Goal: Task Accomplishment & Management: Manage account settings

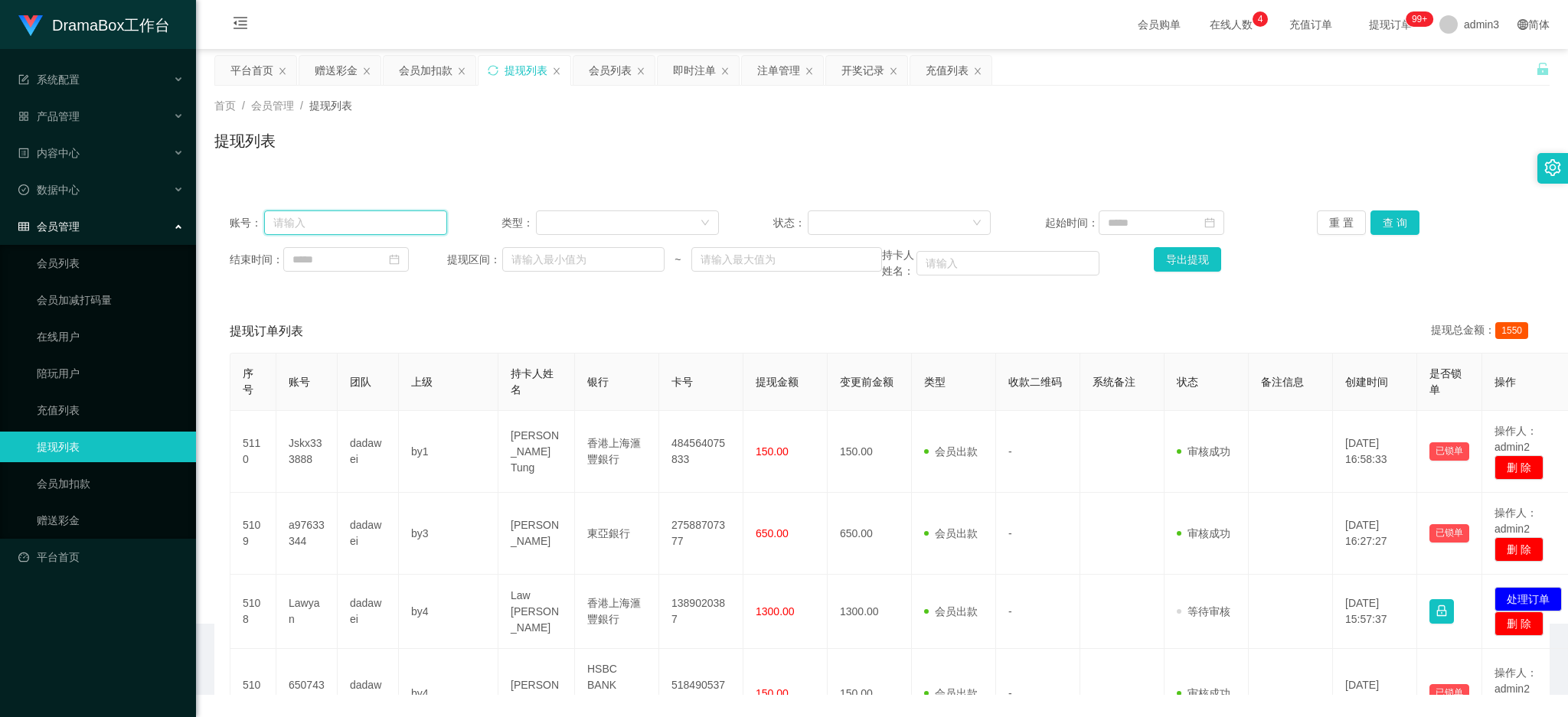
click at [301, 222] on input "text" at bounding box center [355, 222] width 183 height 24
paste input "Ckw999"
click at [1378, 220] on button "查 询" at bounding box center [1395, 222] width 49 height 24
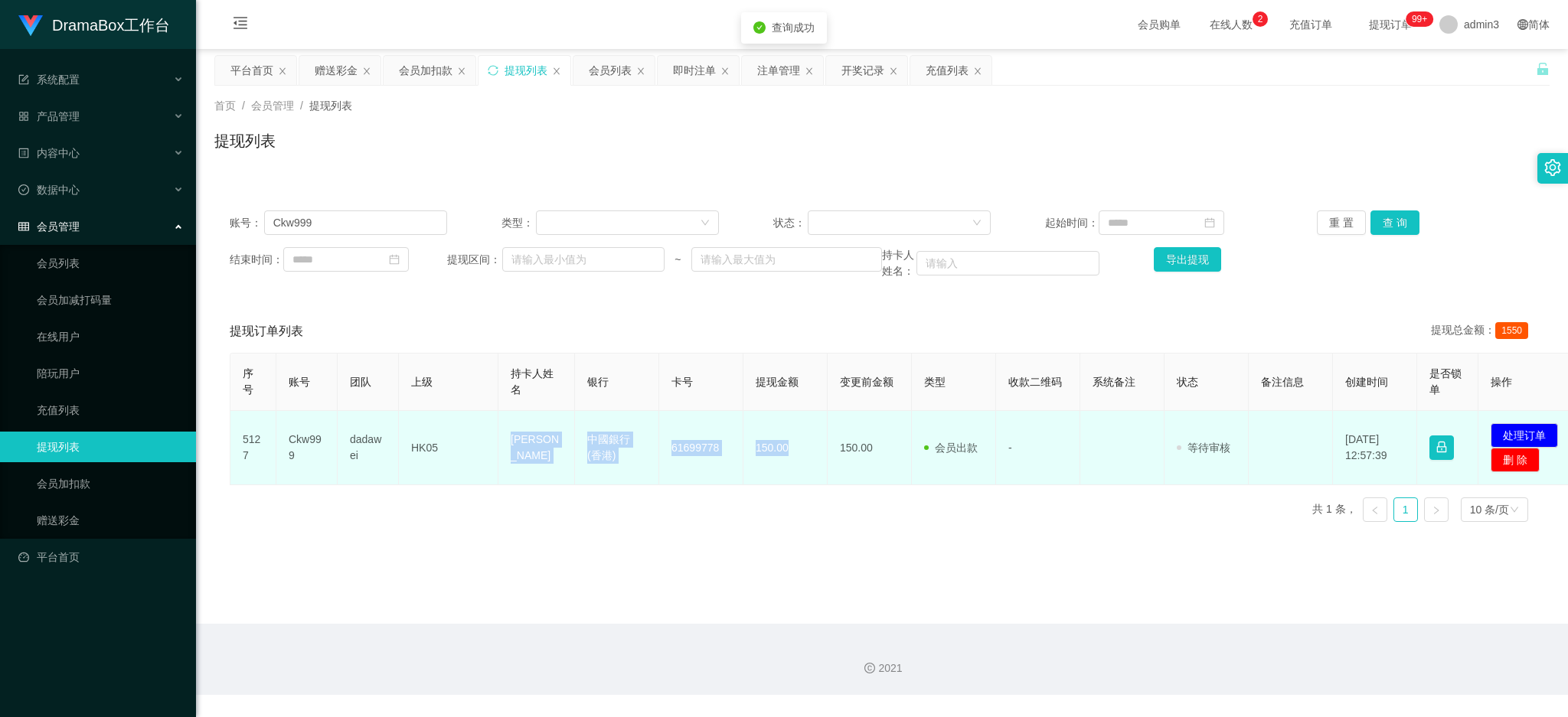
drag, startPoint x: 498, startPoint y: 433, endPoint x: 800, endPoint y: 463, distance: 303.5
click at [800, 463] on tr "5127 Ckw999 dadawei HK05 WAN CHUN KIT 中國銀行 (香港) [FINANCIAL_ID] 150.00 150.00 会员…" at bounding box center [905, 448] width 1350 height 74
copy tr "WAN CHUN KIT 中國銀行 (香港) [FINANCIAL_ID] 150.00"
click at [1525, 430] on button "处理订单" at bounding box center [1525, 435] width 68 height 24
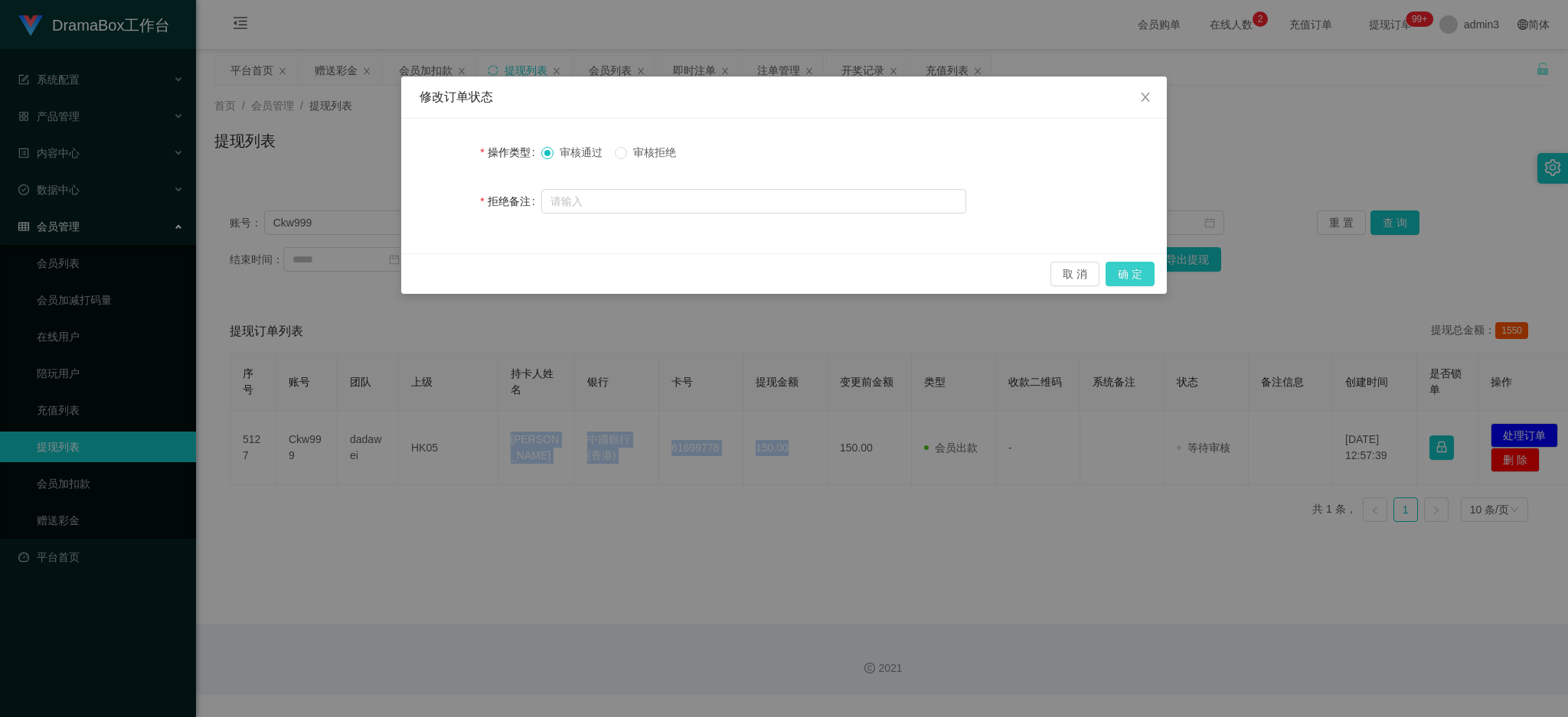
drag, startPoint x: 1144, startPoint y: 280, endPoint x: 1201, endPoint y: 474, distance: 202.2
click at [1144, 279] on button "确 定" at bounding box center [1130, 274] width 49 height 24
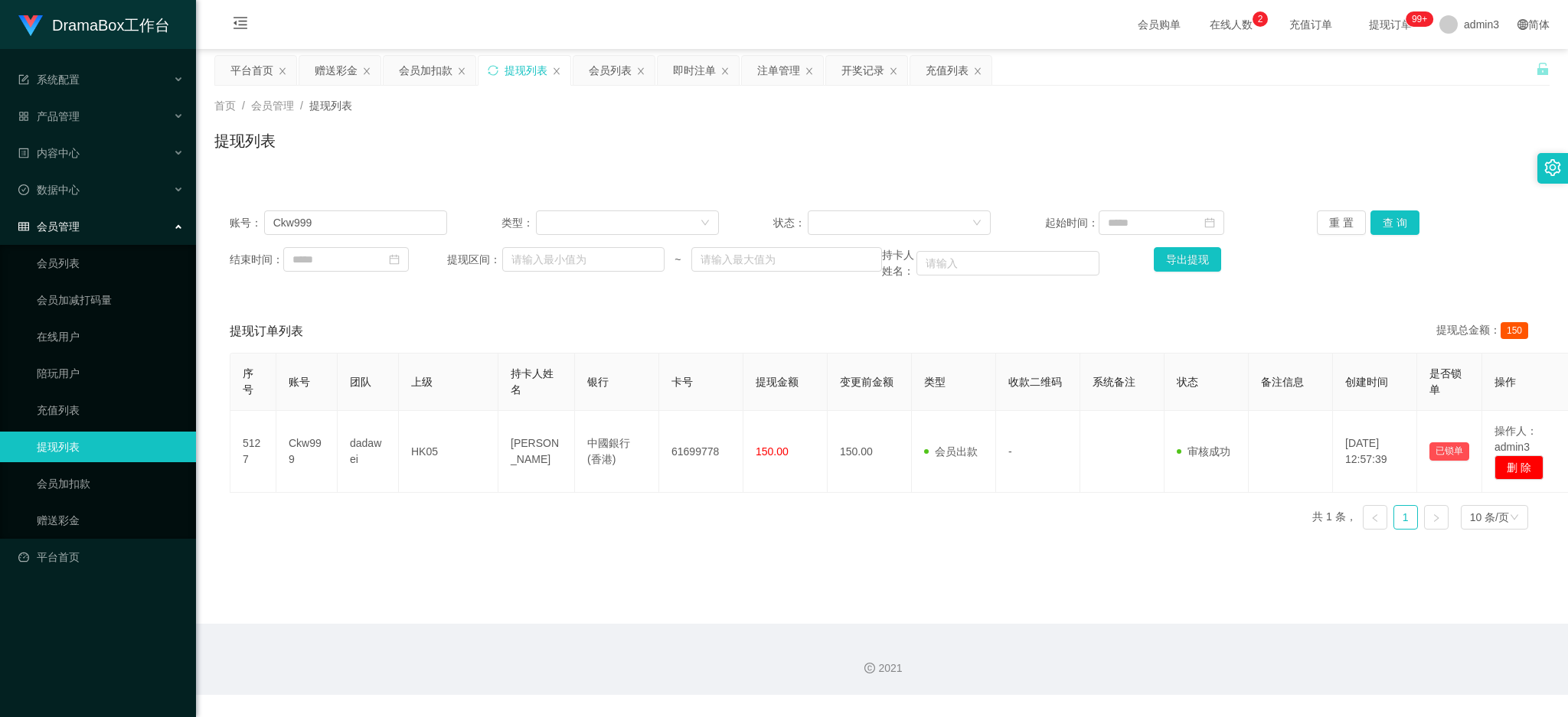
click at [349, 208] on div "账号： Ckw999 类型： 状态： 起始时间： 重 置 查 询 结束时间： 提现区间： ~ 持卡人姓名： 导出提现" at bounding box center [881, 245] width 1335 height 100
click at [343, 212] on input "Ckw999" at bounding box center [355, 222] width 183 height 24
paste input "Pan666"
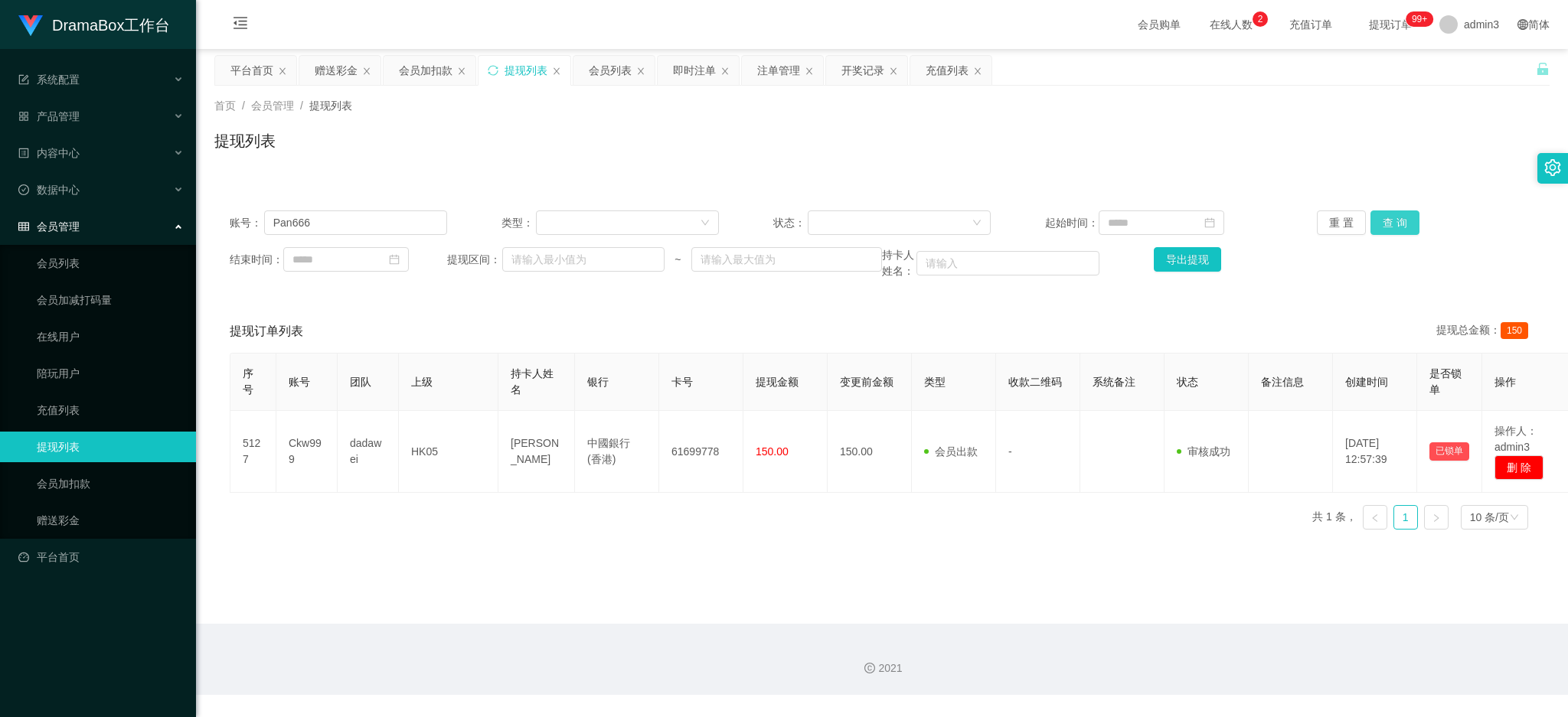
click at [1389, 214] on button "查 询" at bounding box center [1395, 222] width 49 height 24
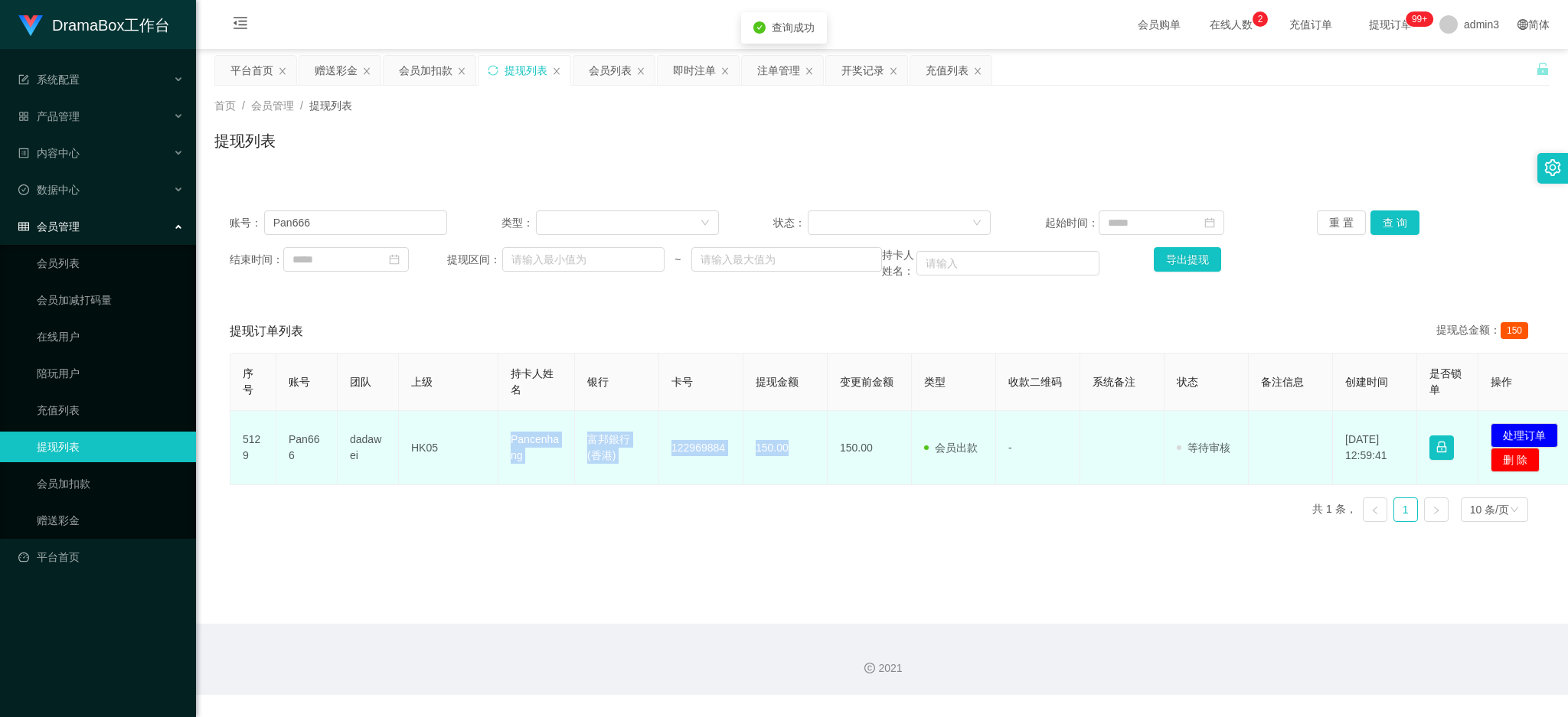
drag, startPoint x: 508, startPoint y: 437, endPoint x: 797, endPoint y: 463, distance: 290.2
click at [797, 463] on tr "5129 Pan666 dadawei HK05 Pancenhang 富邦銀行 (香港) 122969884 150.00 150.00 会员出款 人工取款…" at bounding box center [905, 448] width 1350 height 74
copy tr "Pancenhang 富邦銀行 (香港) 122969884 150.00"
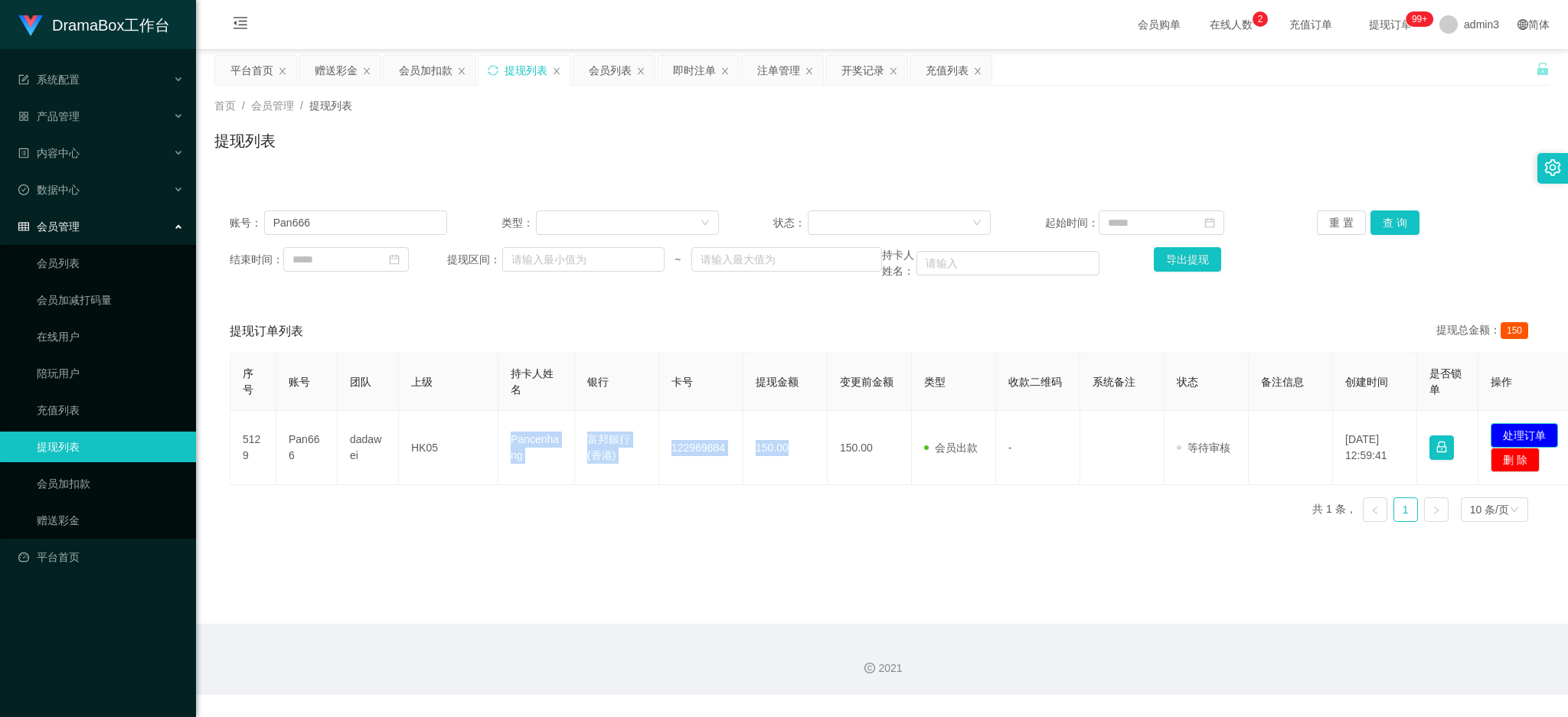
drag, startPoint x: 1547, startPoint y: 433, endPoint x: 1178, endPoint y: 383, distance: 372.4
click at [1545, 433] on button "处理订单" at bounding box center [1525, 435] width 68 height 24
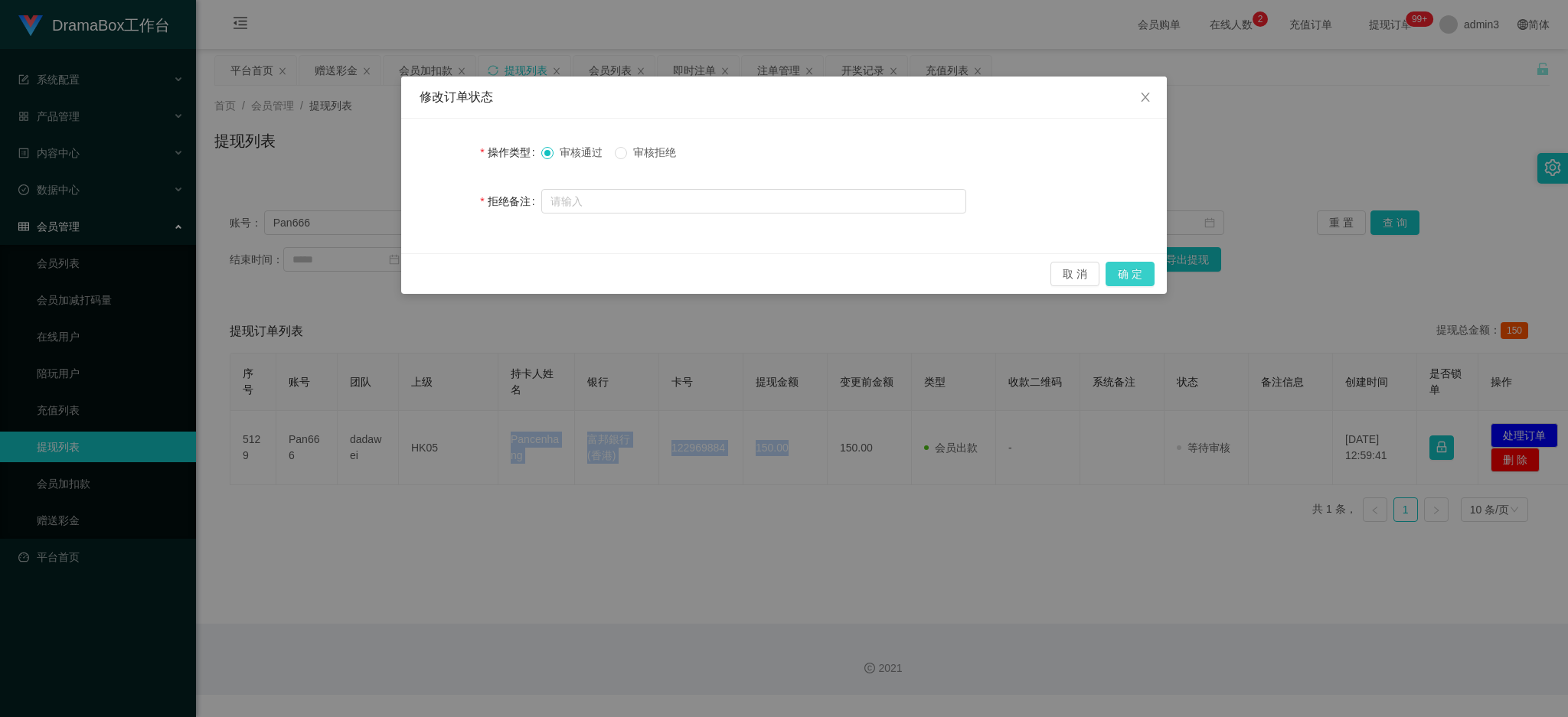
click at [1128, 280] on button "确 定" at bounding box center [1130, 274] width 49 height 24
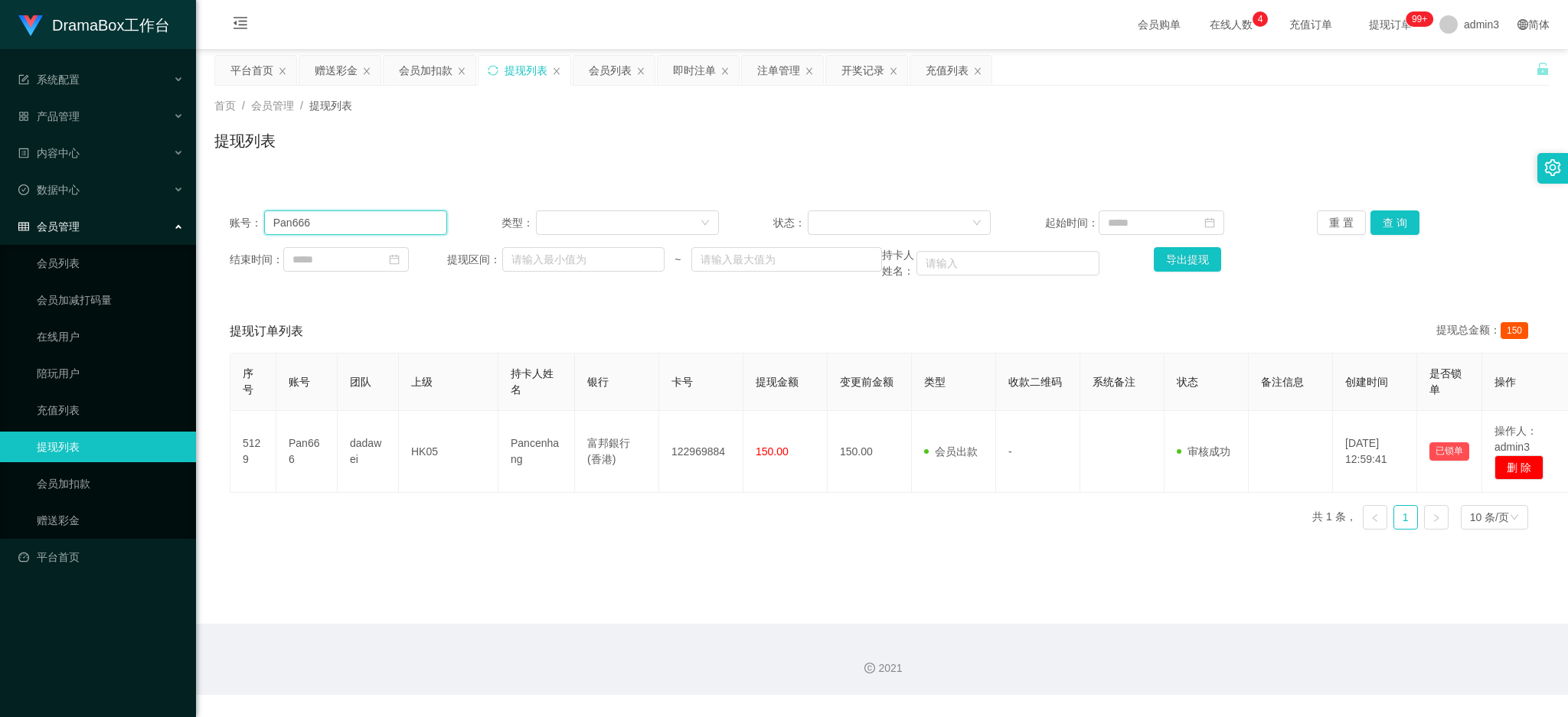
click at [299, 231] on input "Pan666" at bounding box center [355, 222] width 183 height 24
paste input "Jackylai218"
type input "Jackylai218"
click at [1382, 219] on button "查 询" at bounding box center [1395, 222] width 49 height 24
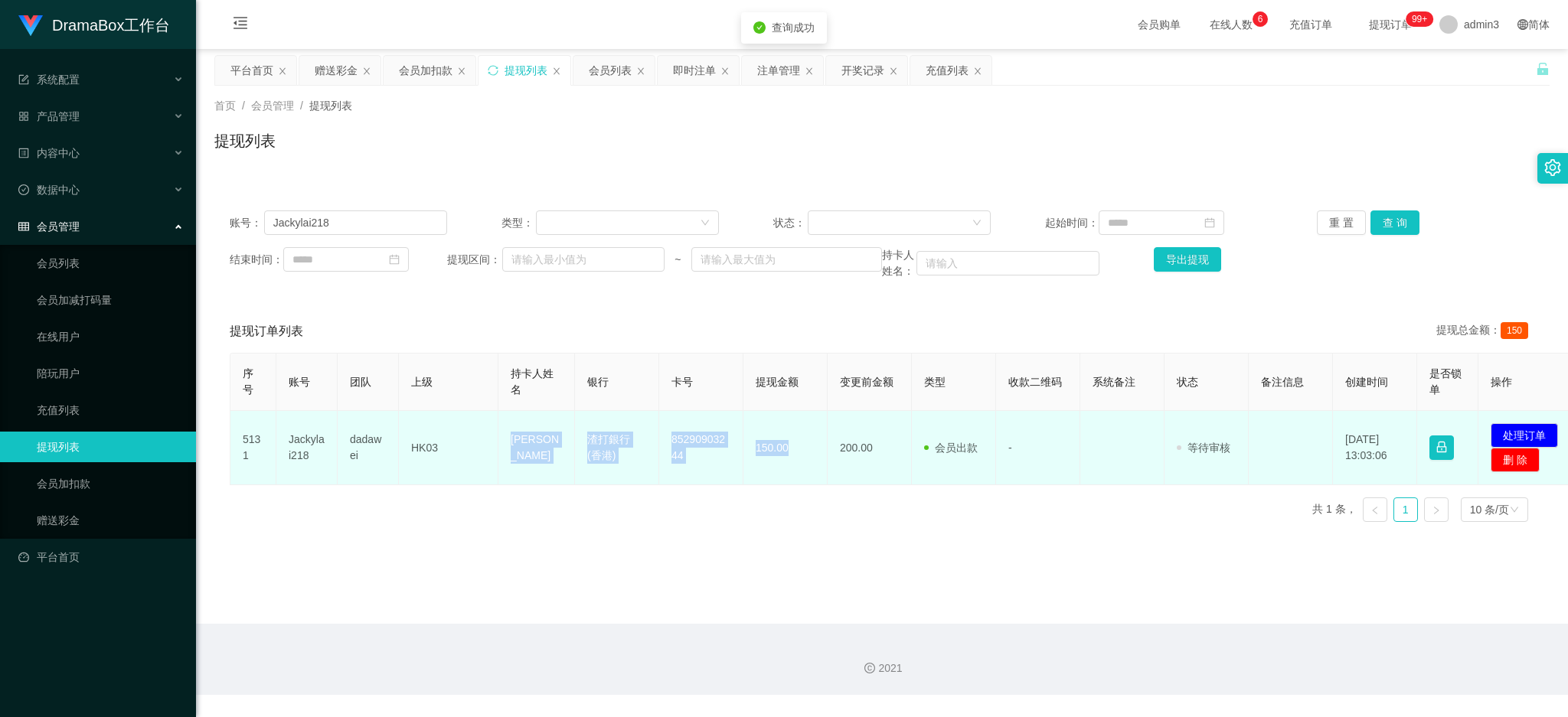
drag, startPoint x: 498, startPoint y: 428, endPoint x: 792, endPoint y: 468, distance: 296.7
click at [792, 468] on tr "5131 Jackylai218 dadawei HK03 Lai Wing Wai 渣打銀行 (香港) 85290903244 150.00 200.00 …" at bounding box center [905, 448] width 1350 height 74
copy tr "Lai Wing Wai 渣打銀行 (香港) 85290903244 150.00"
click at [1529, 438] on button "处理订单" at bounding box center [1525, 435] width 68 height 24
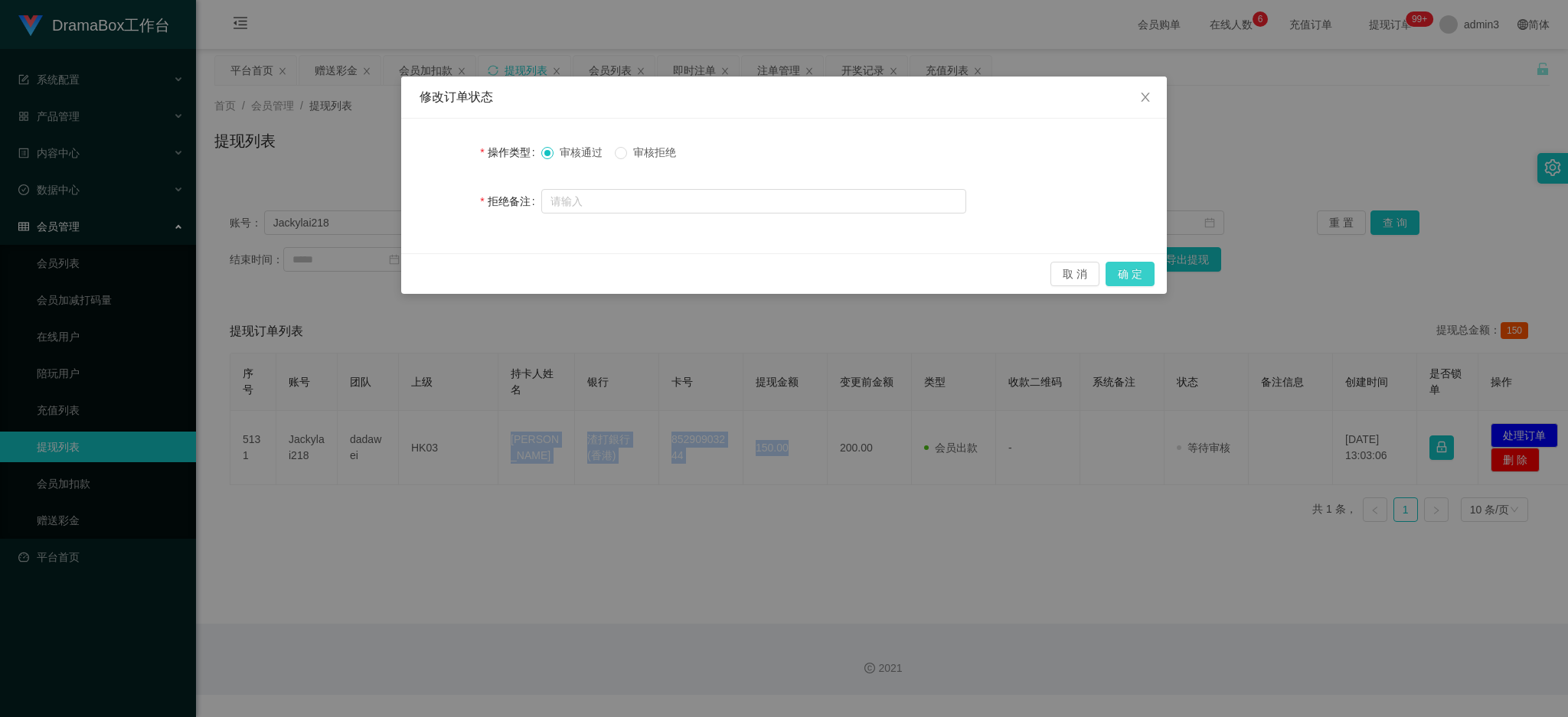
click at [1123, 273] on button "确 定" at bounding box center [1130, 274] width 49 height 24
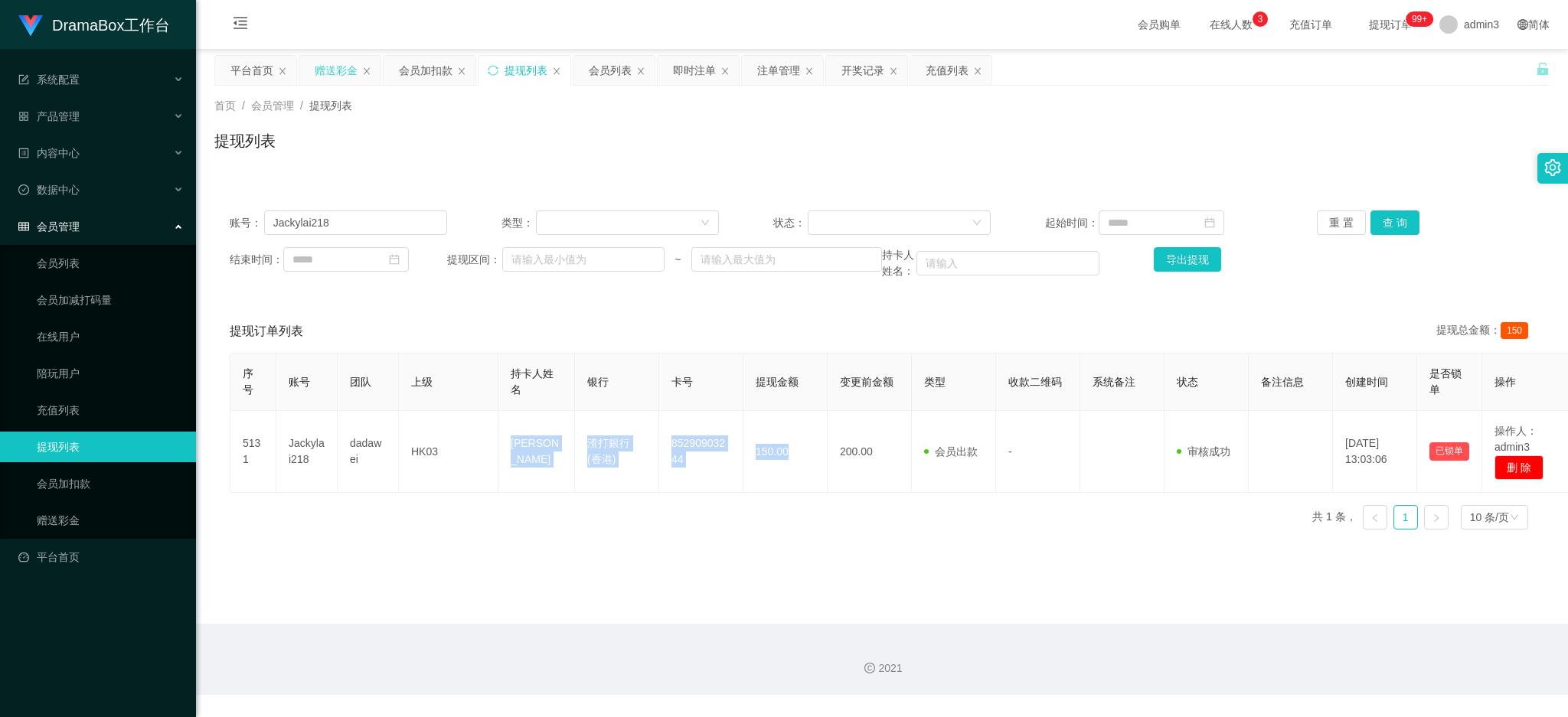
click at [322, 66] on div "赠送彩金" at bounding box center [336, 70] width 43 height 29
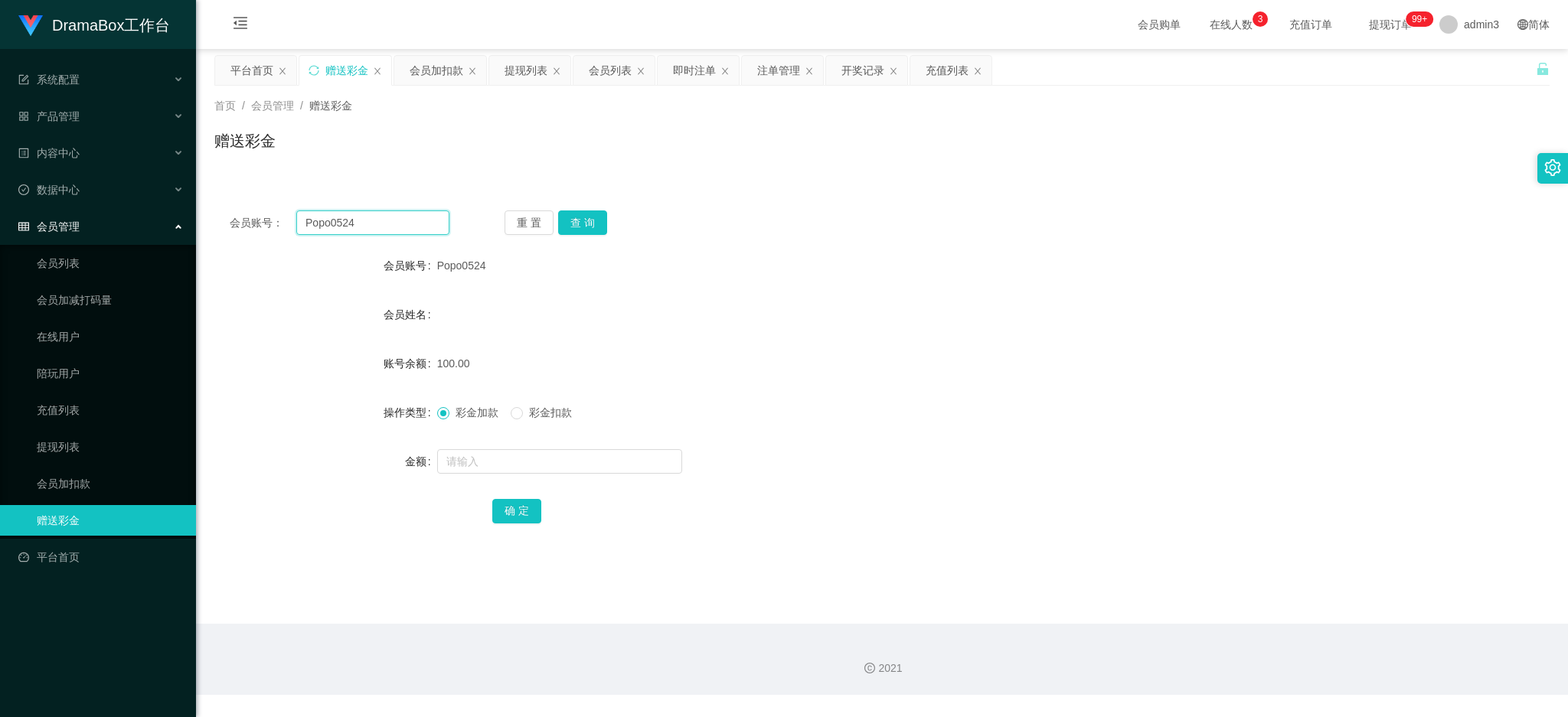
click at [324, 215] on input "Popo0524" at bounding box center [373, 222] width 153 height 24
paste input "[DEMOGRAPHIC_DATA]"
type input "[DEMOGRAPHIC_DATA]"
click at [573, 209] on div "会员账号： Luther298 重 置 查 询 会员账号 Popo0524 会员姓名 账号余额 100.00 操作类型 彩金加款 彩金扣款 金额 确 定" at bounding box center [881, 377] width 1335 height 365
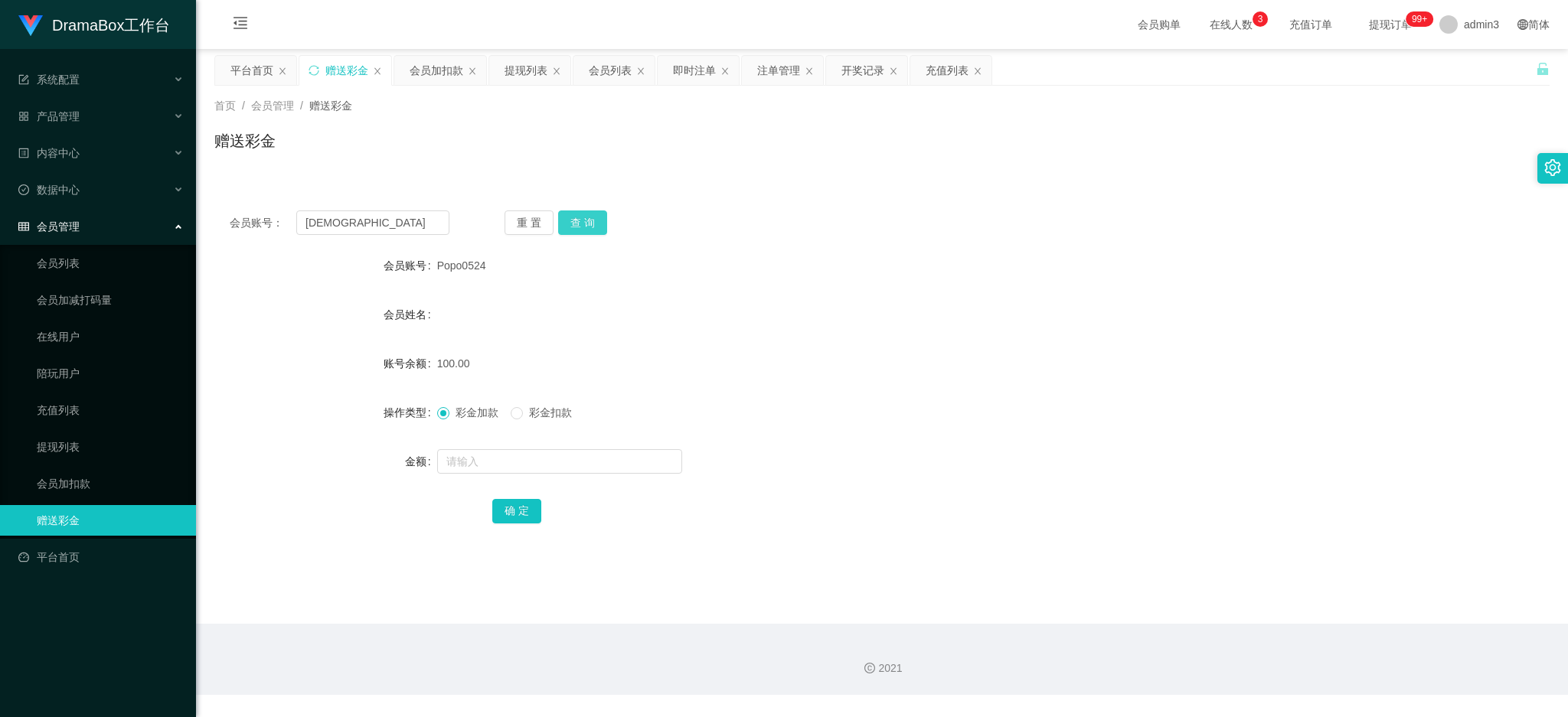
click at [591, 215] on button "查 询" at bounding box center [582, 222] width 49 height 24
click at [484, 449] on input "text" at bounding box center [559, 461] width 245 height 24
click at [481, 458] on input "text" at bounding box center [559, 461] width 245 height 24
type input "50"
click at [503, 499] on button "确 定" at bounding box center [516, 511] width 49 height 24
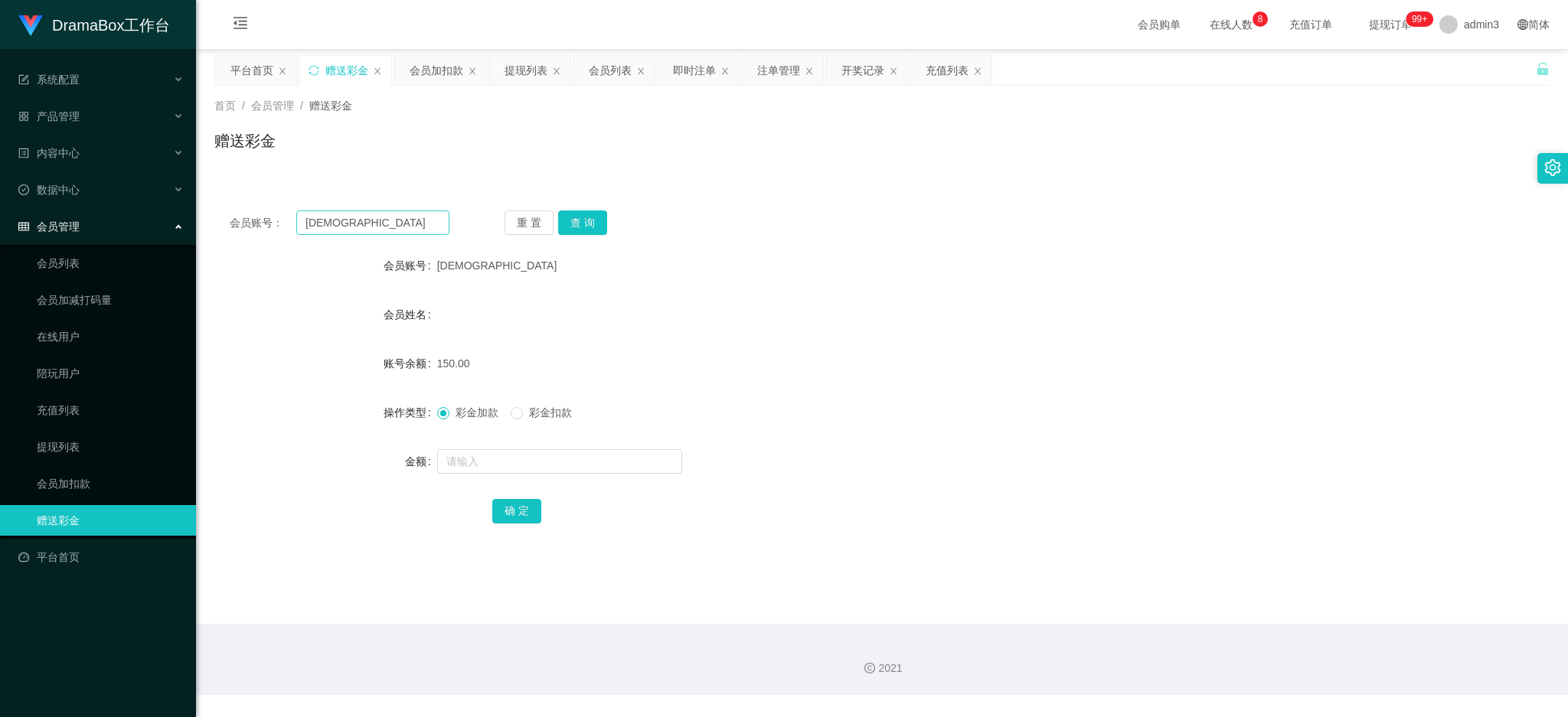
drag, startPoint x: 361, startPoint y: 199, endPoint x: 357, endPoint y: 221, distance: 22.4
click at [360, 202] on div "会员账号： Luther298 重 置 查 询 会员账号 Luther298 会员姓名 账号余额 150.00 操作类型 彩金加款 彩金扣款 金额 确 定" at bounding box center [881, 377] width 1335 height 365
click at [357, 221] on input "[DEMOGRAPHIC_DATA]" at bounding box center [373, 222] width 153 height 24
click at [354, 222] on input "[DEMOGRAPHIC_DATA]" at bounding box center [373, 222] width 153 height 24
paste input "c26975159"
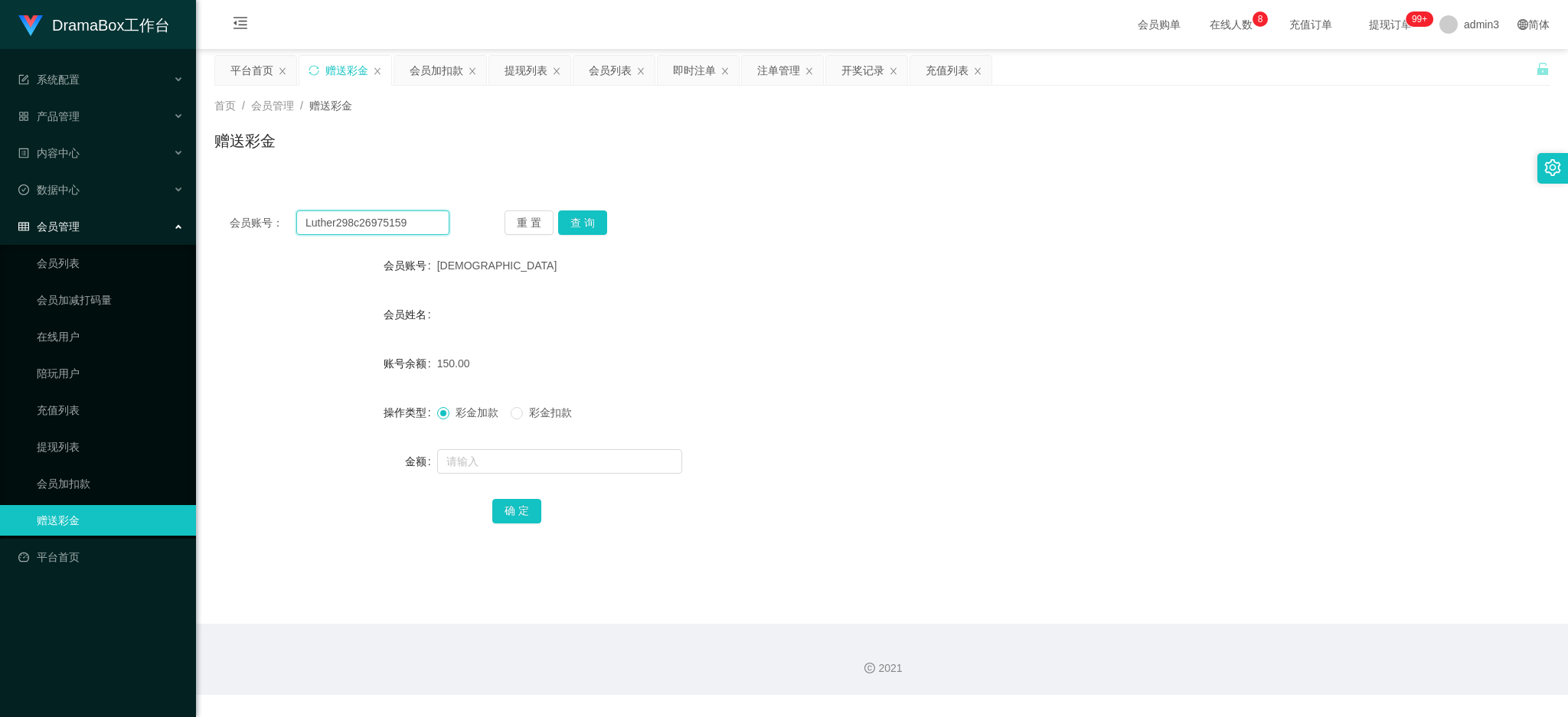
click at [415, 227] on input "Luther298c26975159" at bounding box center [373, 222] width 153 height 24
paste input "text"
type input "c26975159"
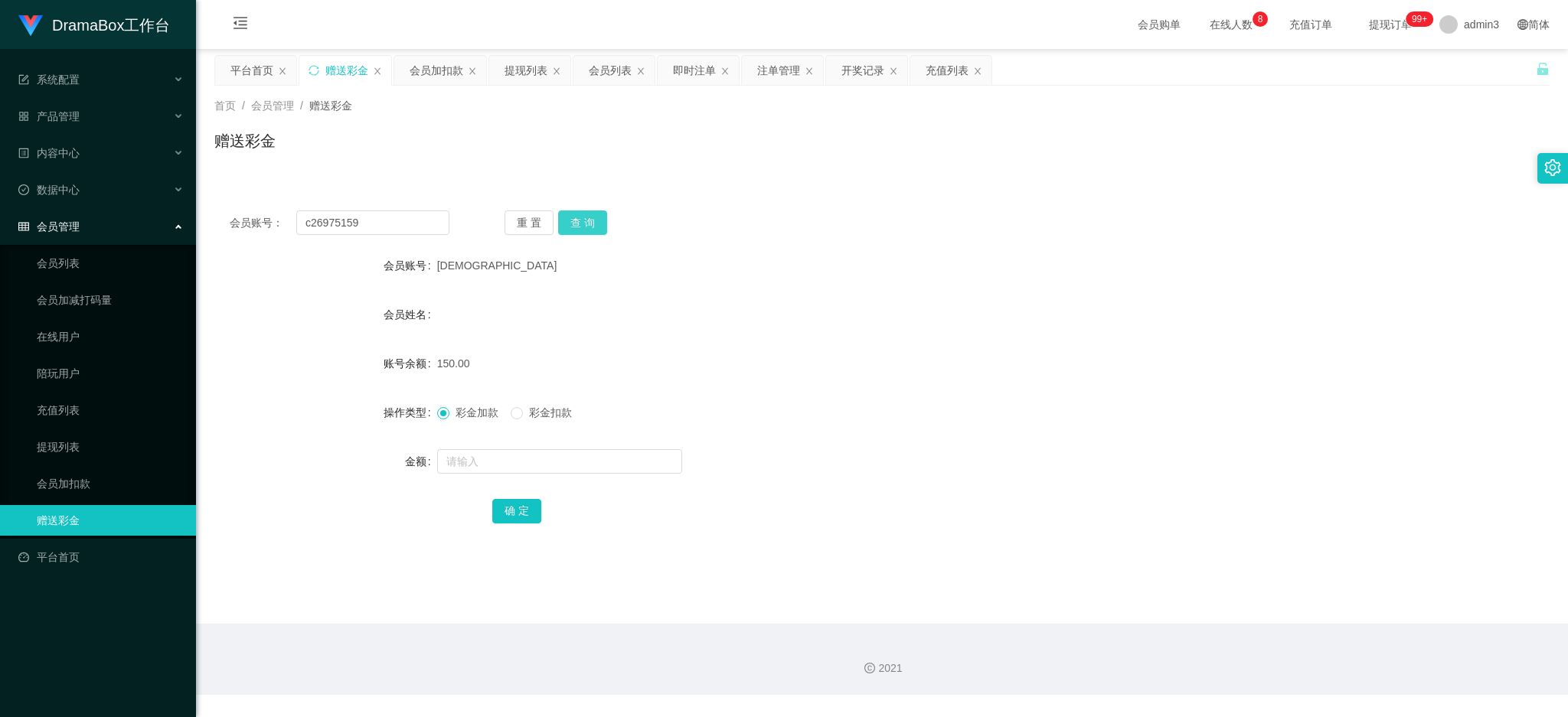
click at [578, 225] on button "查 询" at bounding box center [582, 222] width 49 height 24
click at [474, 436] on form "会员账号 c26975159 会员姓名 账号余额 0.00 操作类型 彩金加款 彩金扣款 金额 确 定" at bounding box center [881, 388] width 1335 height 276
click at [461, 465] on input "text" at bounding box center [559, 461] width 245 height 24
type input "100"
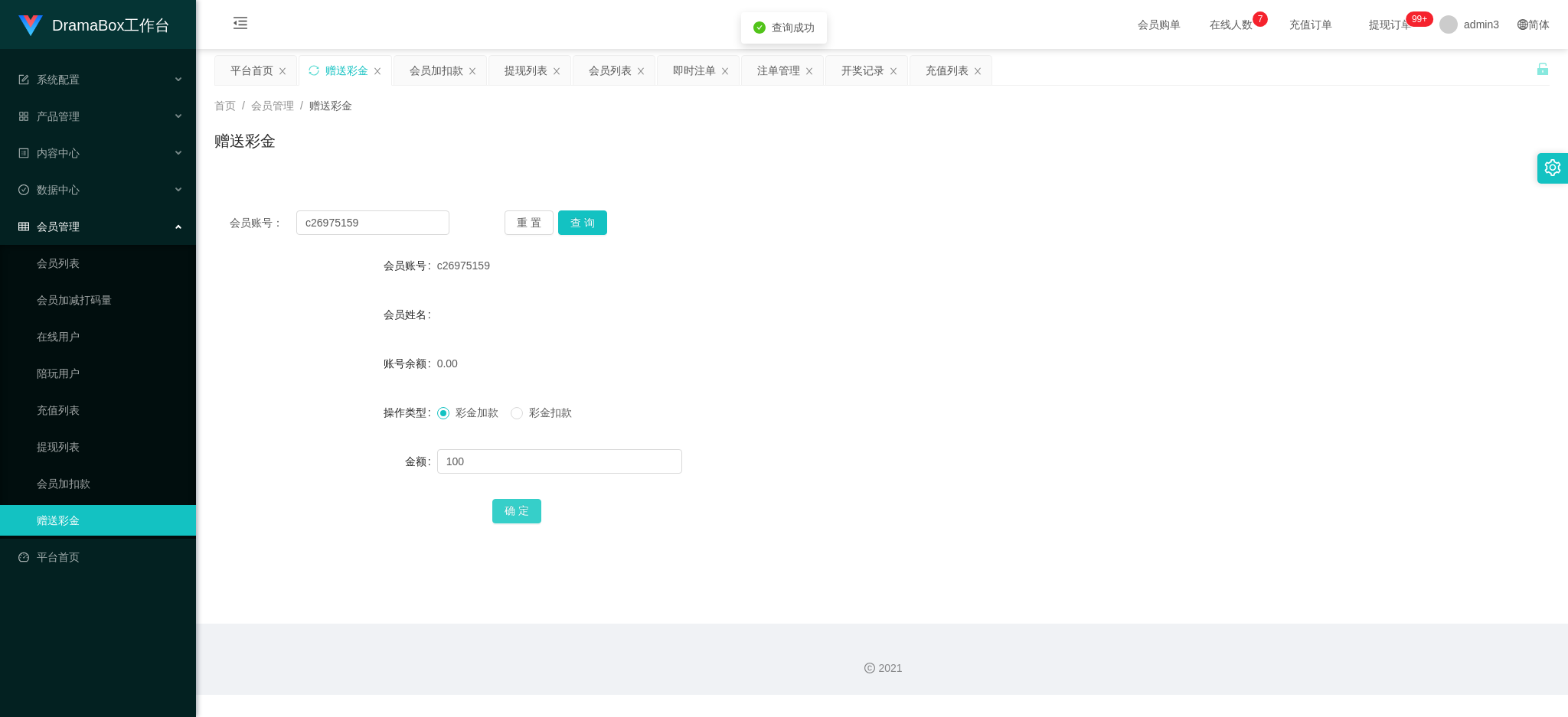
click at [516, 512] on button "确 定" at bounding box center [516, 511] width 49 height 24
drag, startPoint x: 510, startPoint y: 74, endPoint x: 436, endPoint y: 162, distance: 115.0
click at [511, 75] on div "提现列表" at bounding box center [526, 70] width 43 height 29
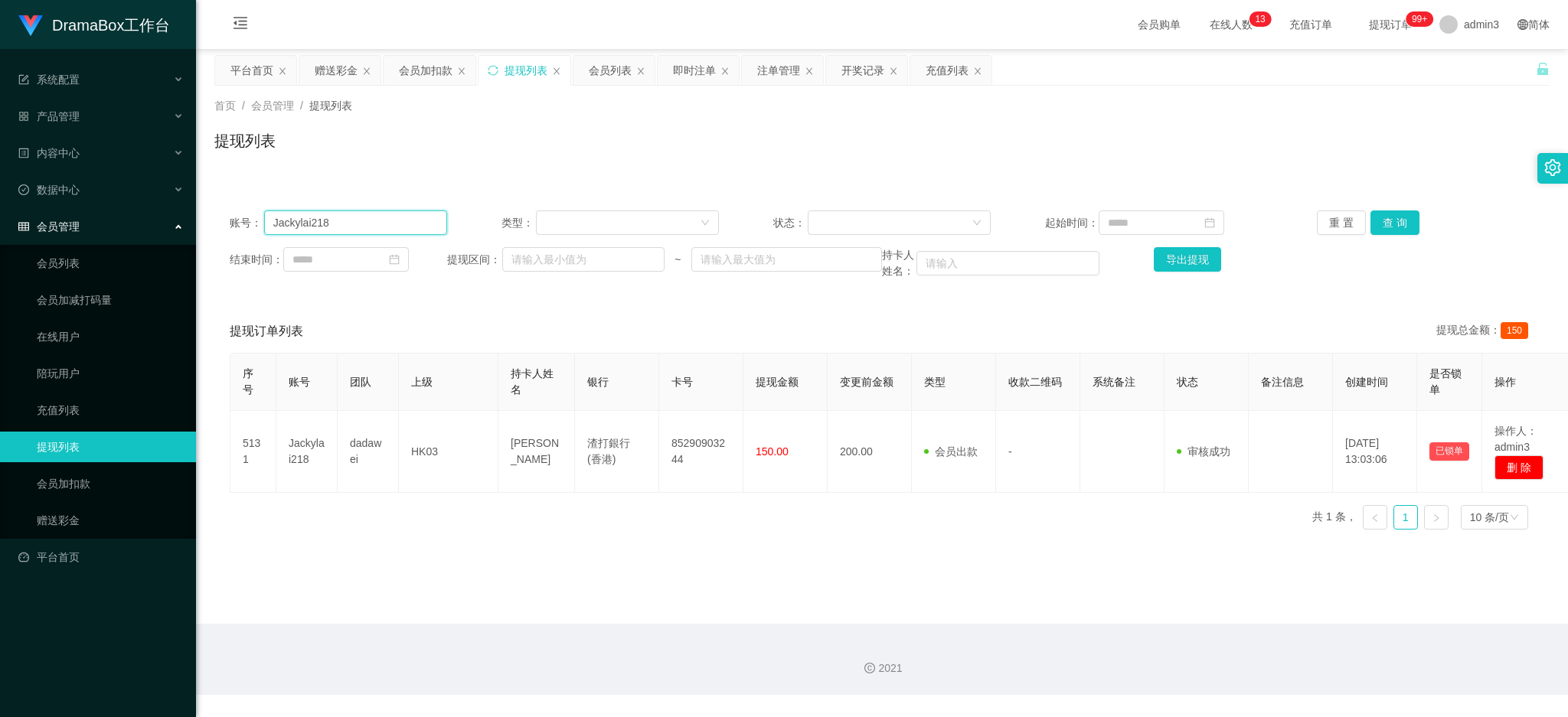
click at [340, 224] on input "Jackylai218" at bounding box center [355, 222] width 183 height 24
paste input "[DEMOGRAPHIC_DATA]"
click at [1391, 226] on button "查 询" at bounding box center [1395, 222] width 49 height 24
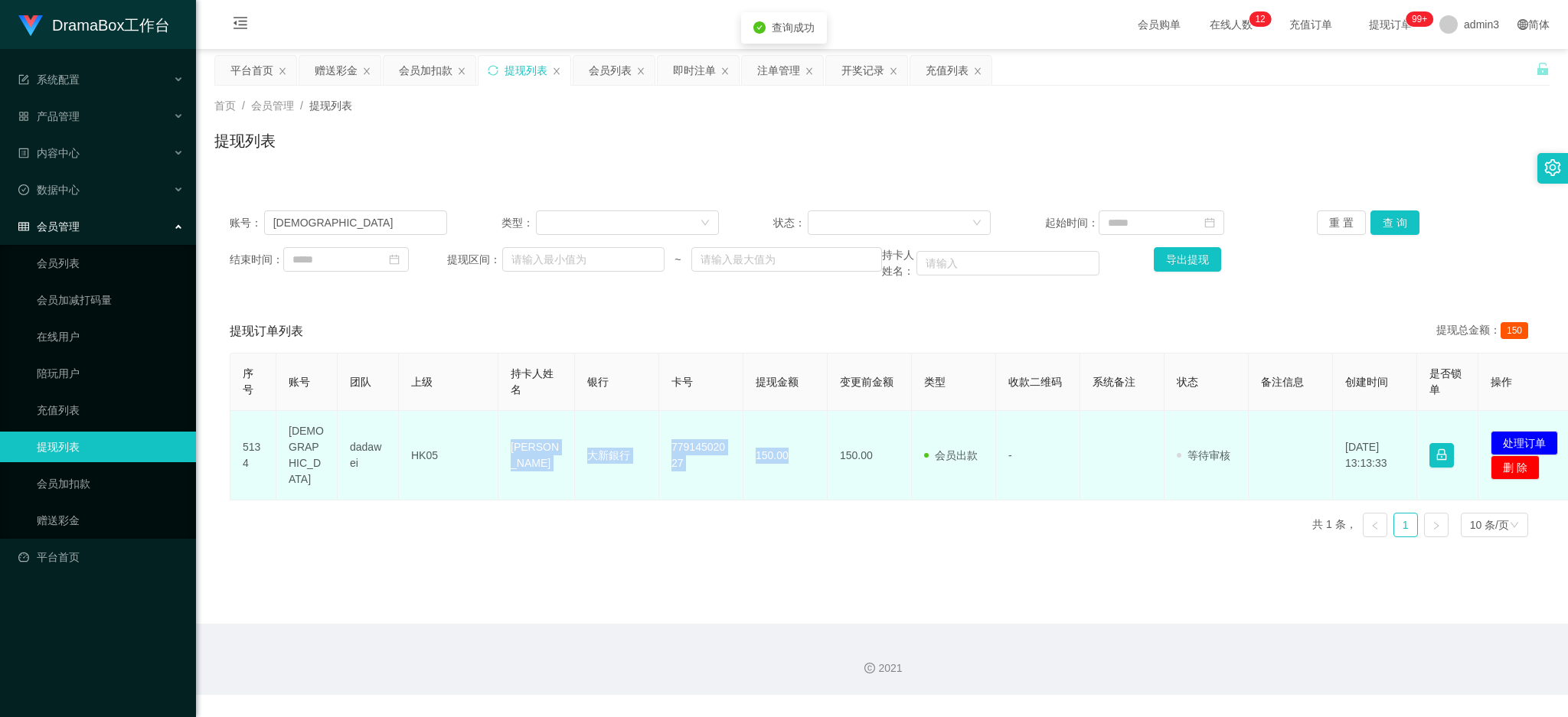
drag, startPoint x: 508, startPoint y: 437, endPoint x: 800, endPoint y: 470, distance: 293.9
click at [800, 470] on tr "5134 Luther298 dadawei HK05 Leung yu cheong 大新銀行 77914502027 150.00 150.00 会员出款…" at bounding box center [905, 456] width 1350 height 89
copy tr "[PERSON_NAME] cheong 大新銀行 77914502027 150.00"
click at [1536, 431] on button "处理订单" at bounding box center [1525, 442] width 68 height 24
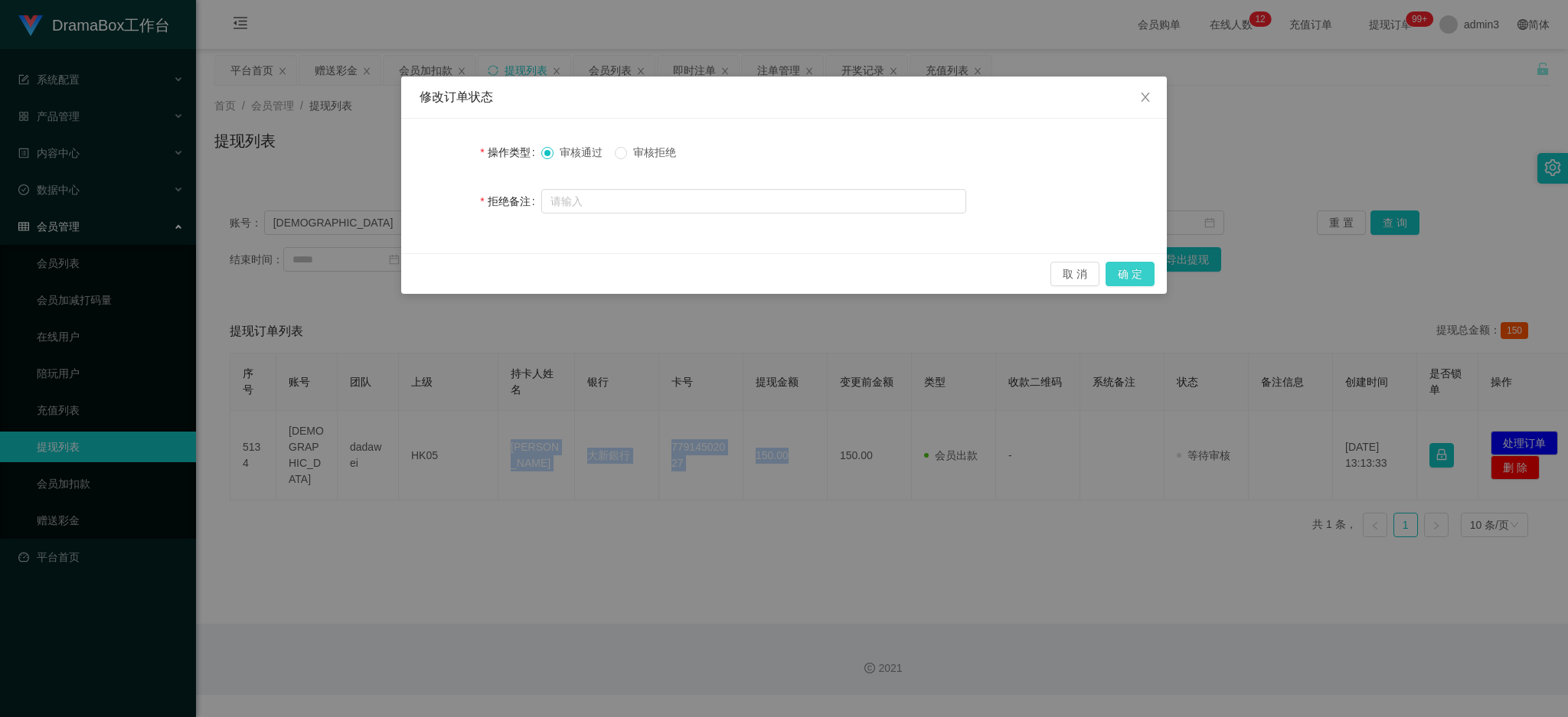
click at [1134, 277] on button "确 定" at bounding box center [1130, 274] width 49 height 24
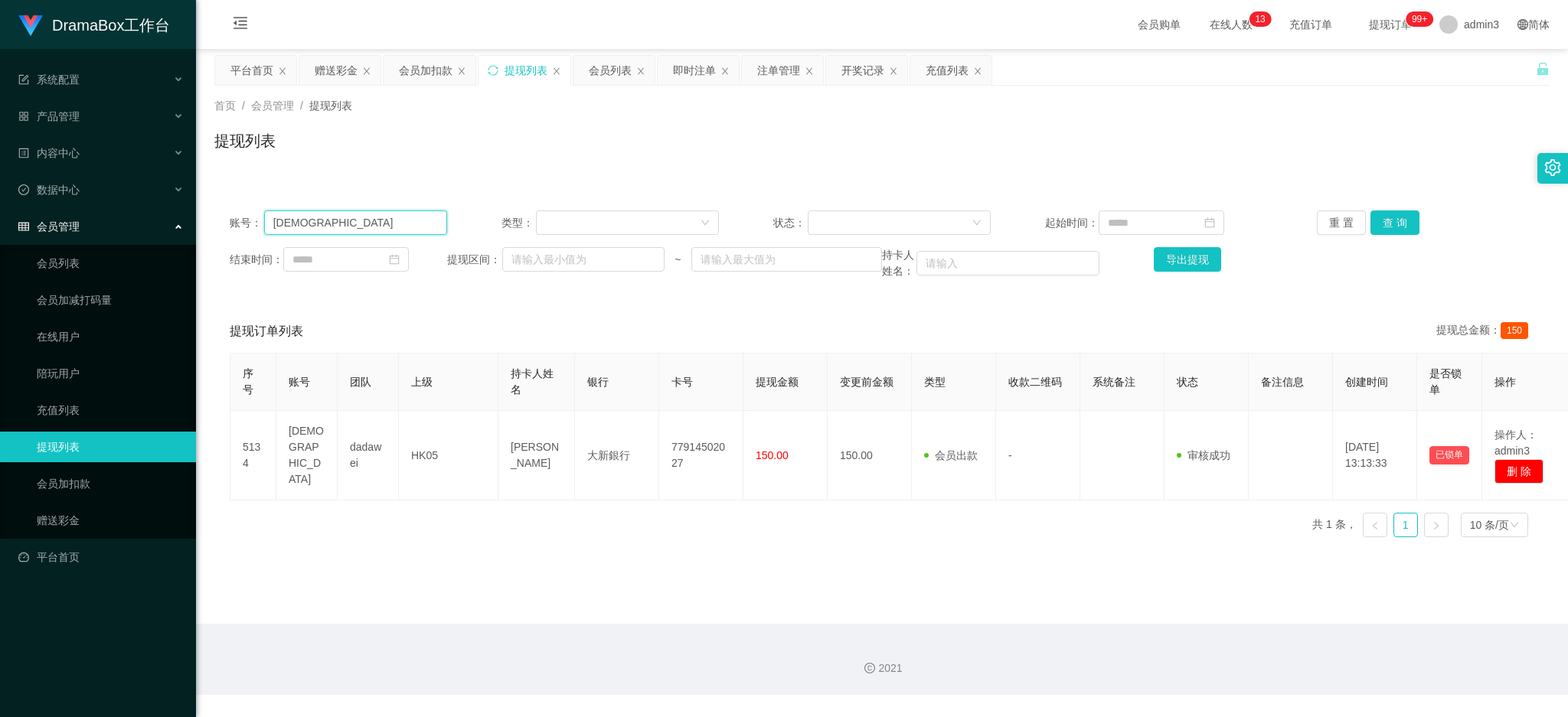
click at [317, 231] on input "[DEMOGRAPHIC_DATA]" at bounding box center [355, 222] width 183 height 24
paste input "kristy0627"
type input "kristy0627"
click at [1384, 233] on button "查 询" at bounding box center [1395, 222] width 49 height 24
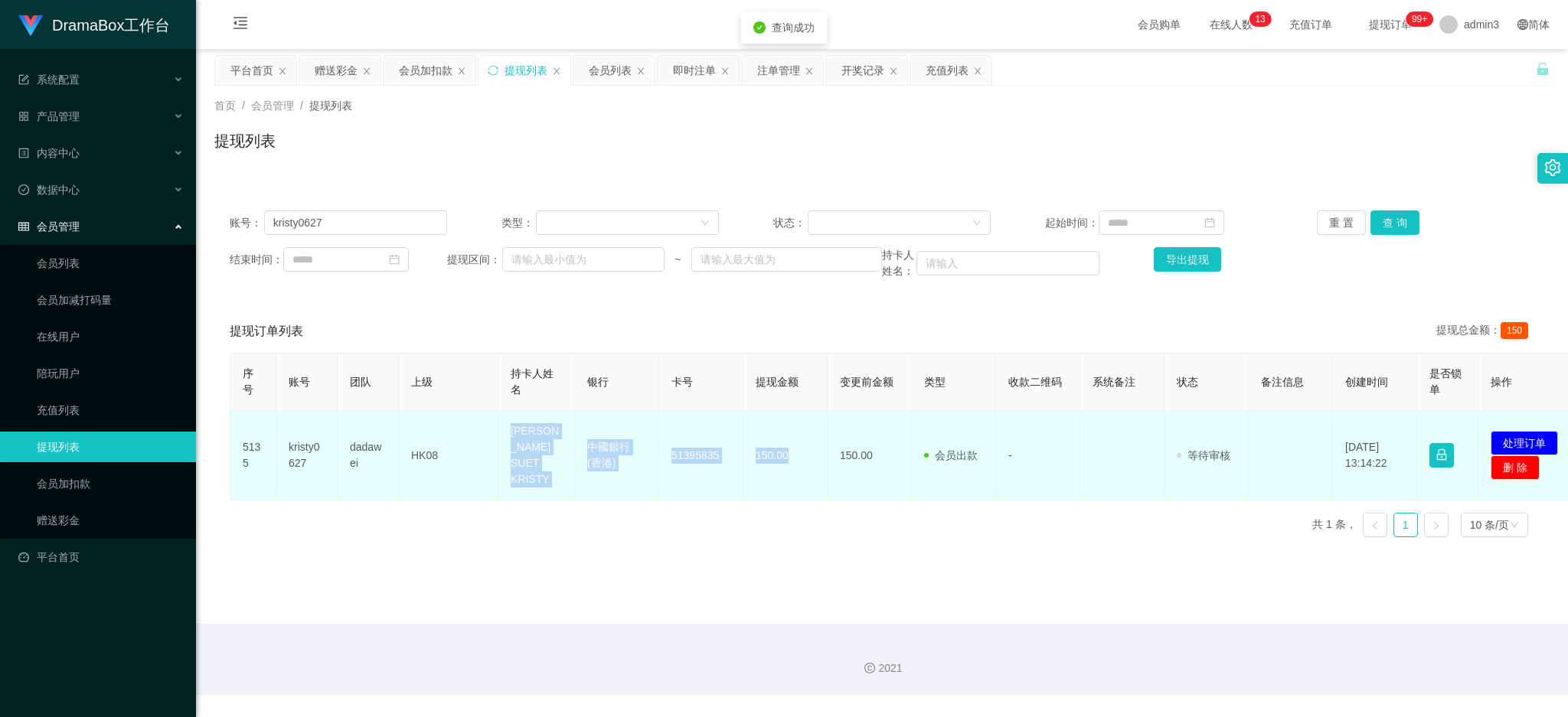
drag, startPoint x: 509, startPoint y: 425, endPoint x: 789, endPoint y: 484, distance: 286.1
click at [789, 484] on tr "5135 kristy0627 dadawei HK08 [PERSON_NAME] WING SUET KRISTY 中國銀行 (香港) [FINANCIA…" at bounding box center [905, 456] width 1350 height 89
copy tr "[PERSON_NAME] SUET KRISTY 中國銀行 (香港) [FINANCIAL_ID] 150.00"
click at [1536, 433] on button "处理订单" at bounding box center [1525, 442] width 68 height 24
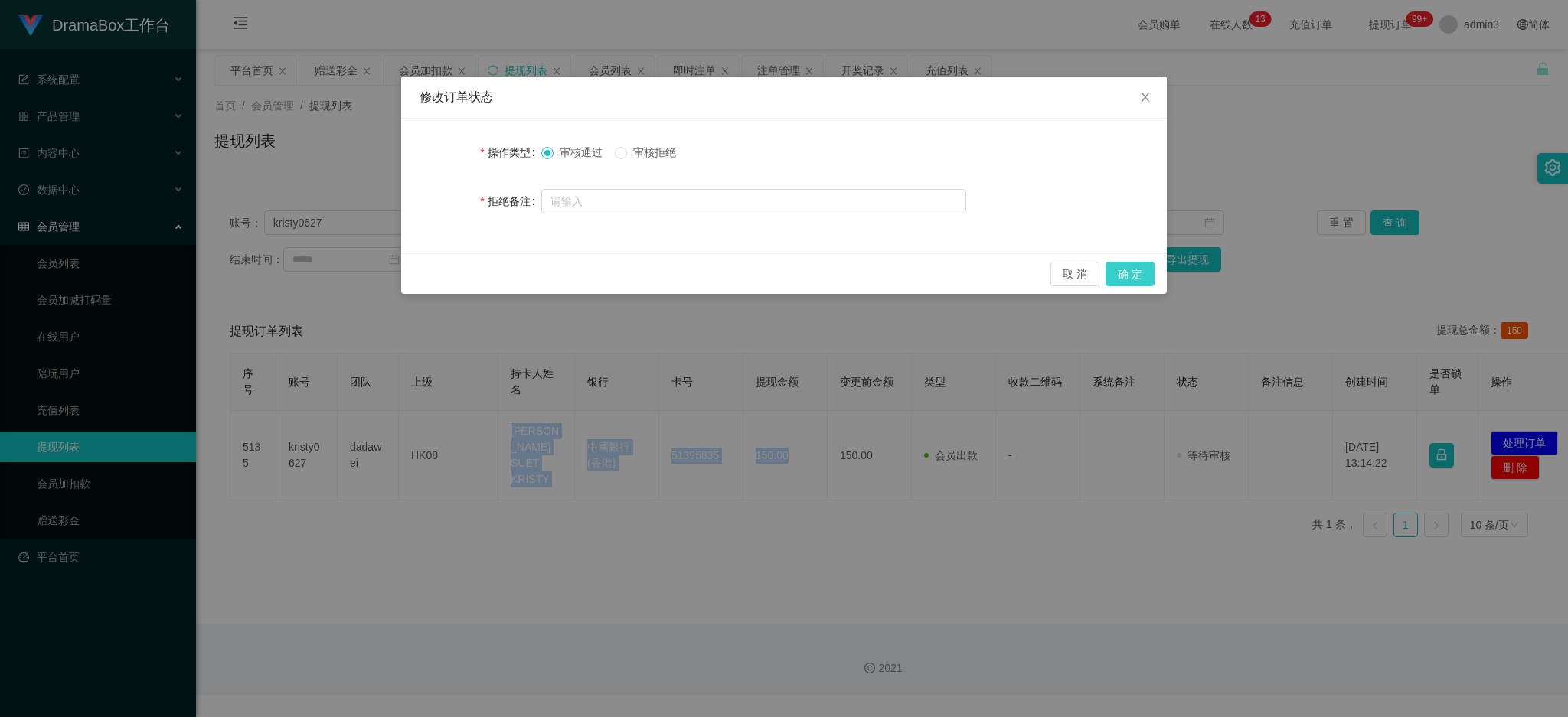
click at [1143, 273] on button "确 定" at bounding box center [1130, 274] width 49 height 24
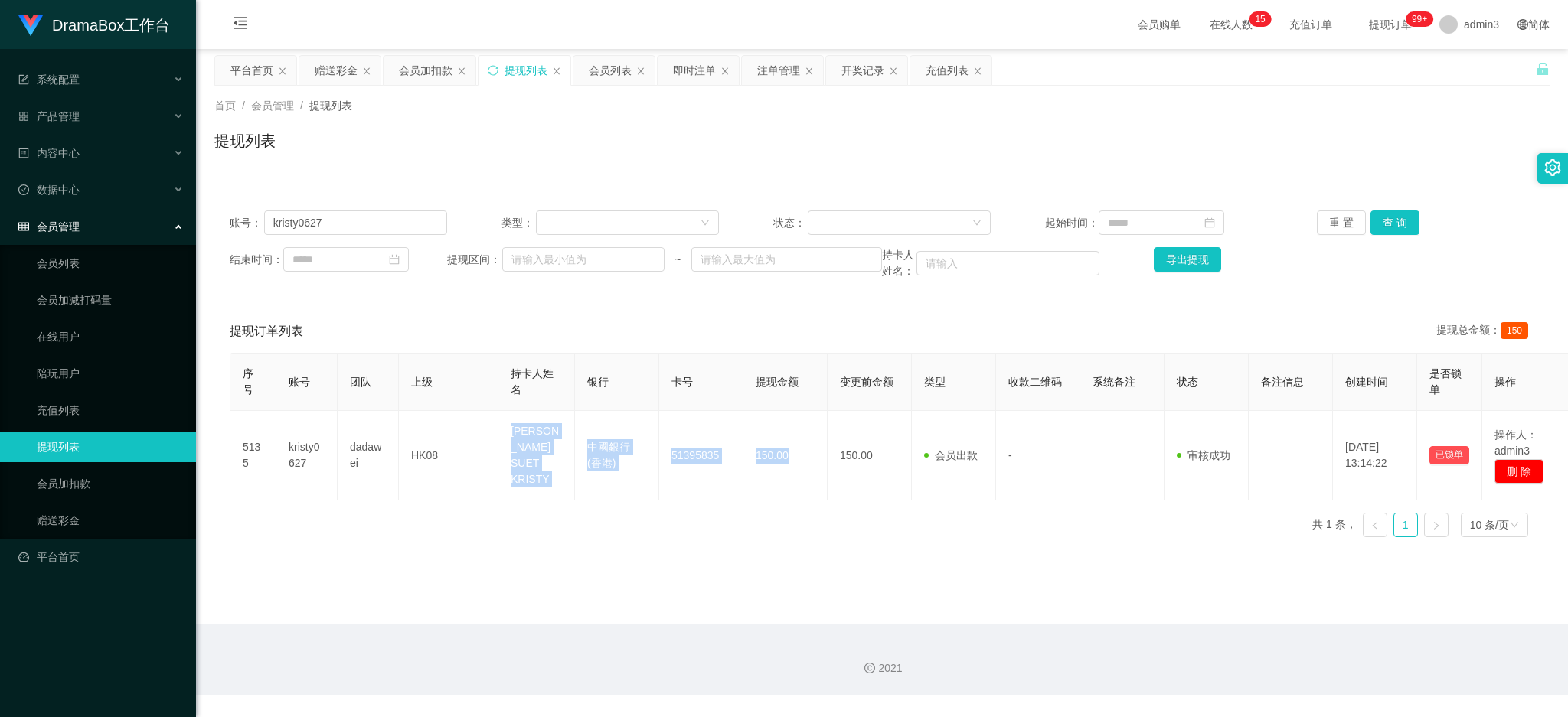
drag, startPoint x: 323, startPoint y: 70, endPoint x: 334, endPoint y: 90, distance: 22.8
click at [323, 70] on div "赠送彩金" at bounding box center [336, 70] width 43 height 29
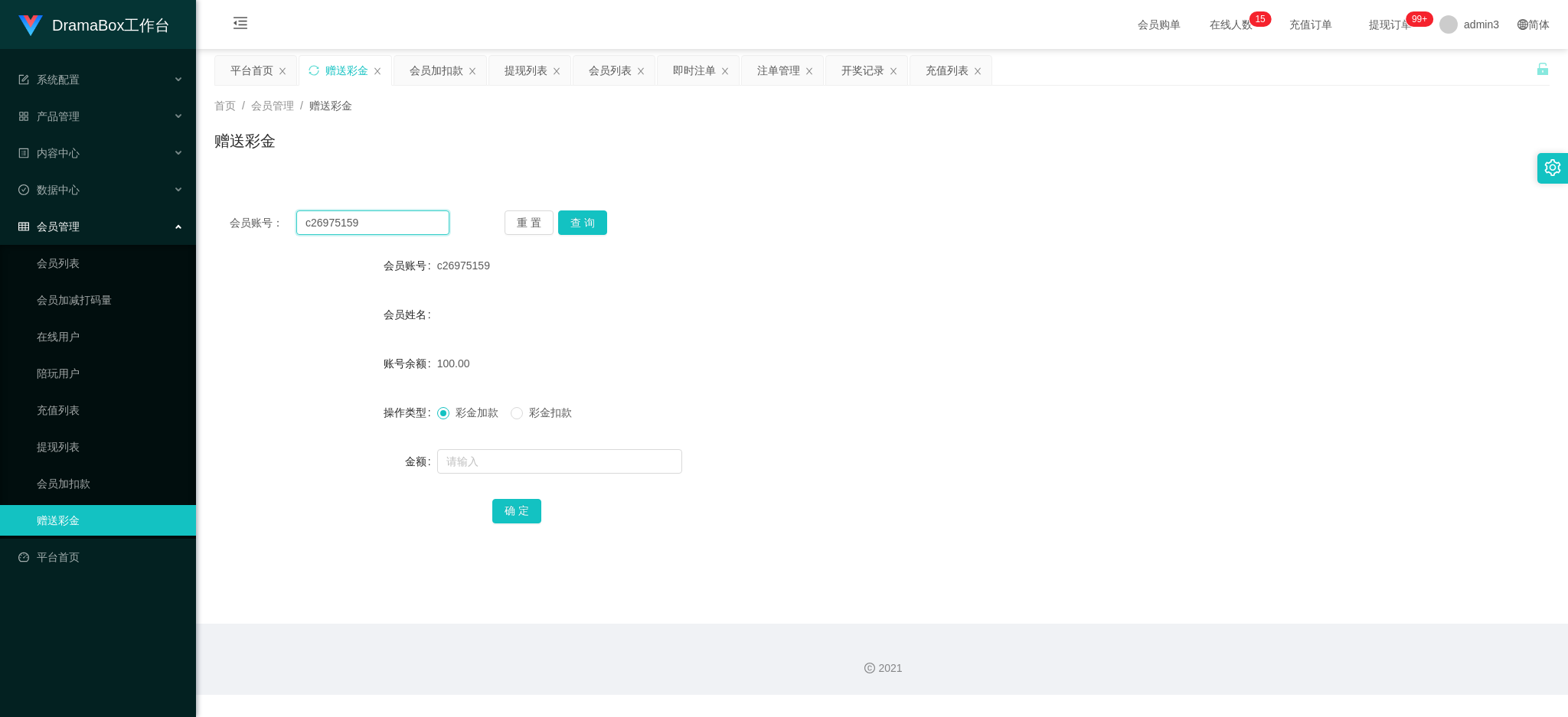
click at [350, 224] on input "c26975159" at bounding box center [373, 222] width 153 height 24
paste input "vincy000"
type input "vincy000"
click at [576, 215] on button "查 询" at bounding box center [582, 222] width 49 height 24
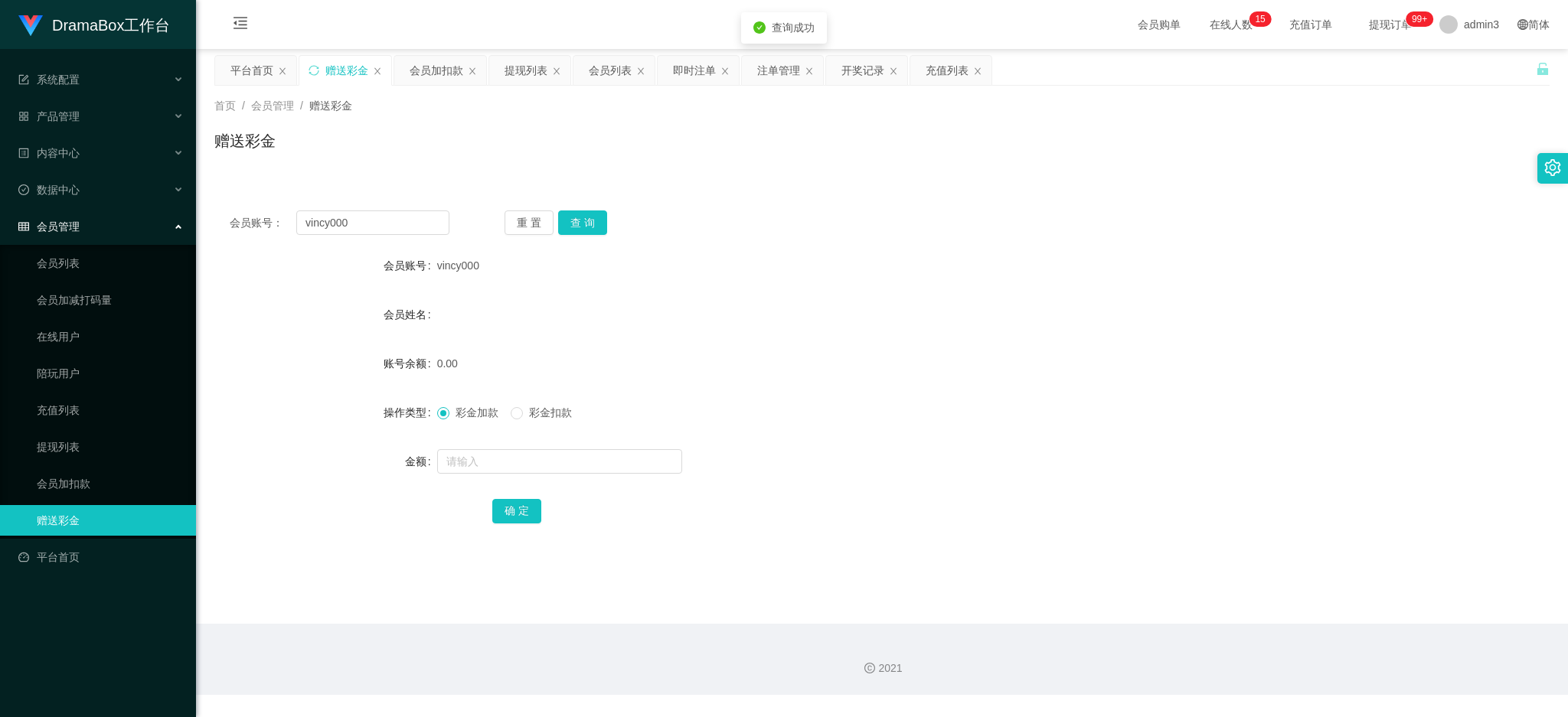
click at [478, 447] on div at bounding box center [826, 462] width 779 height 30
click at [483, 464] on input "1" at bounding box center [559, 461] width 245 height 24
type input "100"
click at [510, 508] on button "确 定" at bounding box center [516, 511] width 49 height 24
click at [533, 83] on div "提现列表" at bounding box center [526, 70] width 43 height 29
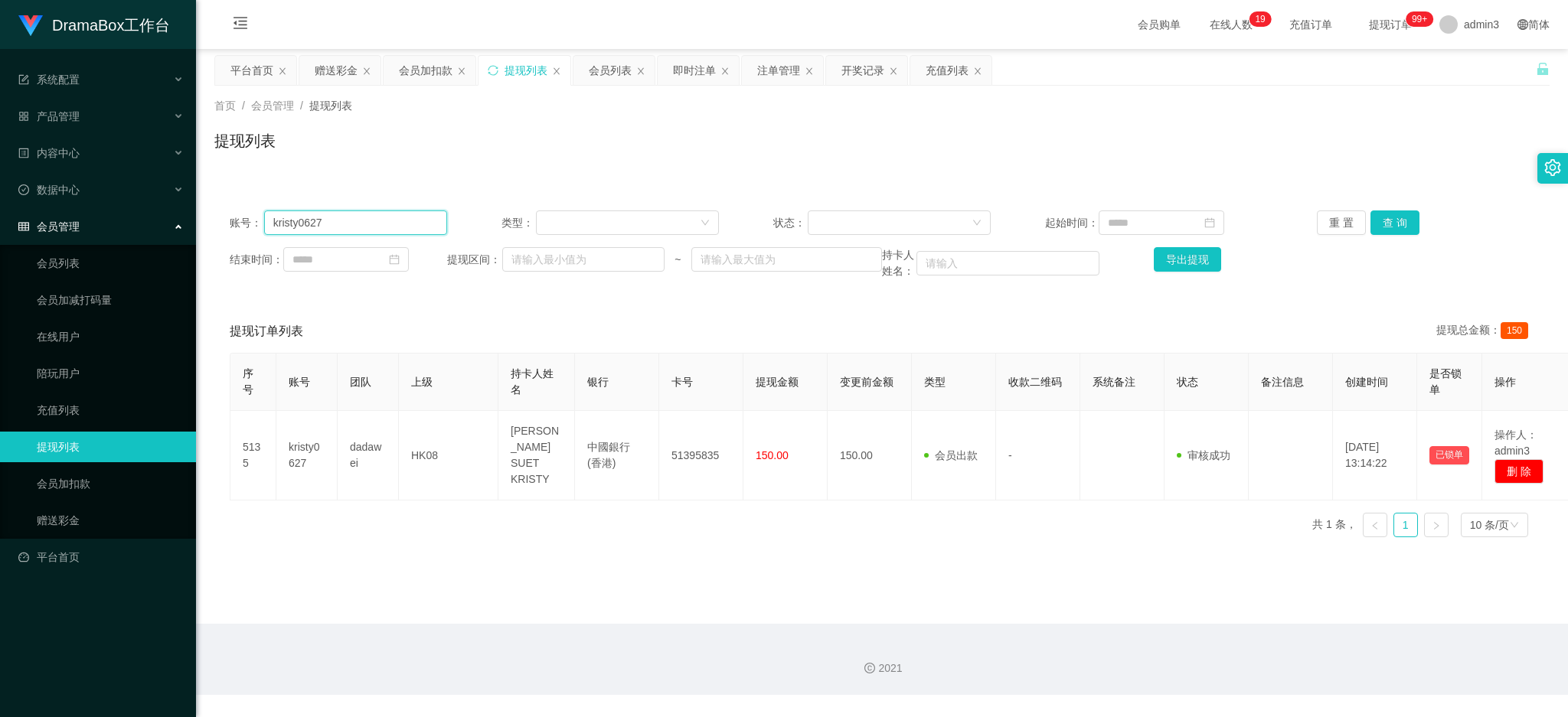
click at [306, 225] on input "kristy0627" at bounding box center [355, 222] width 183 height 24
paste input "c26975159"
drag, startPoint x: 1389, startPoint y: 226, endPoint x: 1226, endPoint y: 324, distance: 190.2
click at [1389, 225] on button "查 询" at bounding box center [1395, 222] width 49 height 24
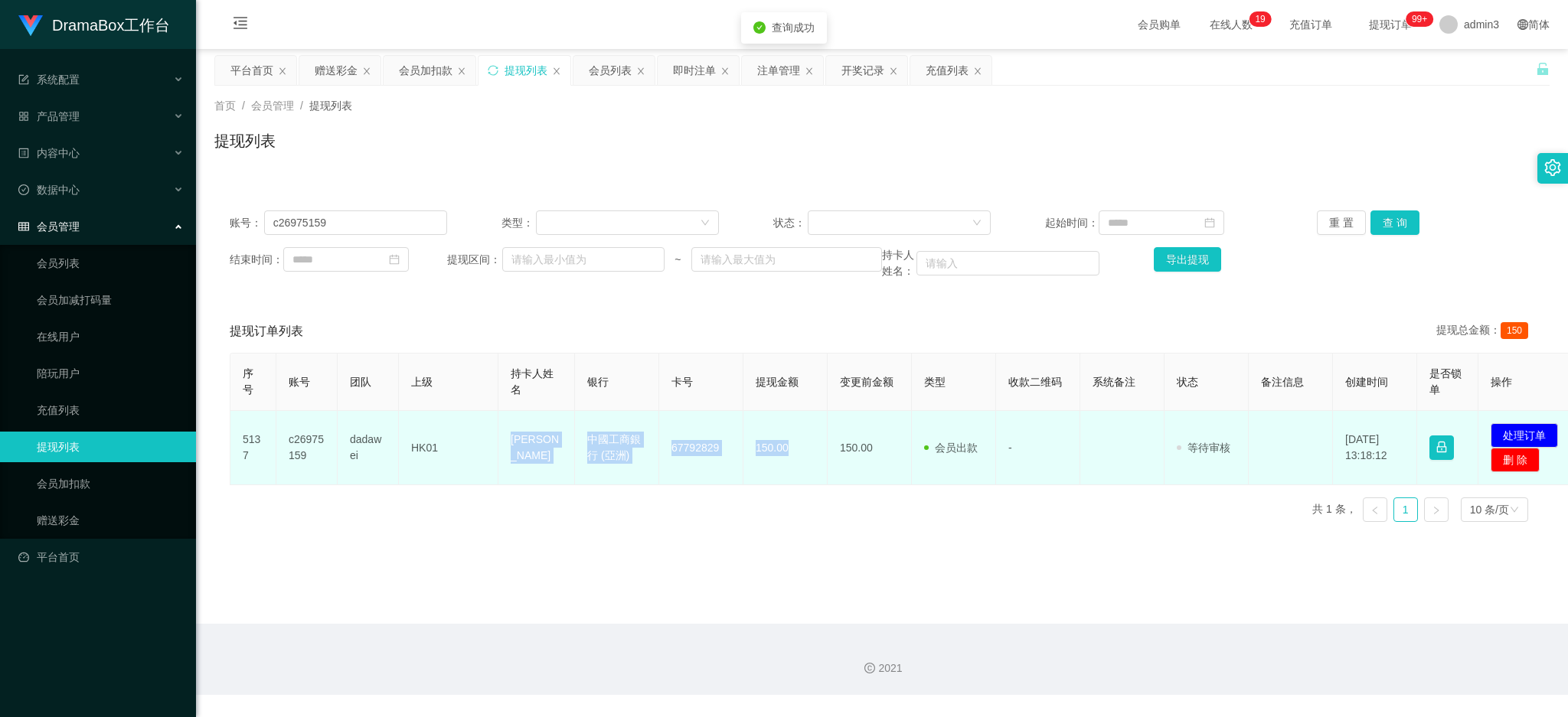
copy tr "[PERSON_NAME] kit 中國工商銀行 (亞洲) [FINANCIAL_ID] 150.00"
drag, startPoint x: 506, startPoint y: 439, endPoint x: 785, endPoint y: 475, distance: 281.3
click at [785, 475] on tr "5137 c26975159 dadawei HK01 [PERSON_NAME] chun kit 中國工商銀行 (亞洲) [FINANCIAL_ID] 1…" at bounding box center [905, 448] width 1350 height 74
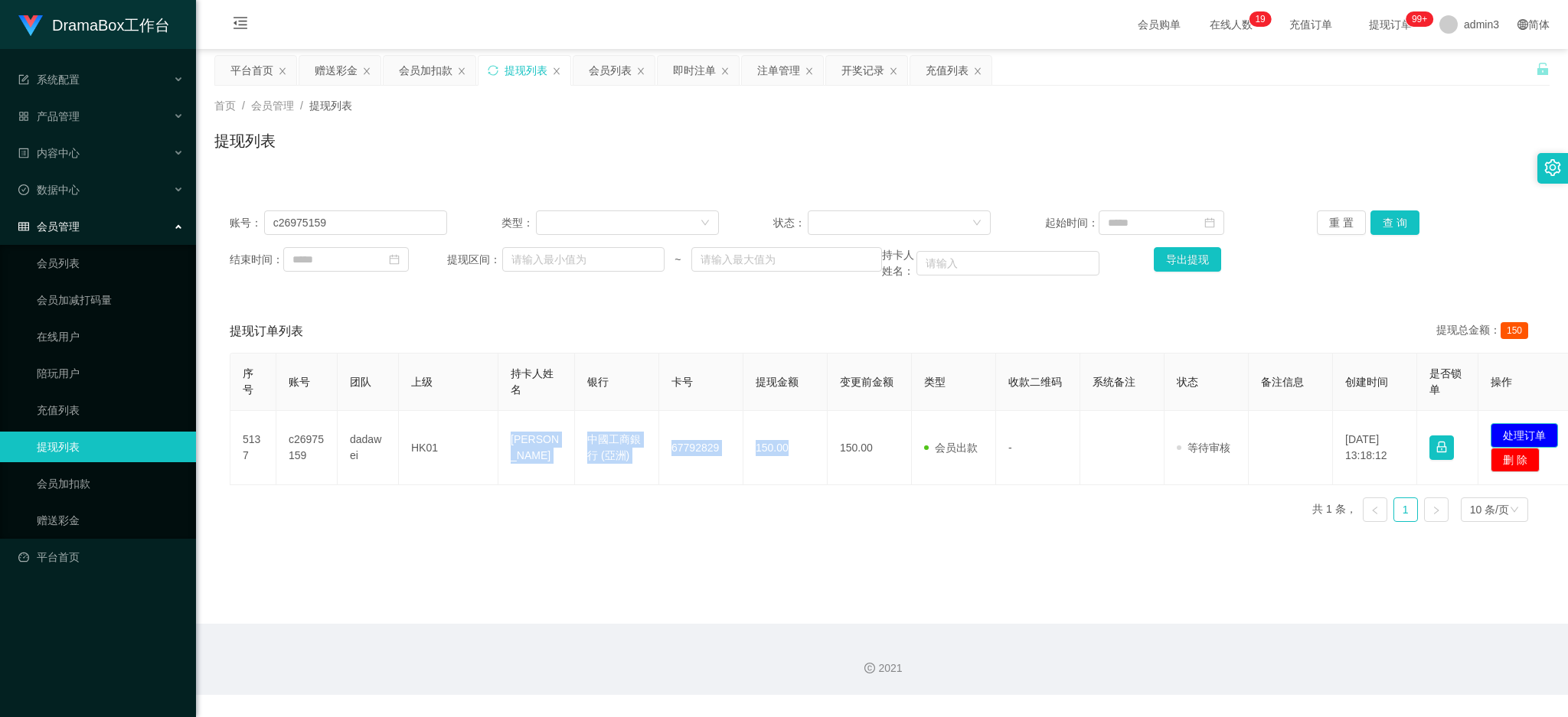
drag, startPoint x: 1529, startPoint y: 434, endPoint x: 1195, endPoint y: 378, distance: 338.7
click at [1516, 433] on button "处理订单" at bounding box center [1525, 435] width 68 height 24
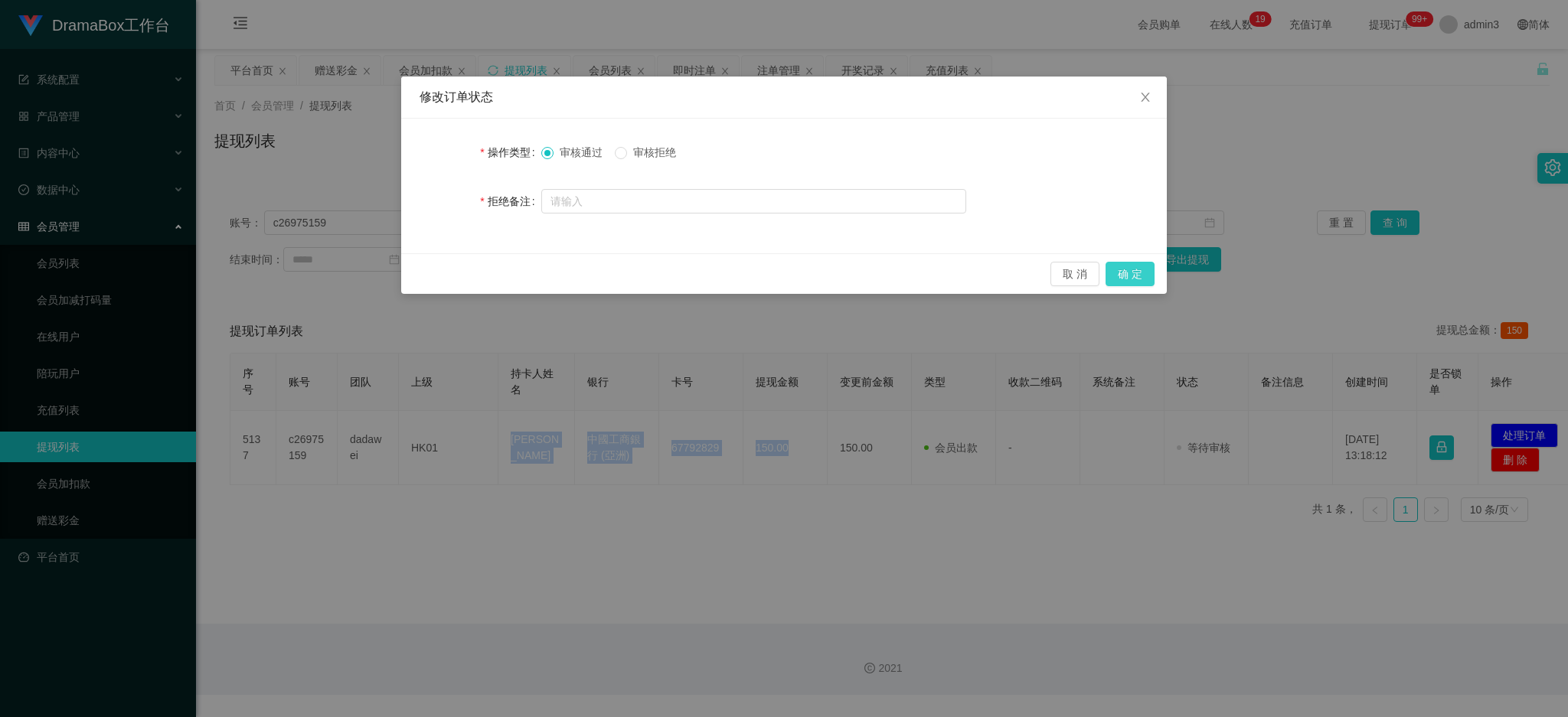
drag, startPoint x: 1143, startPoint y: 280, endPoint x: 1134, endPoint y: 299, distance: 21.0
click at [1143, 280] on button "确 定" at bounding box center [1130, 274] width 49 height 24
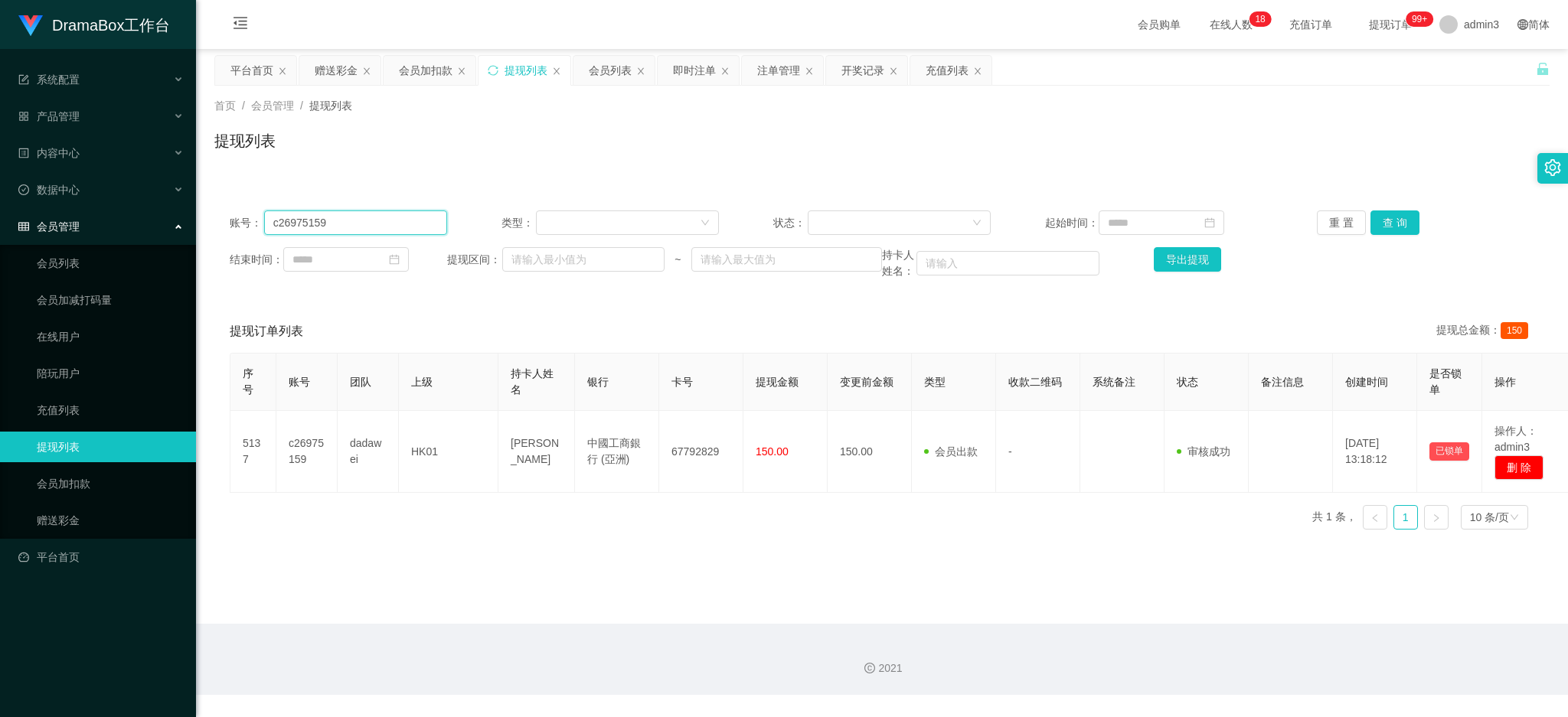
click at [352, 229] on input "c26975159" at bounding box center [355, 222] width 183 height 24
paste input "zz245245"
click at [352, 229] on input "c26975159" at bounding box center [355, 222] width 183 height 24
drag, startPoint x: 1399, startPoint y: 214, endPoint x: 1388, endPoint y: 218, distance: 11.7
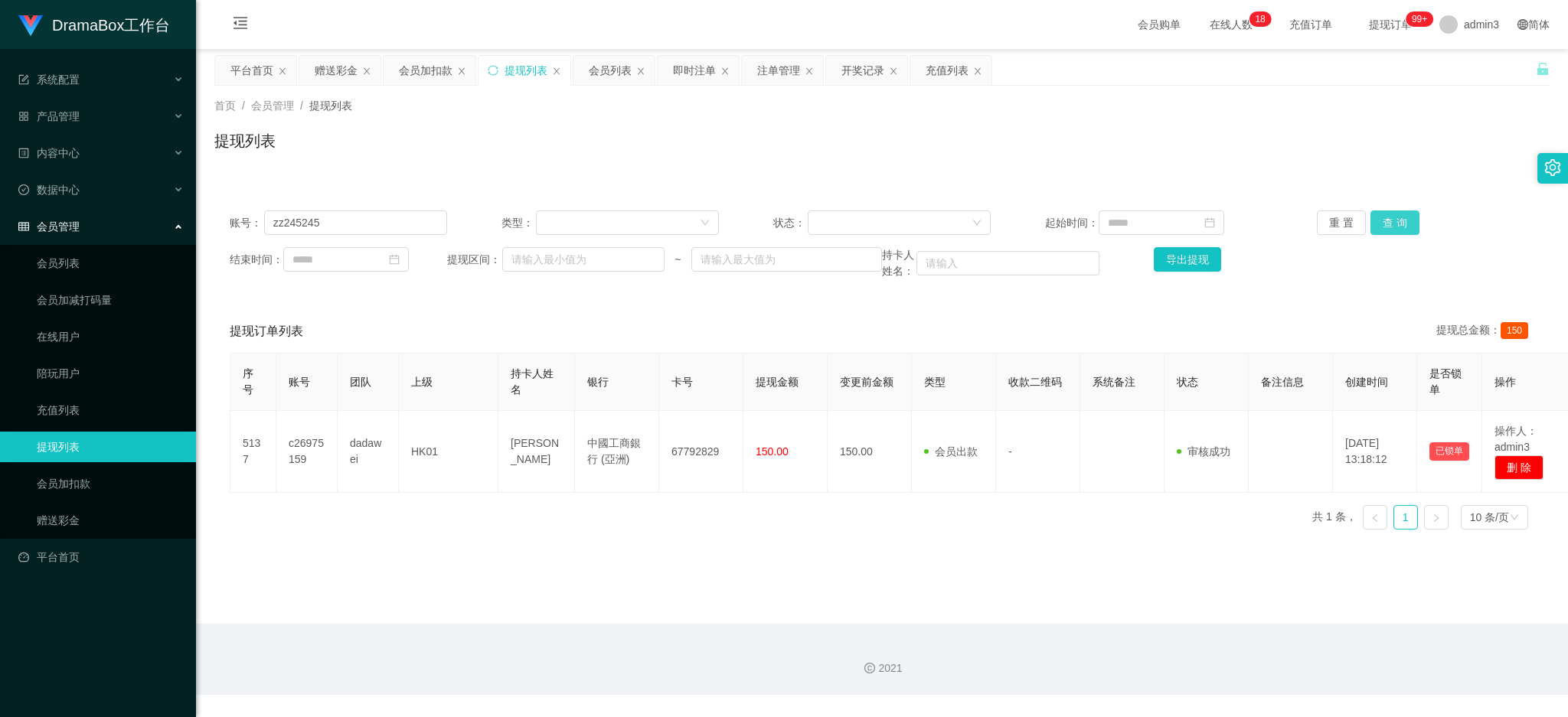
click at [1399, 214] on button "查 询" at bounding box center [1395, 222] width 49 height 24
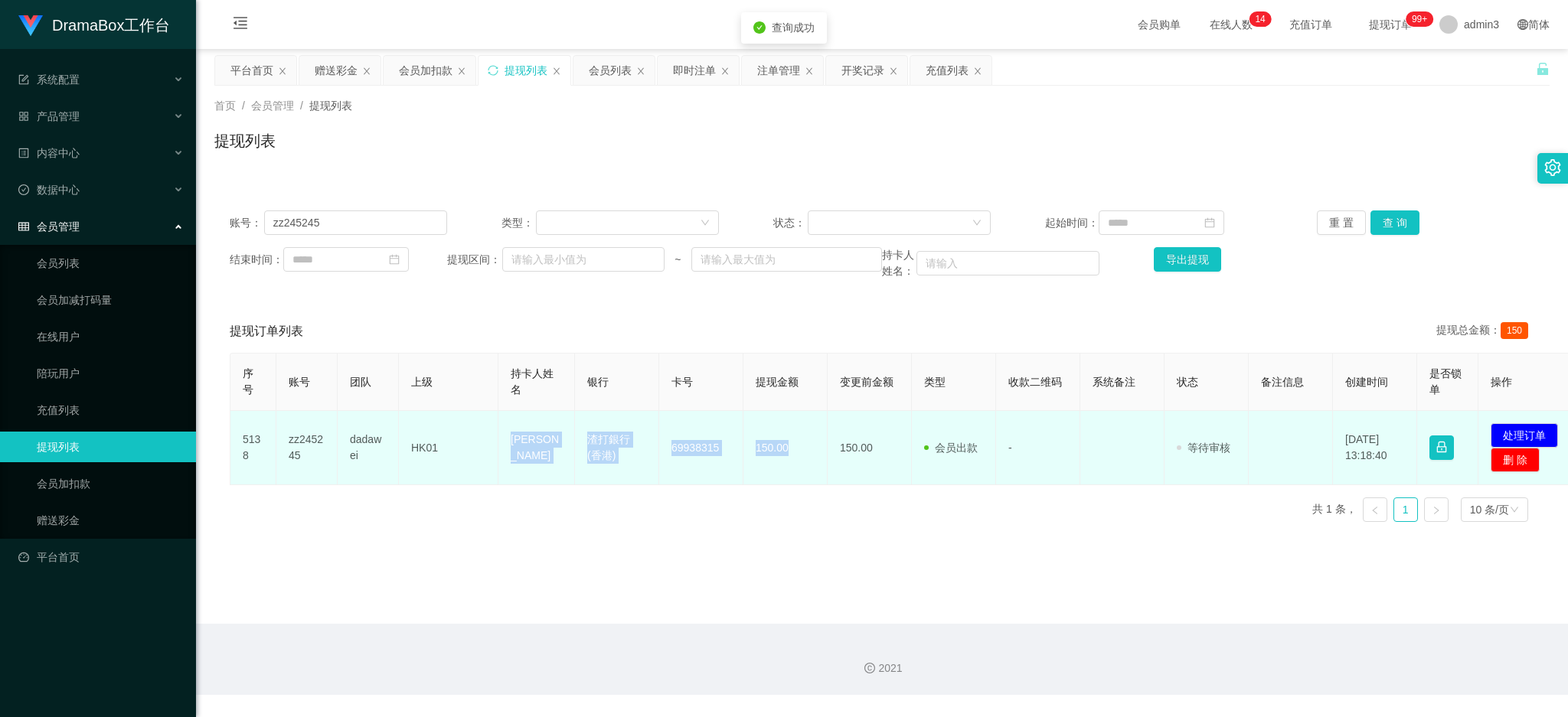
drag, startPoint x: 508, startPoint y: 435, endPoint x: 809, endPoint y: 476, distance: 303.8
click at [809, 476] on tr "5138 zz245245 dadawei HK01 Yeung chun yu 渣打銀行 (香港) [FINANCIAL_ID] 150.00 150.00…" at bounding box center [905, 448] width 1350 height 74
copy tr "Yeung chun yu 渣打銀行 (香港) [FINANCIAL_ID] 150.00"
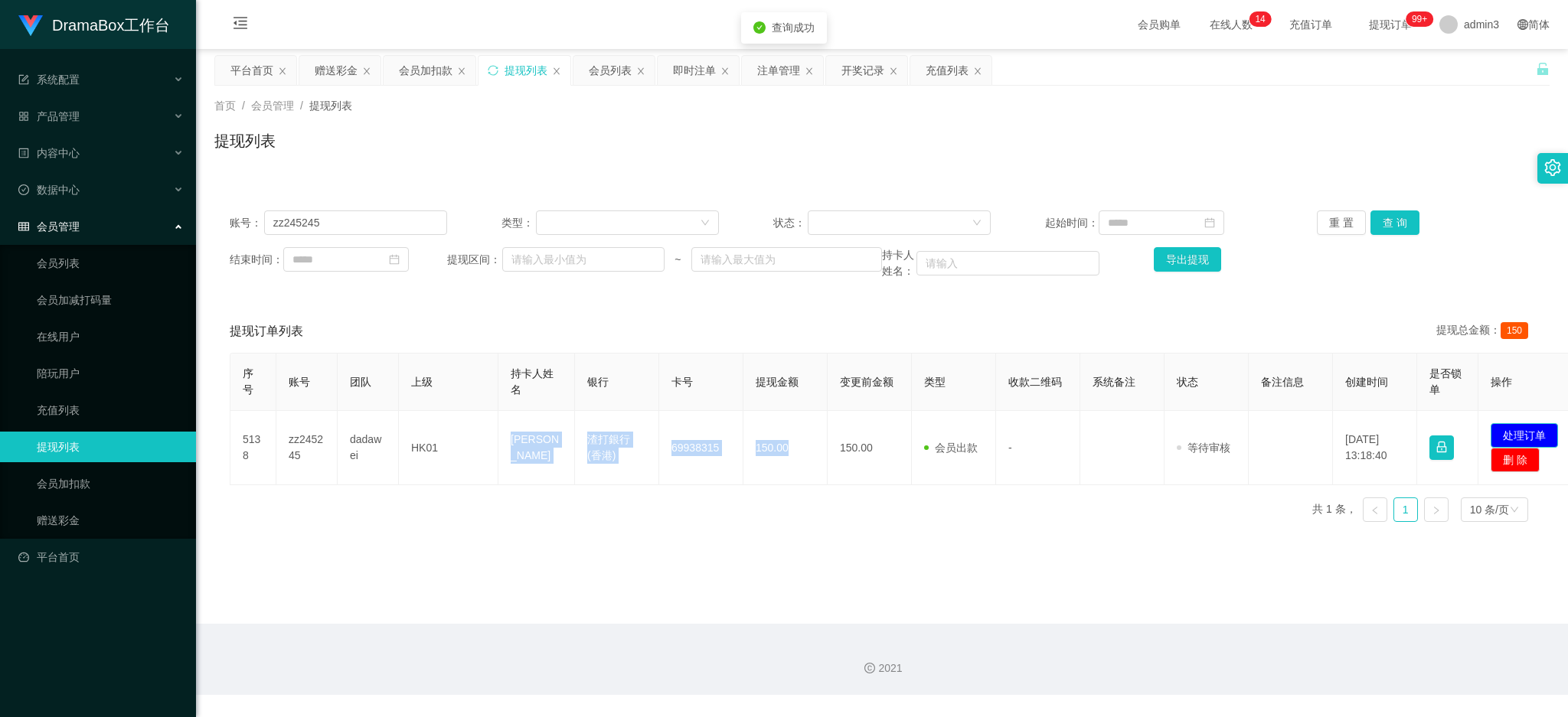
drag, startPoint x: 1507, startPoint y: 430, endPoint x: 1207, endPoint y: 422, distance: 300.1
click at [1508, 430] on button "处理订单" at bounding box center [1525, 435] width 68 height 24
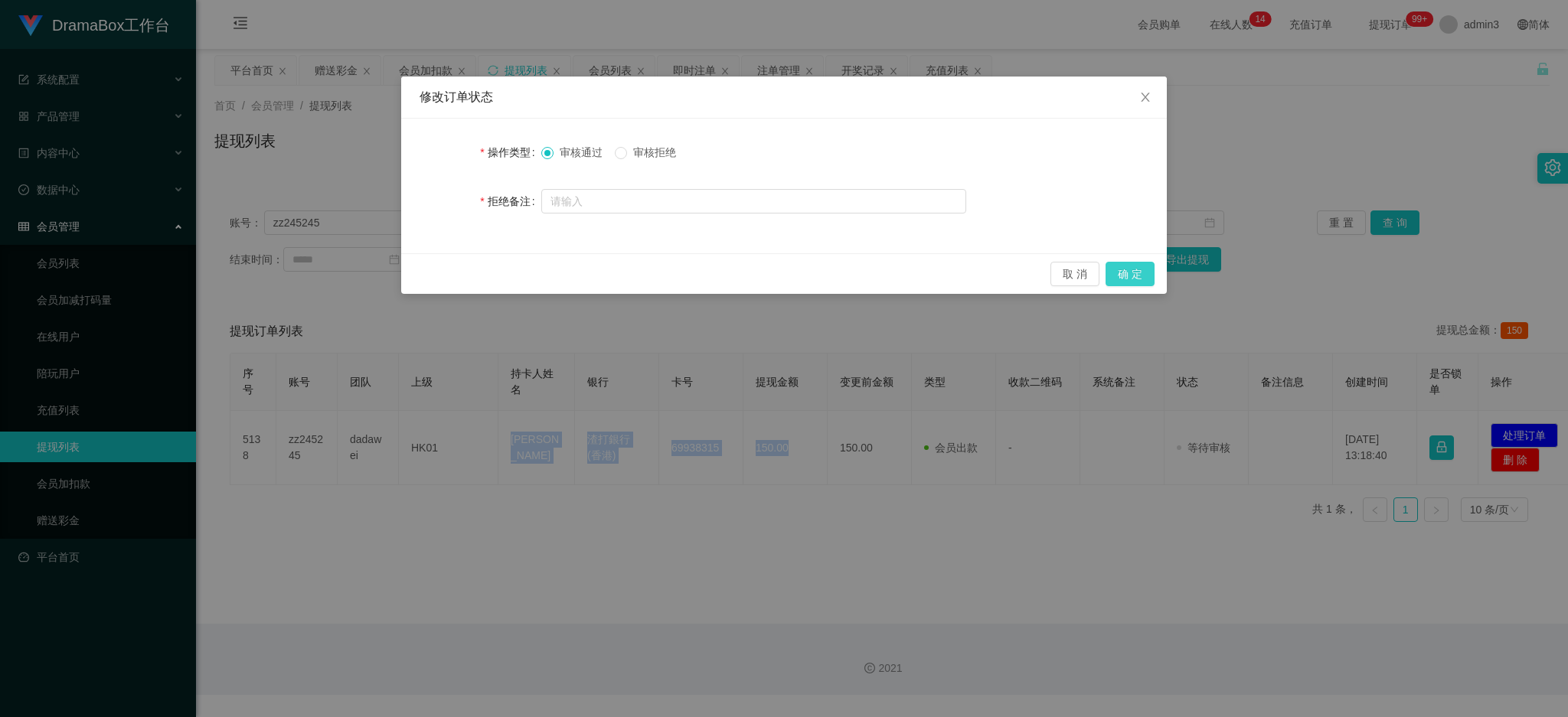
drag, startPoint x: 1124, startPoint y: 285, endPoint x: 1069, endPoint y: 403, distance: 130.2
click at [1124, 287] on div "取 消 确 定" at bounding box center [784, 274] width 766 height 41
click at [1123, 273] on button "确 定" at bounding box center [1130, 274] width 49 height 24
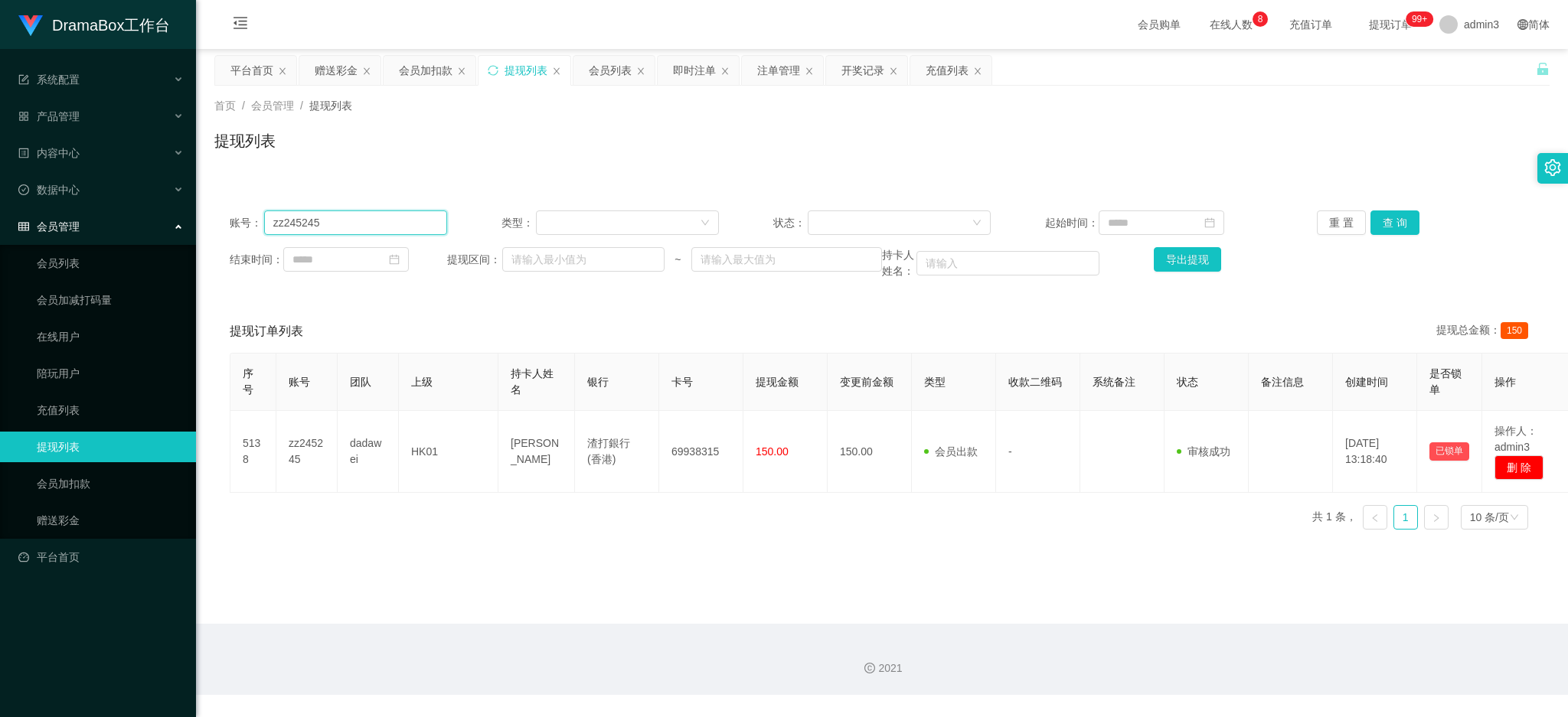
click at [335, 216] on input "zz245245" at bounding box center [355, 222] width 183 height 24
paste input "Fun1999"
drag, startPoint x: 1389, startPoint y: 219, endPoint x: 1376, endPoint y: 227, distance: 15.3
click at [1386, 222] on button "查 询" at bounding box center [1395, 222] width 49 height 24
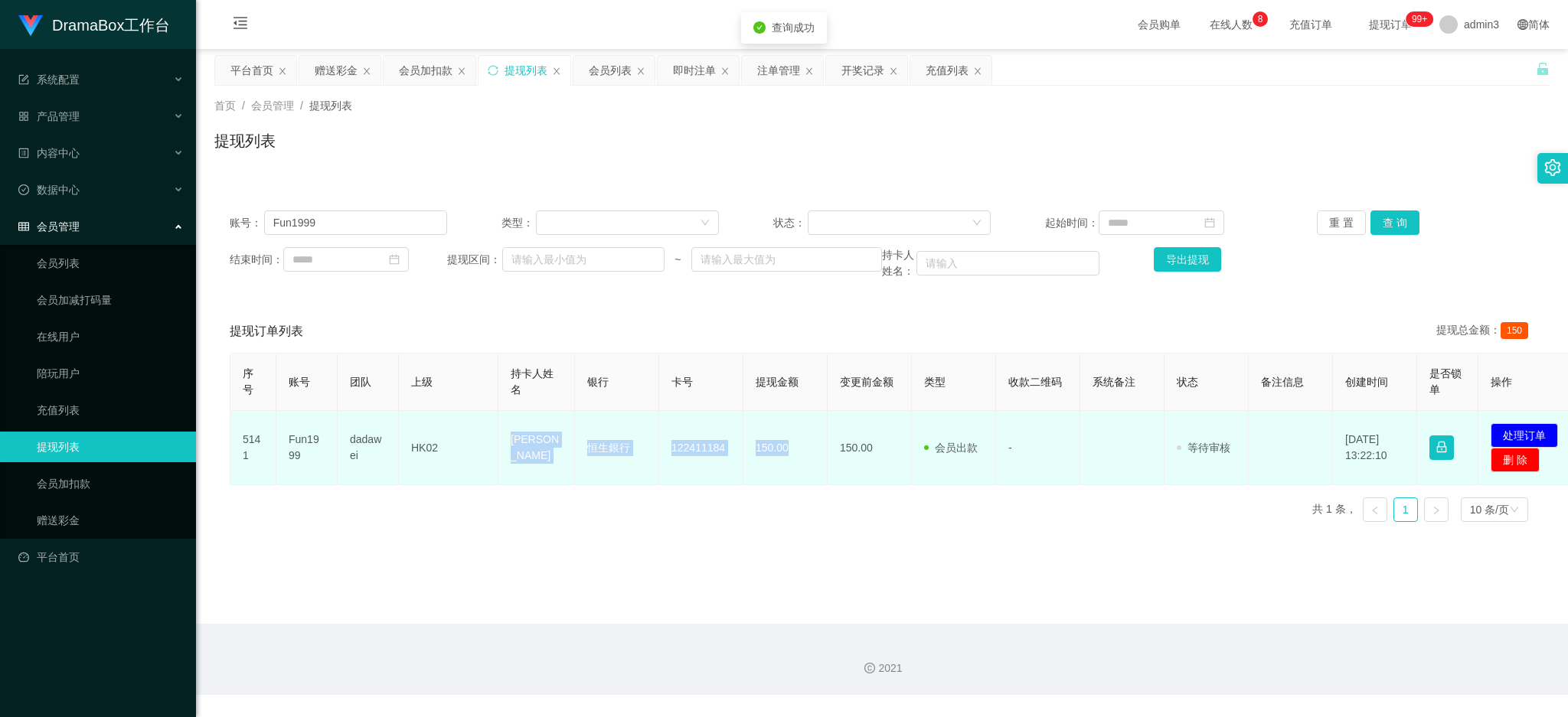
drag, startPoint x: 507, startPoint y: 449, endPoint x: 788, endPoint y: 463, distance: 281.3
click at [788, 463] on tr "5141 Fun1999 dadawei HK02 [PERSON_NAME]銀行 122411184 150.00 150.00 会员出款 人工取款 - 审…" at bounding box center [905, 448] width 1350 height 74
copy tr "[PERSON_NAME]銀行 122411184 150.00"
click at [1502, 433] on button "处理订单" at bounding box center [1525, 435] width 68 height 24
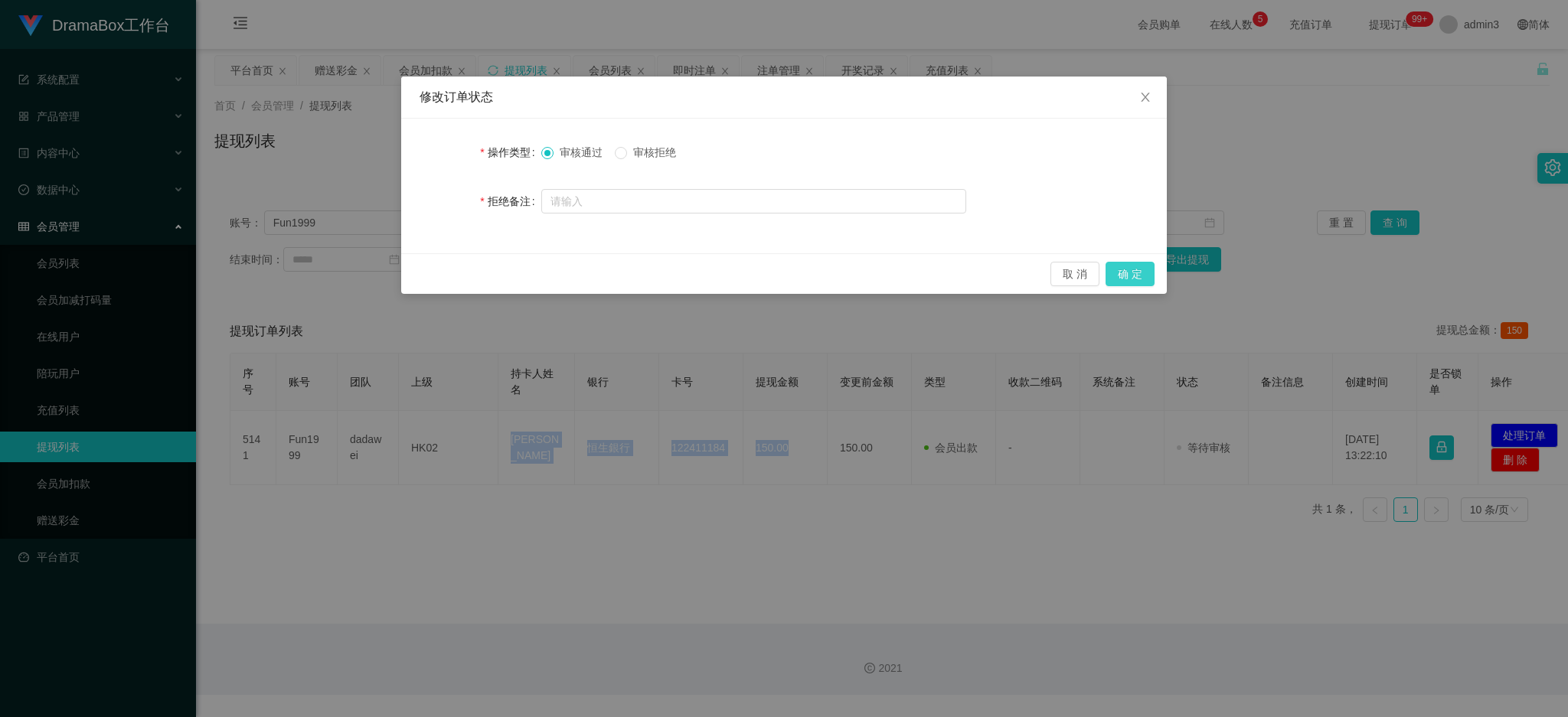
drag, startPoint x: 1128, startPoint y: 276, endPoint x: 1140, endPoint y: 406, distance: 130.6
click at [1128, 277] on button "确 定" at bounding box center [1130, 274] width 49 height 24
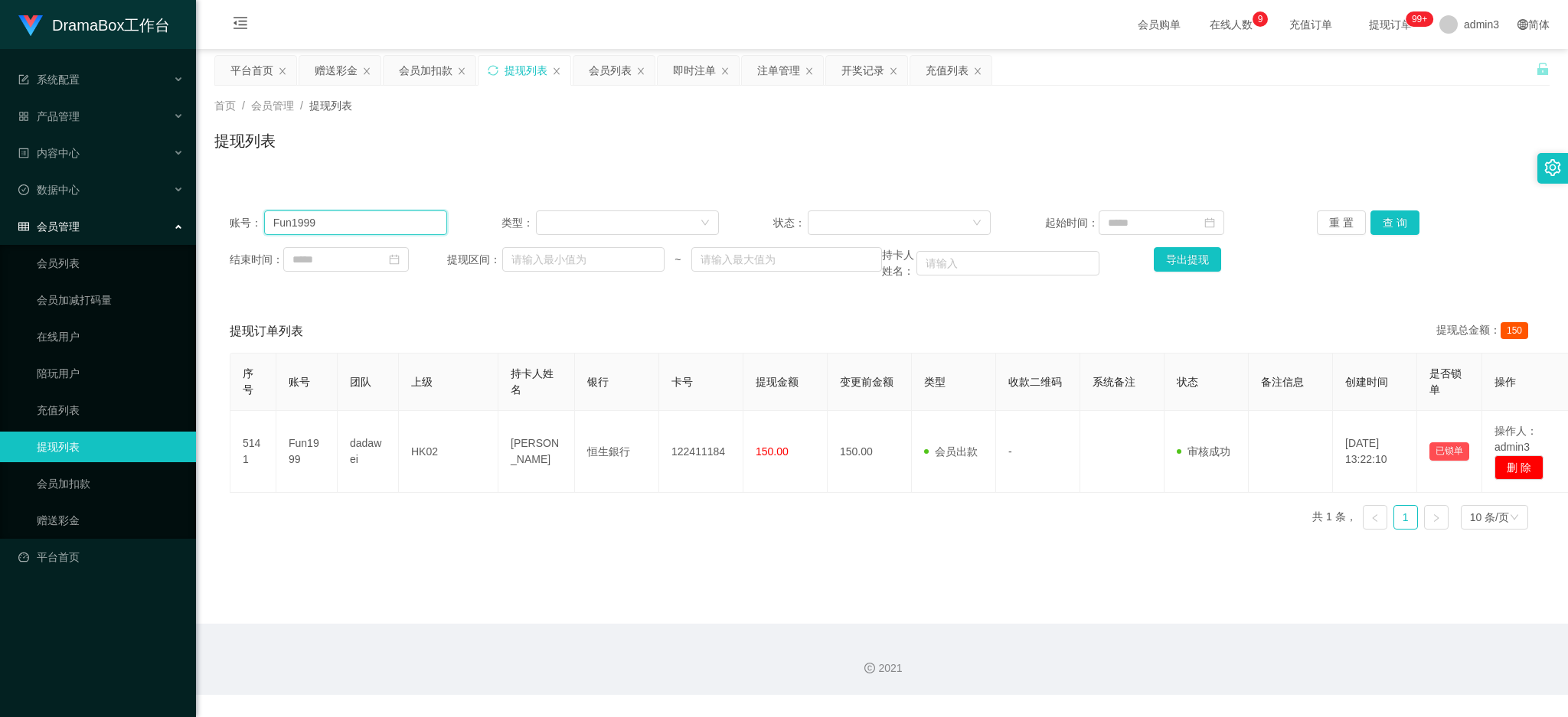
click at [292, 221] on input "Fun1999" at bounding box center [355, 222] width 183 height 24
paste input "SiuLan1122"
click at [1398, 218] on button "查 询" at bounding box center [1395, 222] width 49 height 24
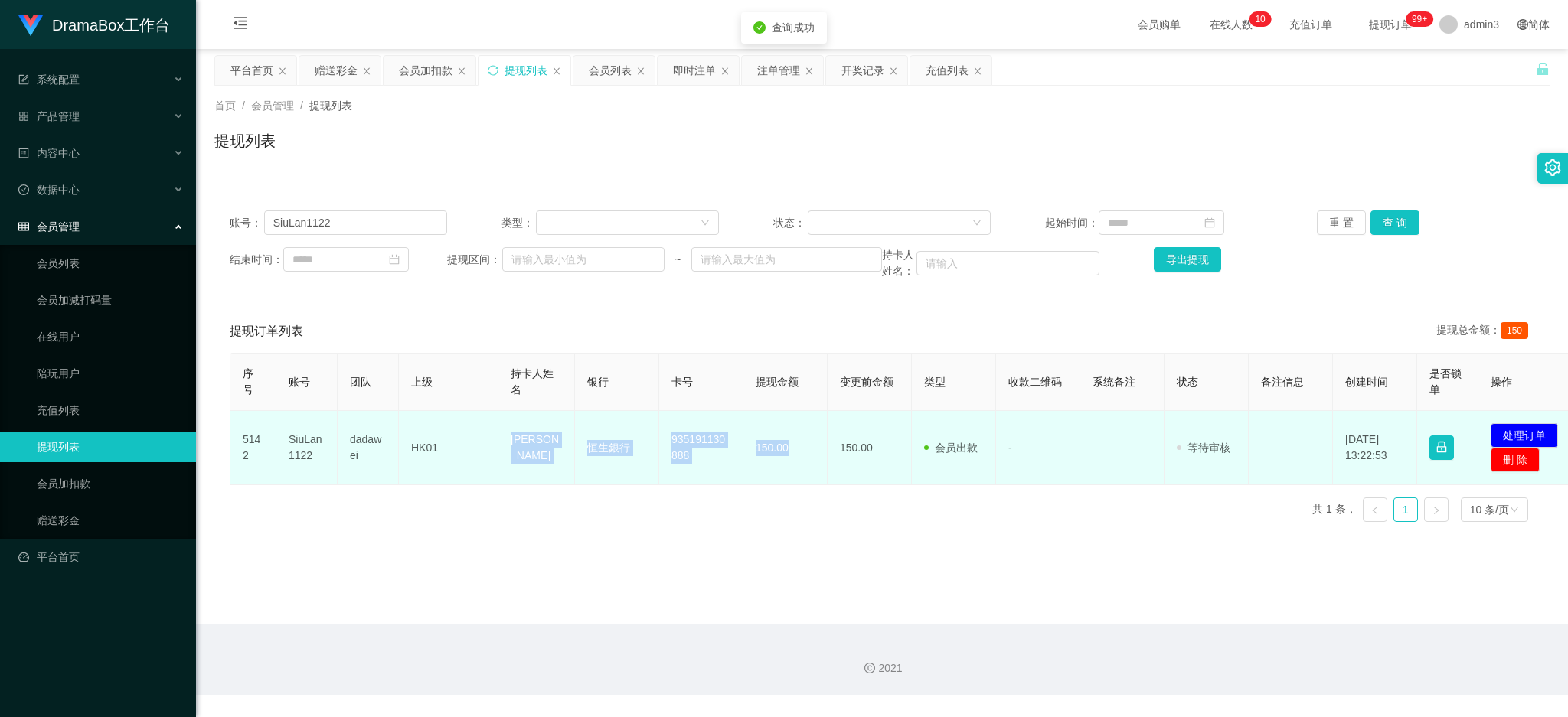
copy tr "[PERSON_NAME] LAN 恒生銀行 935191130888 150.00"
drag, startPoint x: 507, startPoint y: 430, endPoint x: 793, endPoint y: 454, distance: 287.0
click at [793, 454] on tr "5142 SiuLan1122 dadawei HK01 TSE CHUN LAN 恒生銀行 935191130888 150.00 150.00 会员出款 …" at bounding box center [905, 448] width 1350 height 74
click at [1545, 430] on button "处理订单" at bounding box center [1525, 435] width 68 height 24
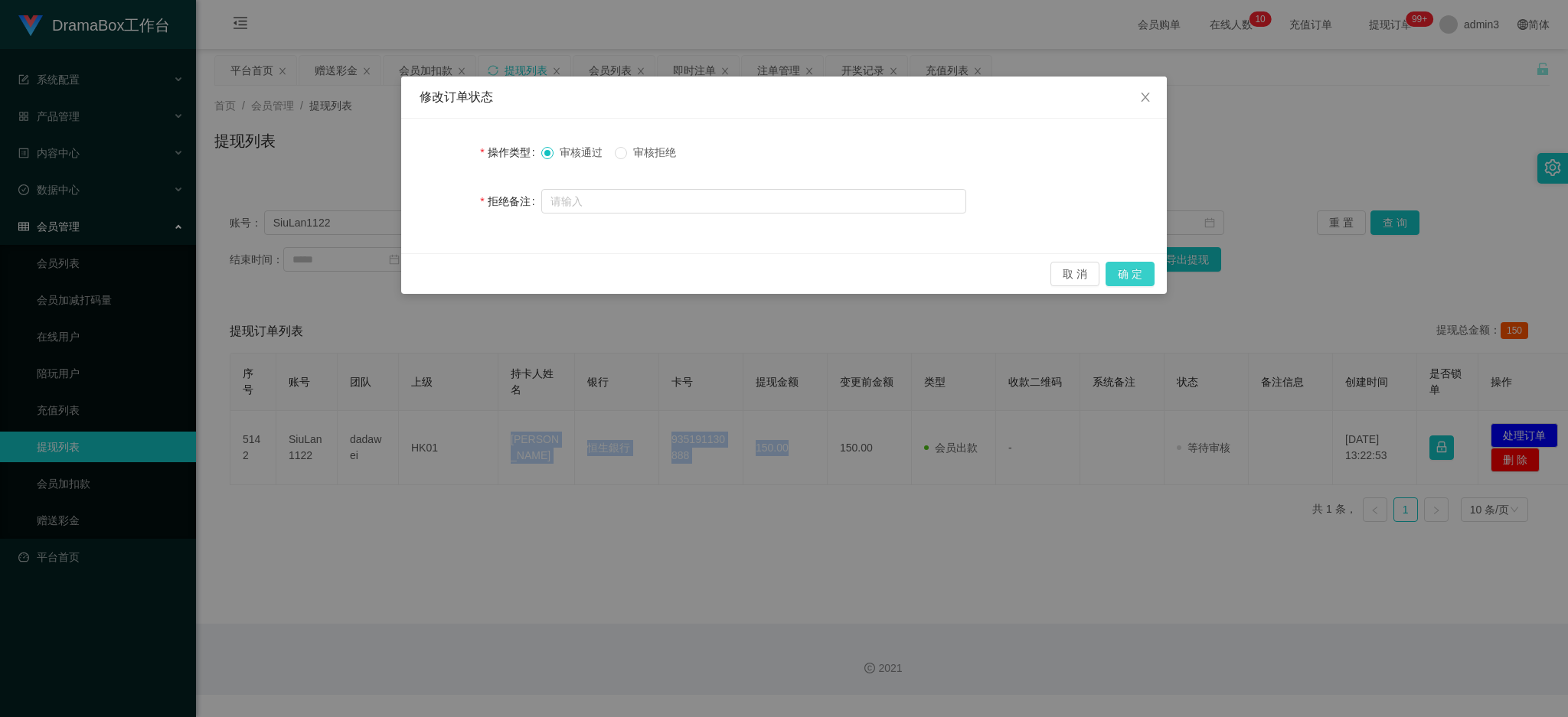
click at [1140, 274] on button "确 定" at bounding box center [1130, 274] width 49 height 24
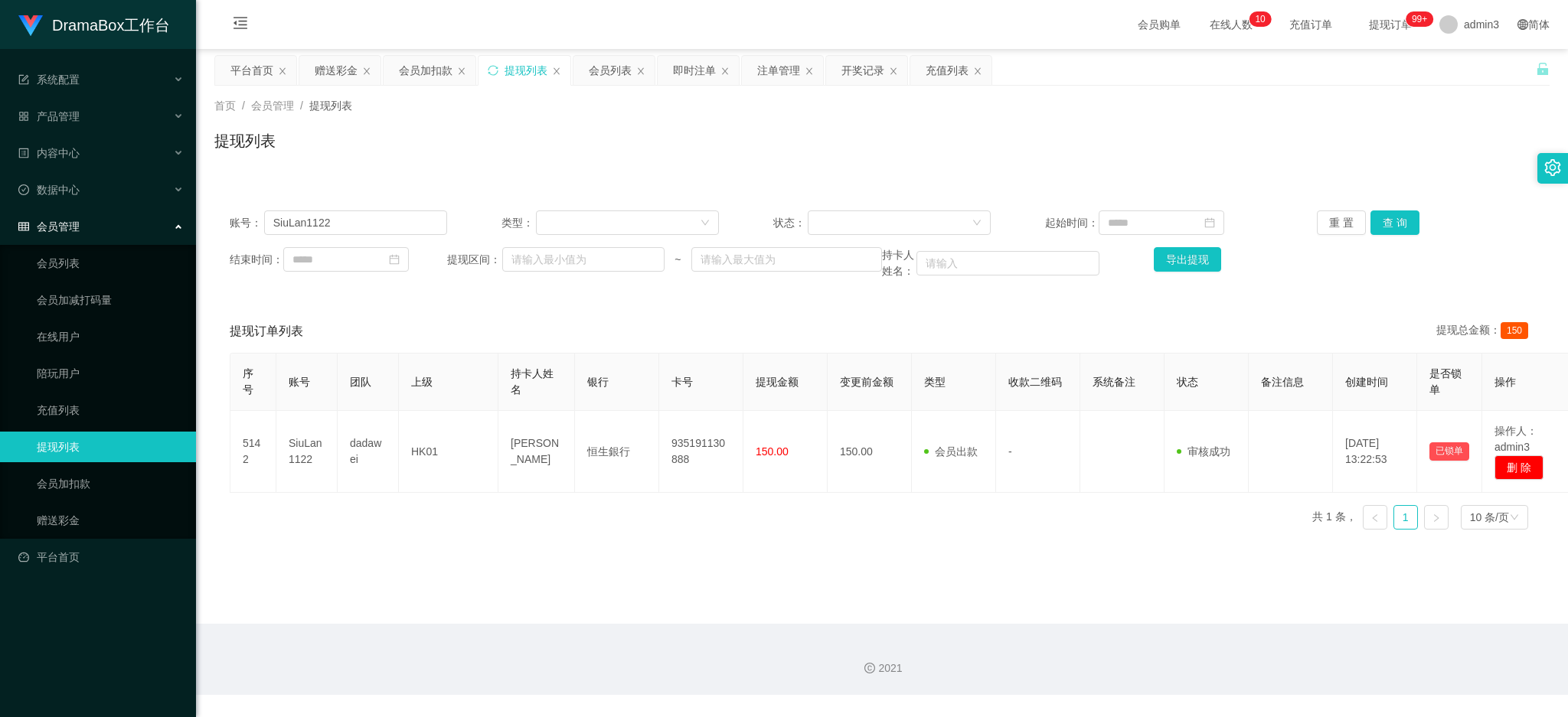
click at [324, 207] on div "账号： SiuLan1122 类型： 状态： 起始时间： 重 置 查 询 结束时间： 提现区间： ~ 持卡人姓名： 导出提现" at bounding box center [881, 245] width 1335 height 100
click at [314, 219] on input "SiuLan1122" at bounding box center [355, 222] width 183 height 24
paste input "LingBlue"
click at [1391, 218] on button "查 询" at bounding box center [1395, 222] width 49 height 24
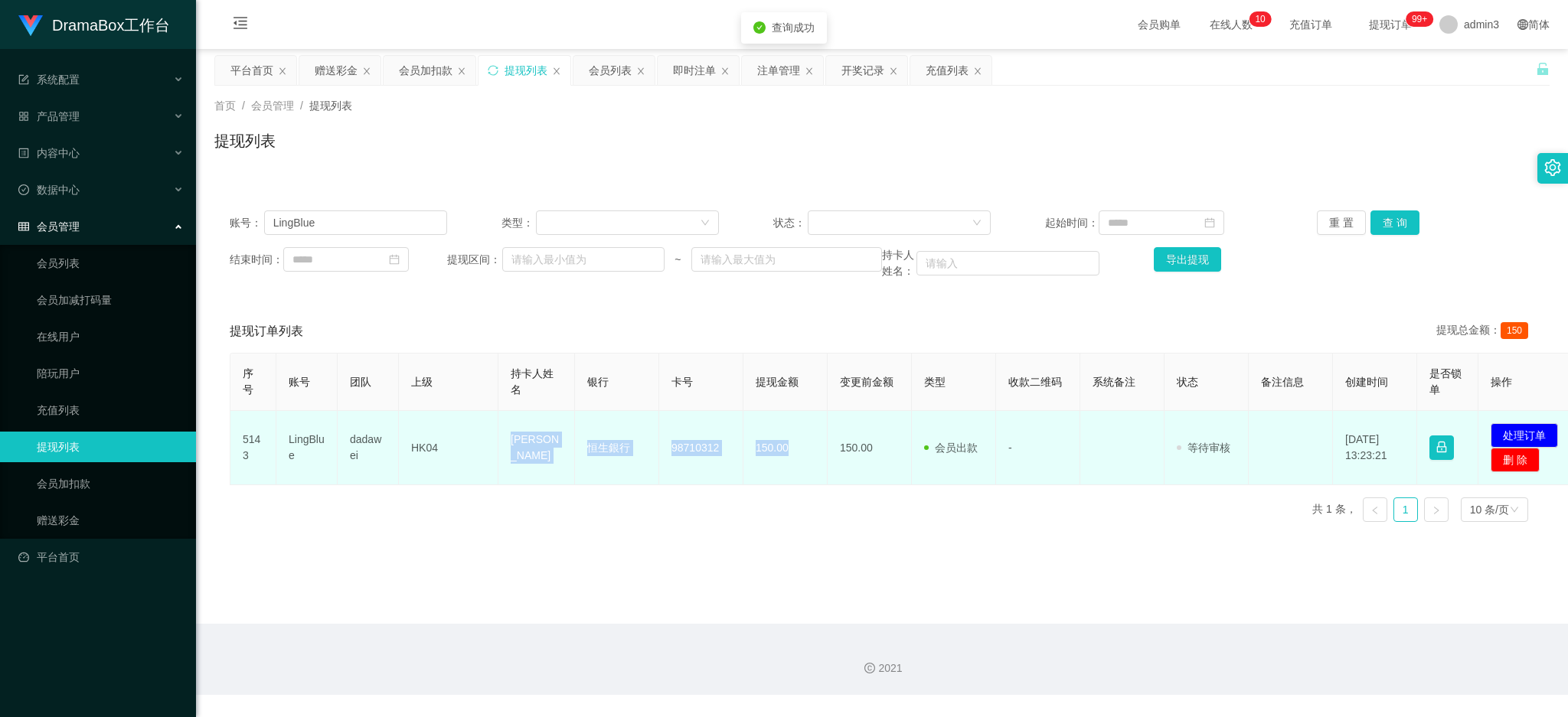
drag, startPoint x: 502, startPoint y: 439, endPoint x: 801, endPoint y: 479, distance: 301.7
click at [801, 479] on tr "5143 LingBlue dadawei HK04 [PERSON_NAME] 恒生銀行 [FINANCIAL_ID] 150.00 150.00 会员出款…" at bounding box center [905, 448] width 1350 height 74
copy tr "[PERSON_NAME] 恒生銀行 [FINANCIAL_ID] 150.00"
drag, startPoint x: 1518, startPoint y: 427, endPoint x: 1193, endPoint y: 399, distance: 326.2
click at [1516, 427] on button "处理订单" at bounding box center [1525, 435] width 68 height 24
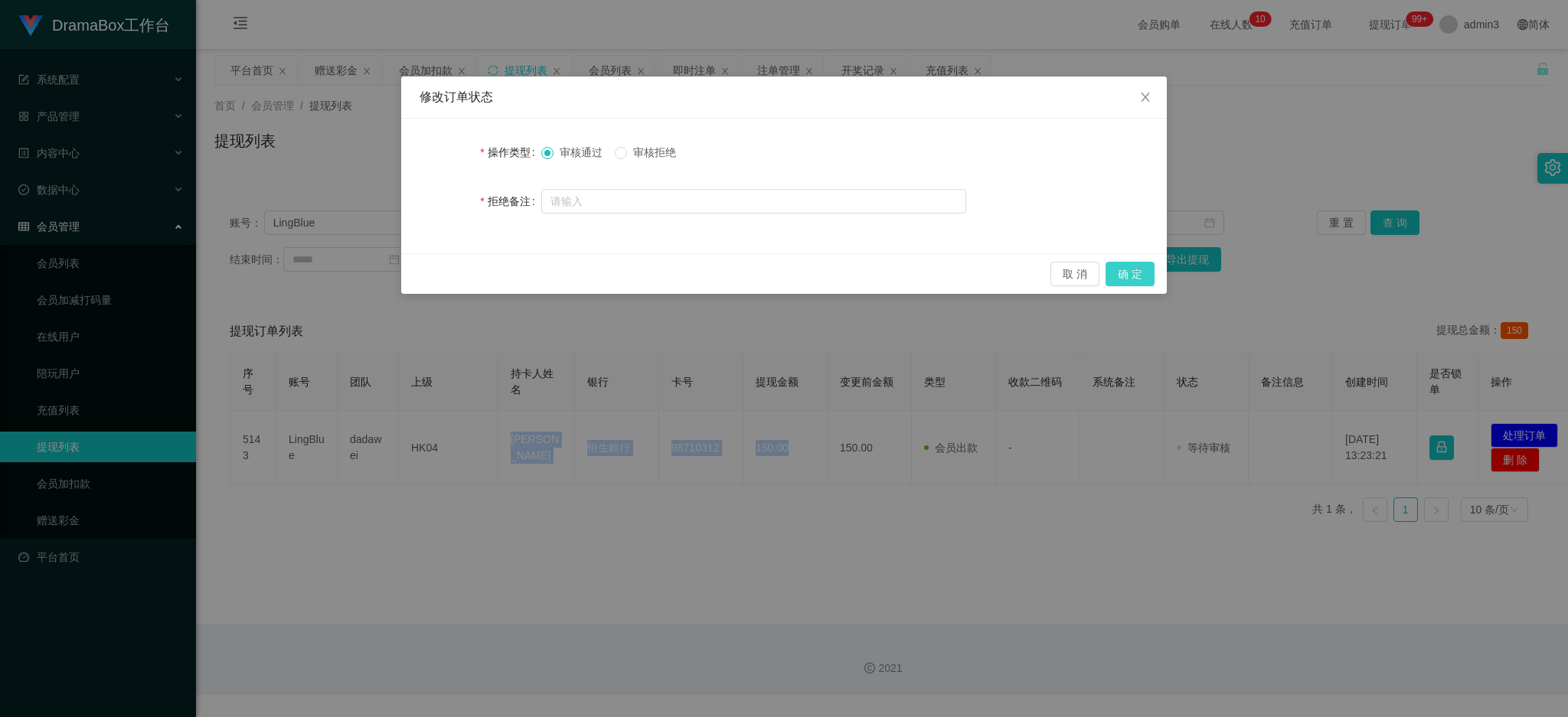
drag, startPoint x: 1132, startPoint y: 280, endPoint x: 1128, endPoint y: 305, distance: 25.3
click at [1132, 279] on button "确 定" at bounding box center [1130, 274] width 49 height 24
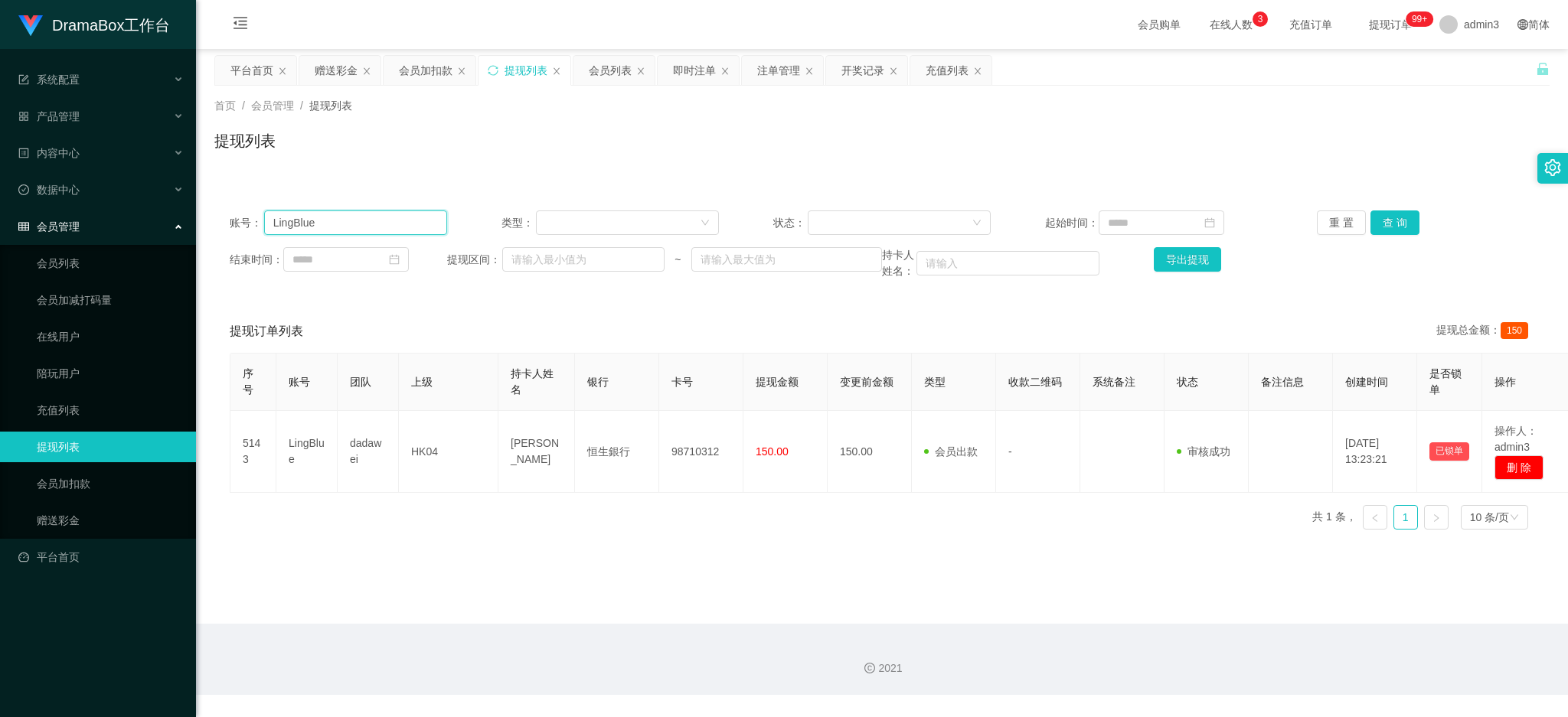
click at [308, 221] on input "LingBlue" at bounding box center [355, 222] width 183 height 24
paste input "68571813"
type input "68571813"
click at [1374, 226] on button "查 询" at bounding box center [1395, 222] width 49 height 24
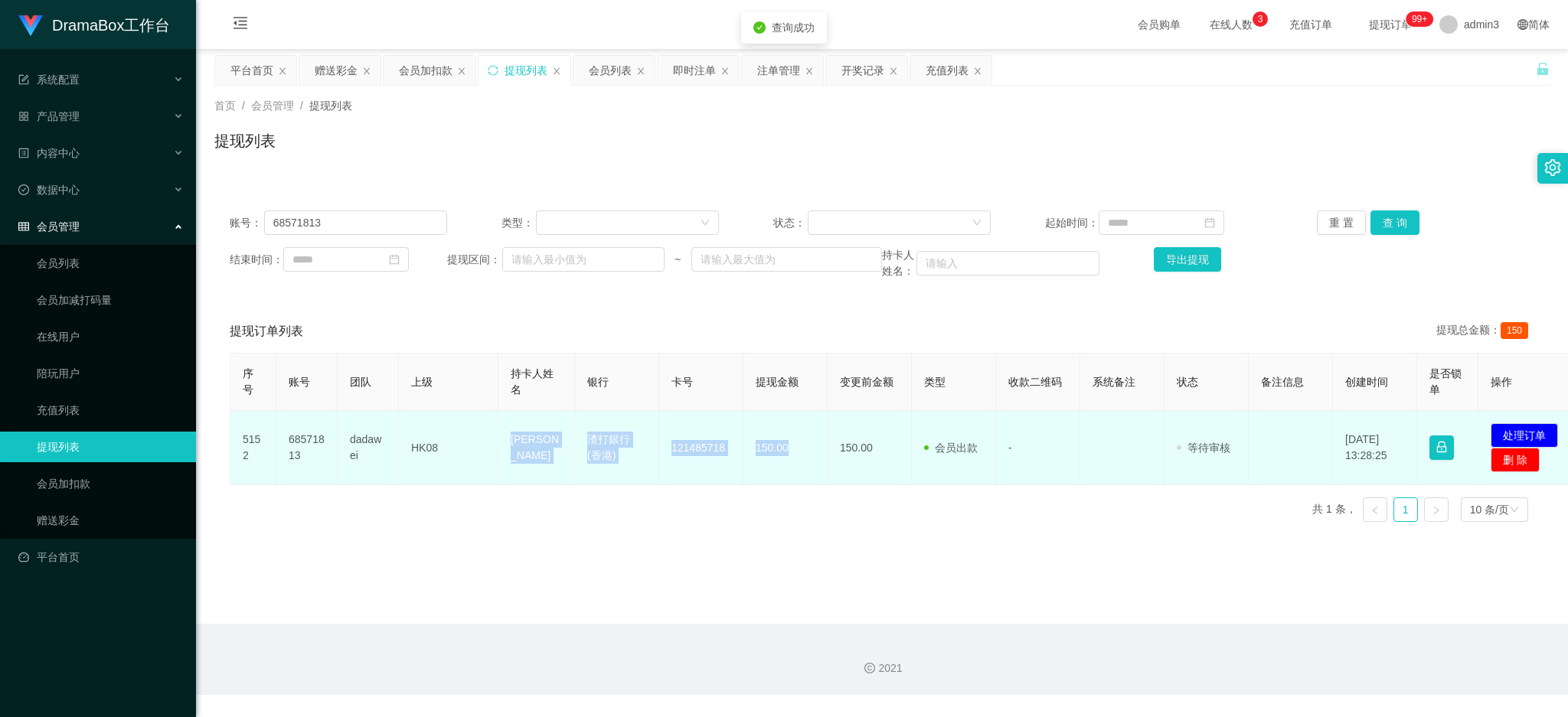
drag, startPoint x: 499, startPoint y: 436, endPoint x: 795, endPoint y: 460, distance: 297.0
click at [795, 460] on tr "5152 68571813 dadawei HK08 [PERSON_NAME] mui 渣打銀行 (香港) 121485718 150.00 150.00 …" at bounding box center [905, 448] width 1350 height 74
click at [1539, 437] on button "处理订单" at bounding box center [1525, 435] width 68 height 24
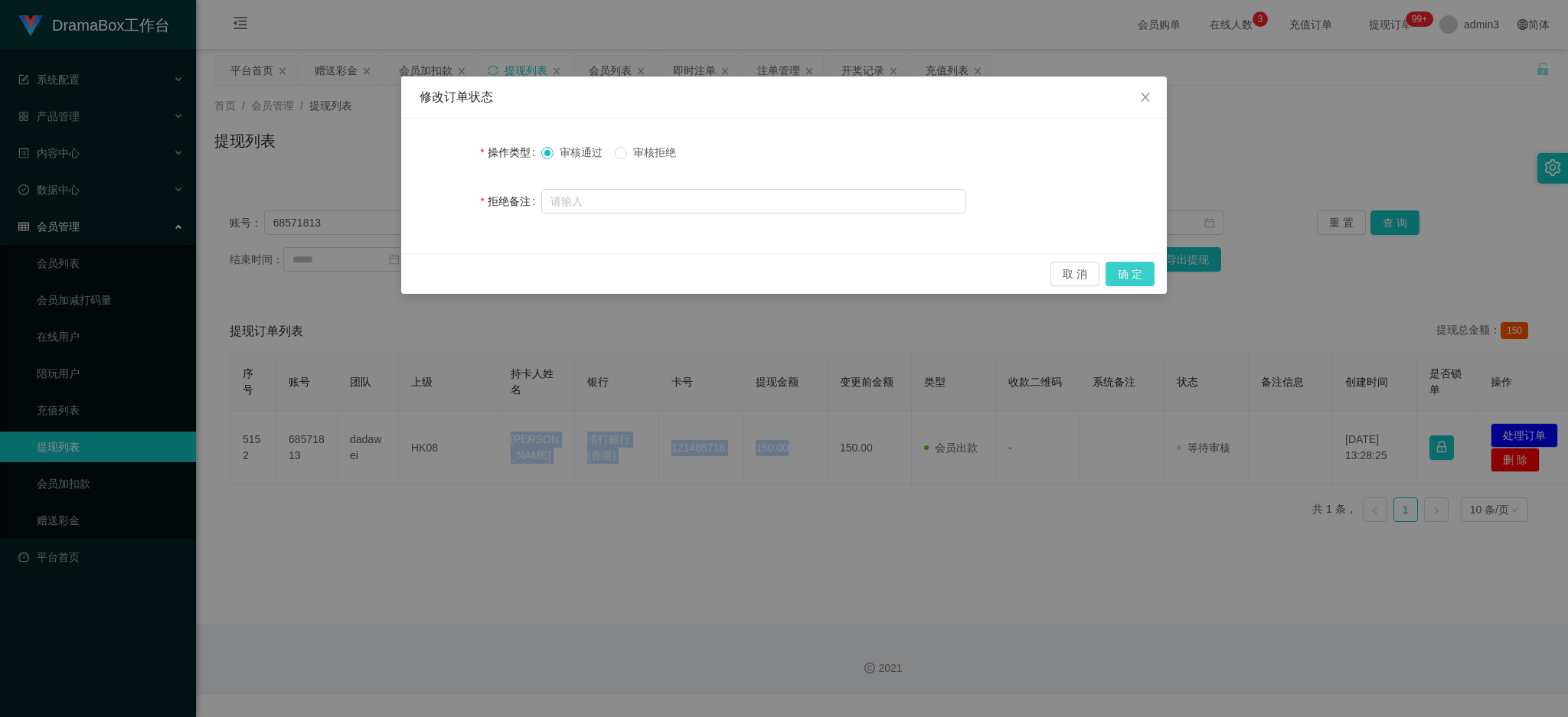
click at [1134, 271] on button "确 定" at bounding box center [1130, 274] width 49 height 24
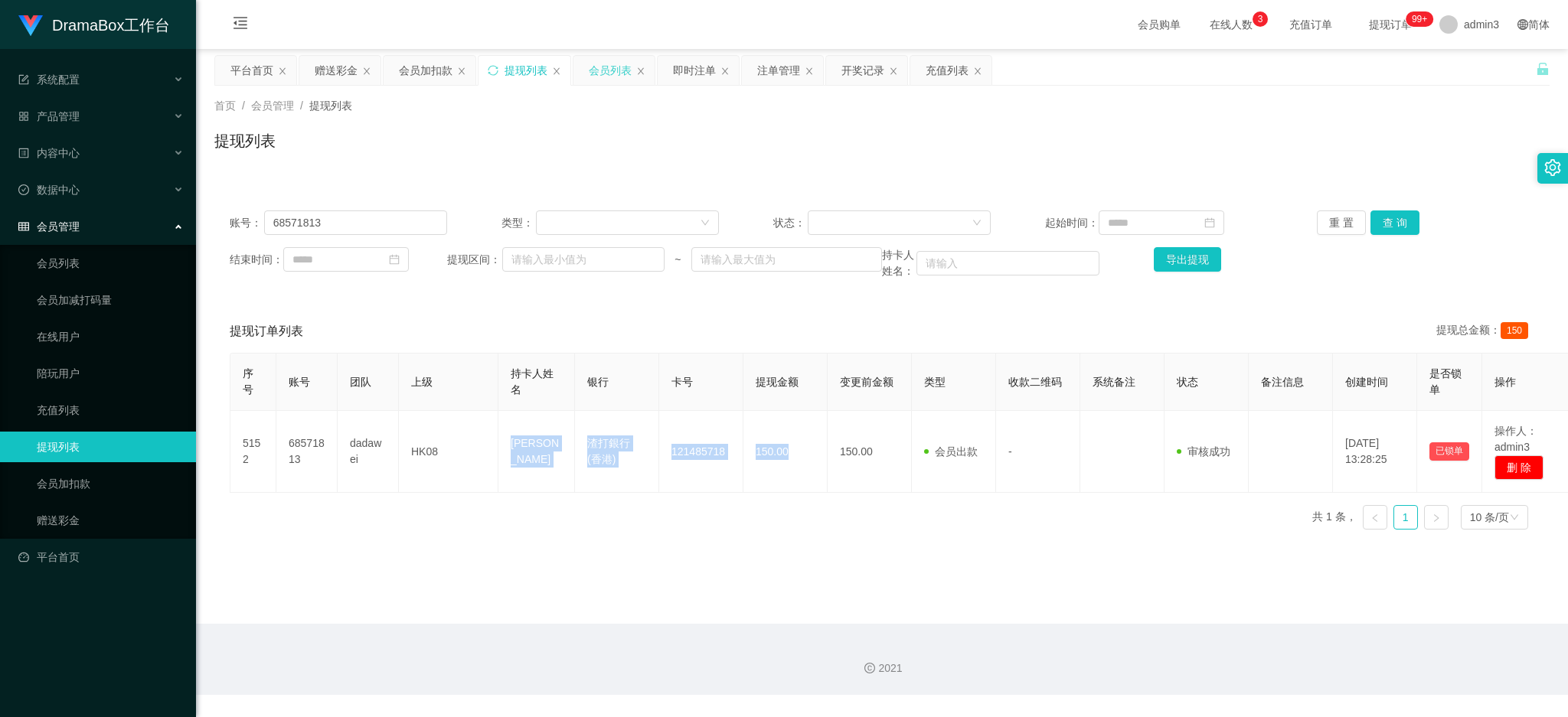
click at [611, 72] on div "会员列表" at bounding box center [610, 70] width 43 height 29
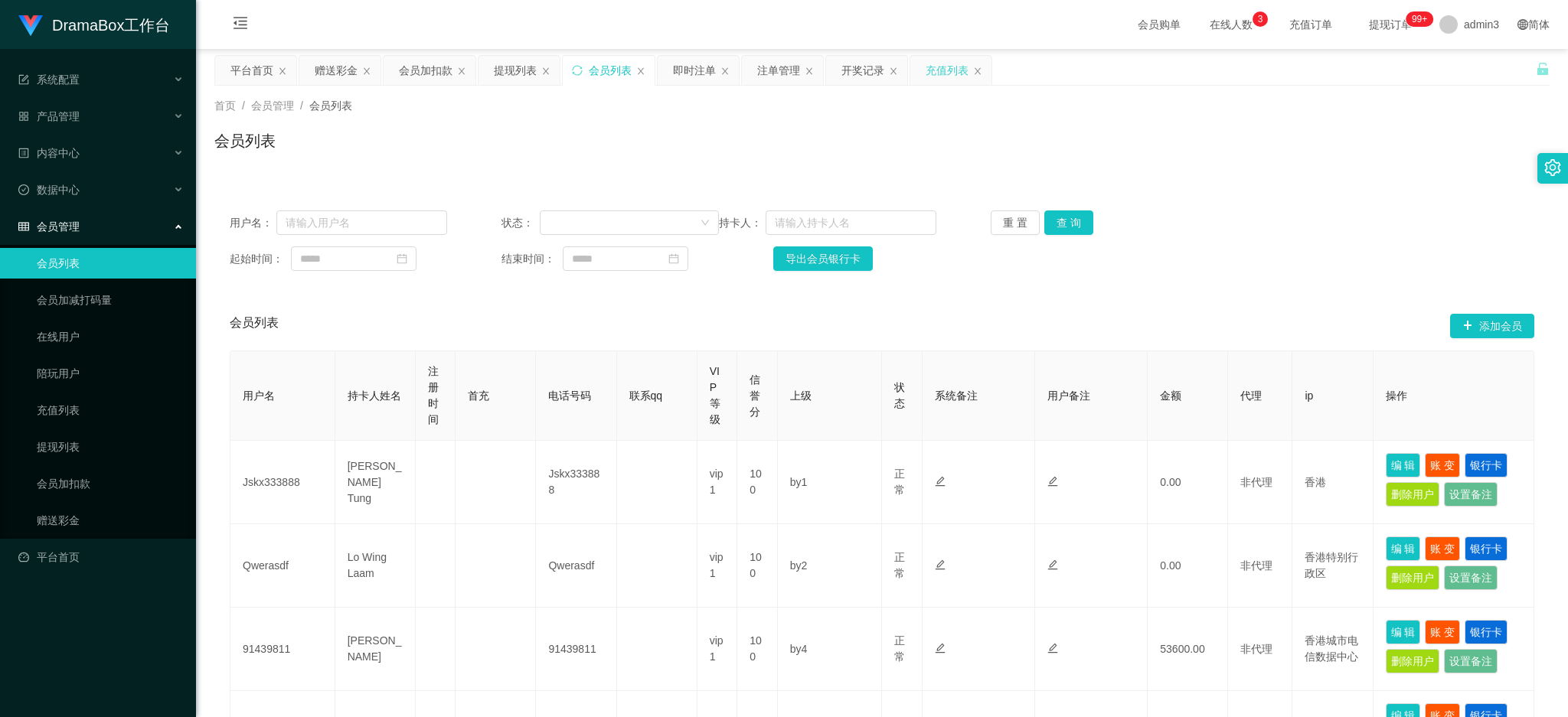
click at [934, 72] on div "充值列表" at bounding box center [947, 70] width 43 height 29
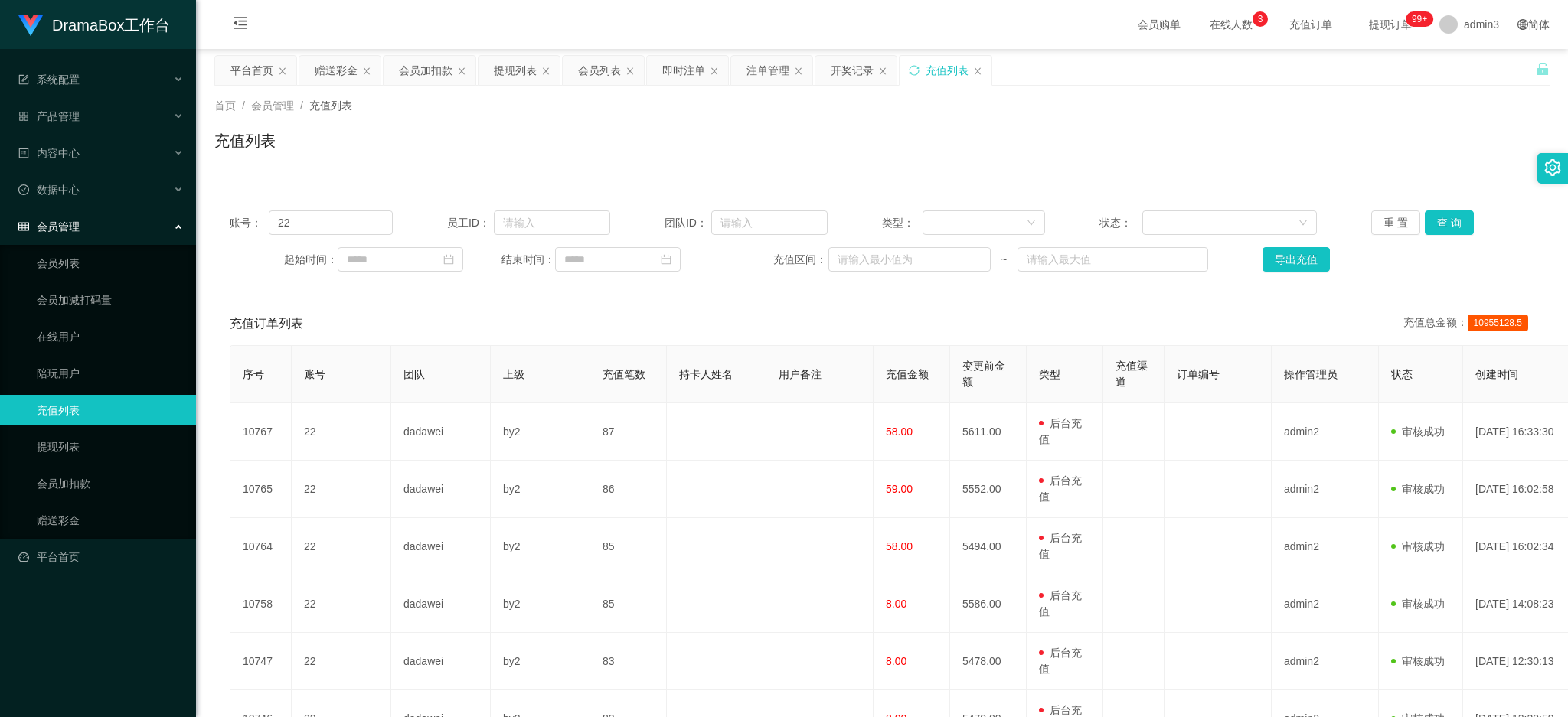
click at [424, 233] on div "账号： 22 员工ID： 团队ID： 类型： 状态： 重 置 查 询" at bounding box center [882, 222] width 1305 height 24
click at [336, 222] on input "22" at bounding box center [330, 222] width 124 height 24
paste input "XE"
type input "XE"
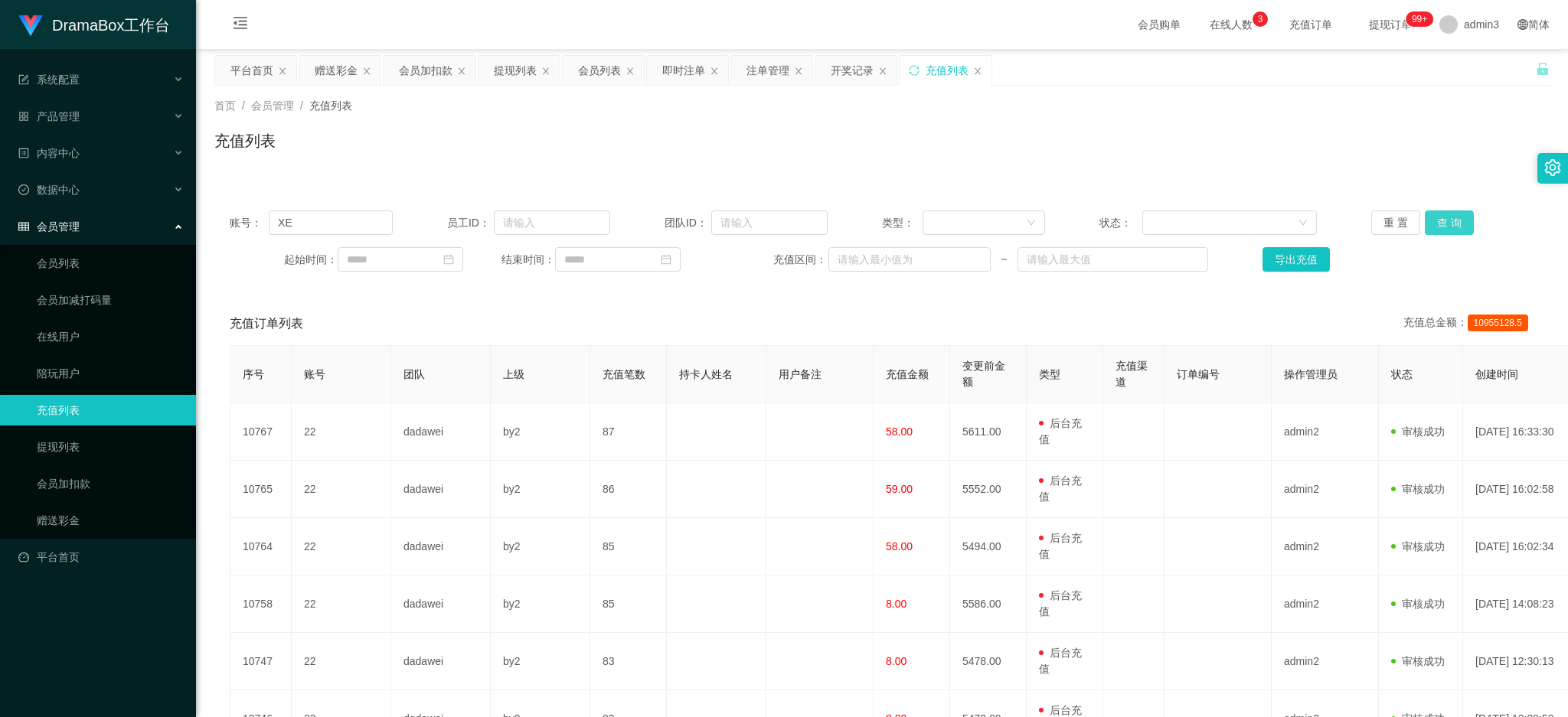
click at [1453, 218] on button "查 询" at bounding box center [1449, 222] width 49 height 24
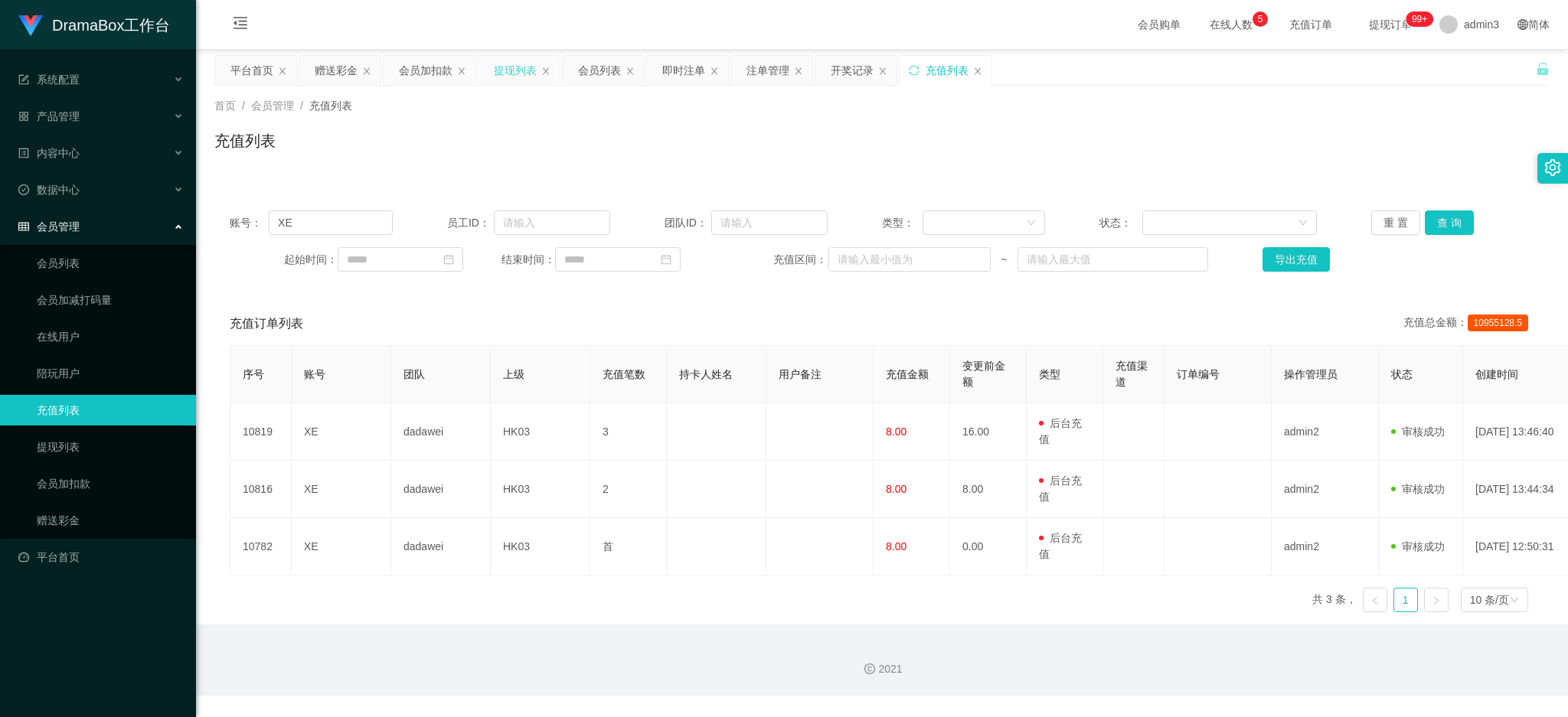
drag, startPoint x: 508, startPoint y: 78, endPoint x: 475, endPoint y: 103, distance: 41.4
click at [506, 75] on div "提现列表" at bounding box center [516, 70] width 43 height 29
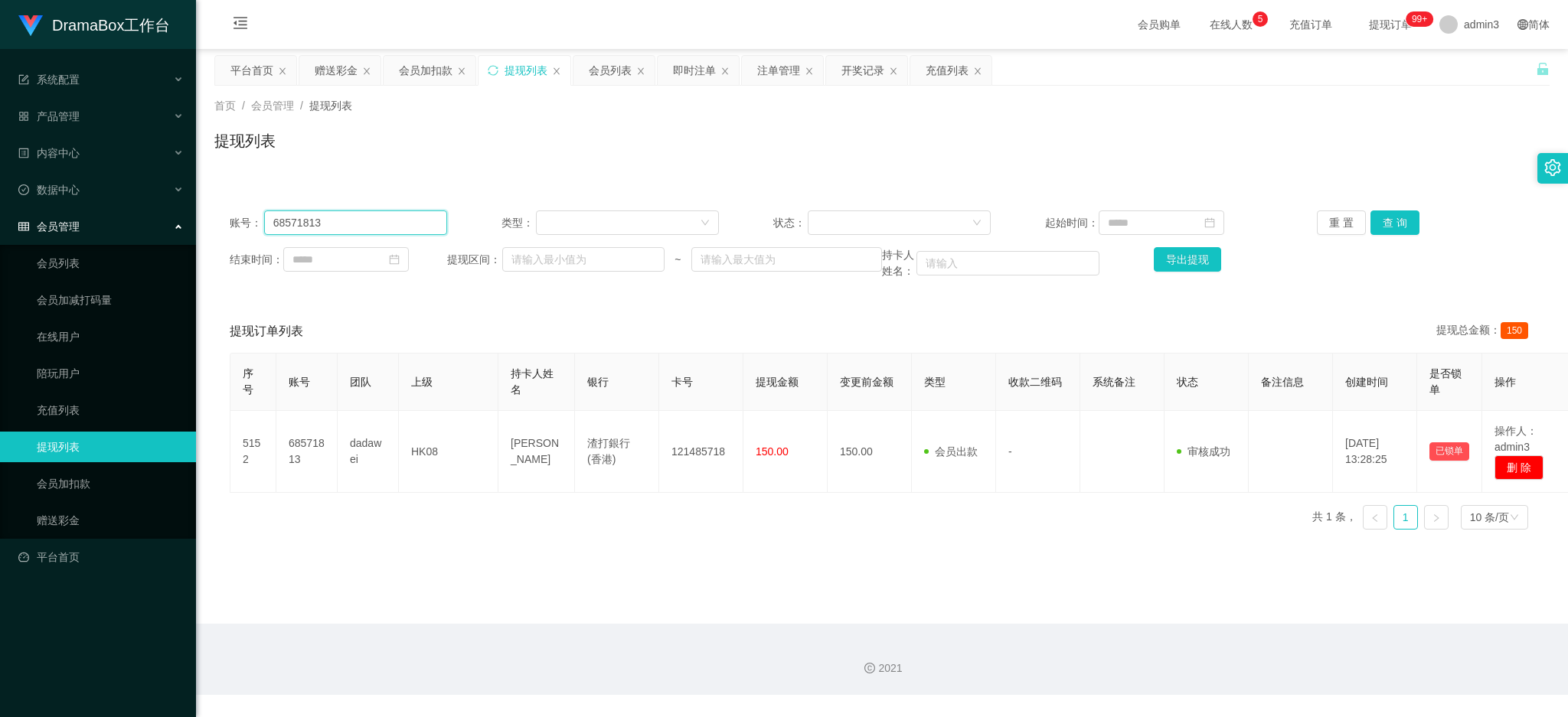
click at [295, 214] on input "68571813" at bounding box center [355, 222] width 183 height 24
paste input "YN6268"
type input "YN6268"
click at [1389, 219] on button "查 询" at bounding box center [1395, 222] width 49 height 24
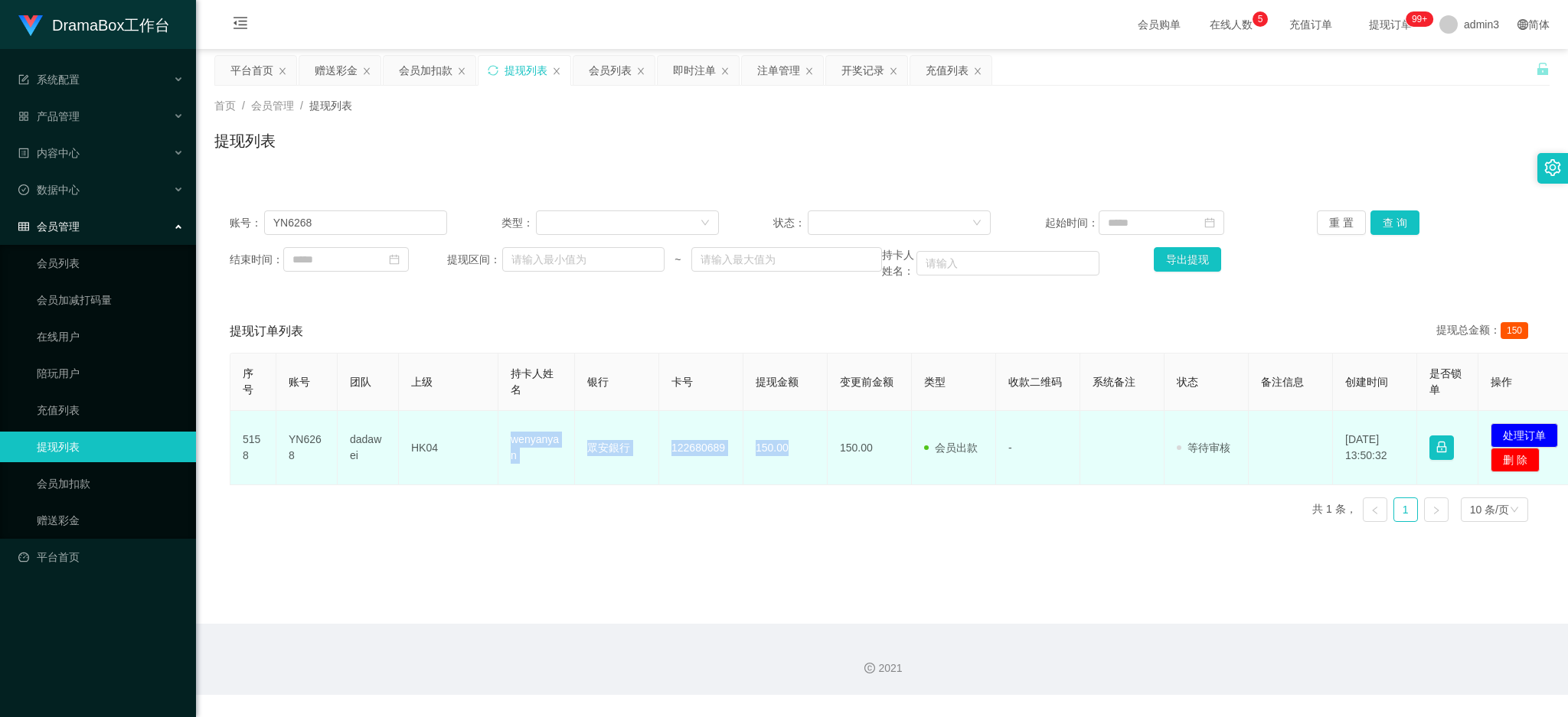
drag, startPoint x: 506, startPoint y: 434, endPoint x: 807, endPoint y: 470, distance: 303.1
click at [807, 470] on tr "5158 YN6268 dadawei HK04 wenyanyan 眾安銀行 122680689 150.00 150.00 会员出款 人工取款 - 审核驳…" at bounding box center [905, 448] width 1350 height 74
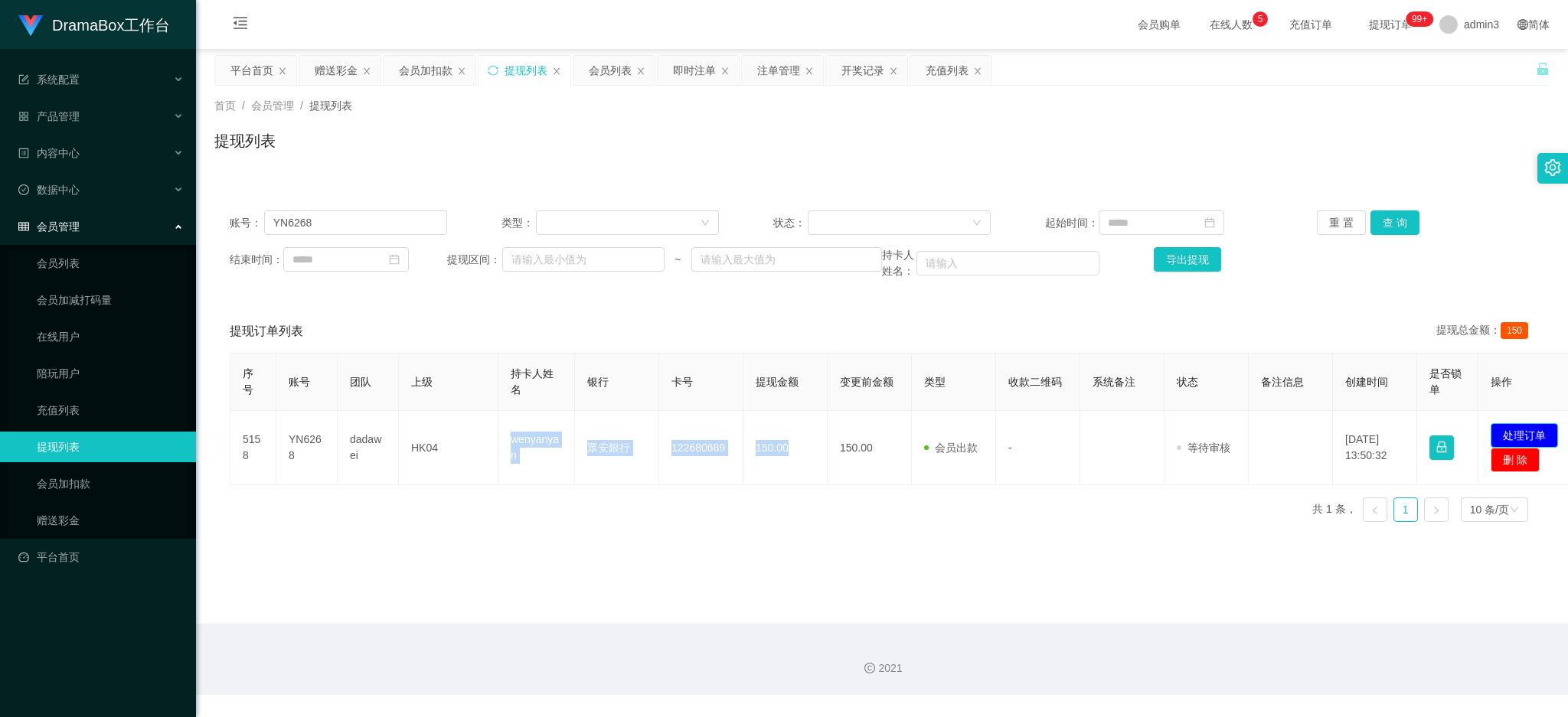
drag, startPoint x: 1505, startPoint y: 440, endPoint x: 1442, endPoint y: 430, distance: 63.8
click at [1506, 440] on button "处理订单" at bounding box center [1525, 435] width 68 height 24
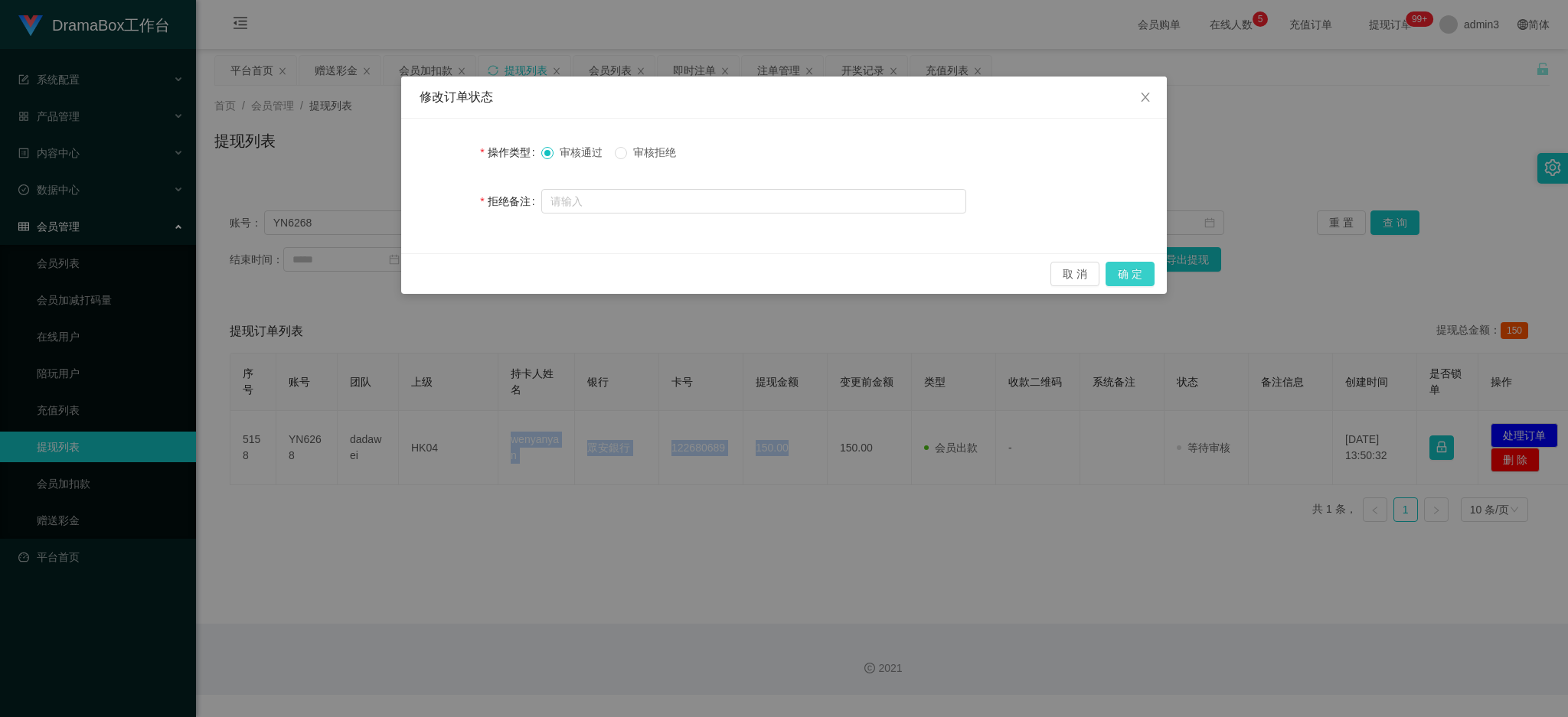
click at [1123, 265] on button "确 定" at bounding box center [1130, 274] width 49 height 24
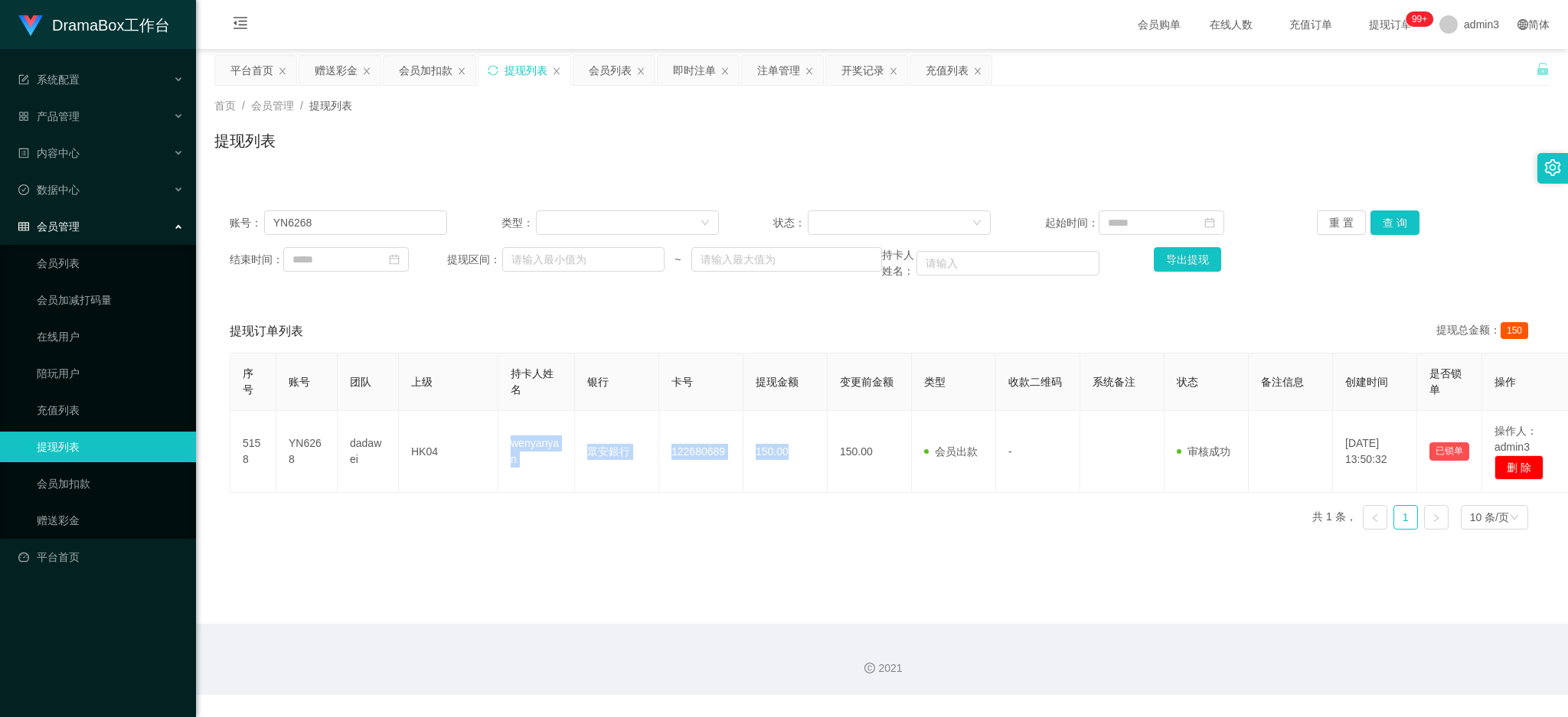
drag, startPoint x: 933, startPoint y: 73, endPoint x: 926, endPoint y: 90, distance: 18.4
click at [932, 73] on div "充值列表" at bounding box center [947, 70] width 43 height 29
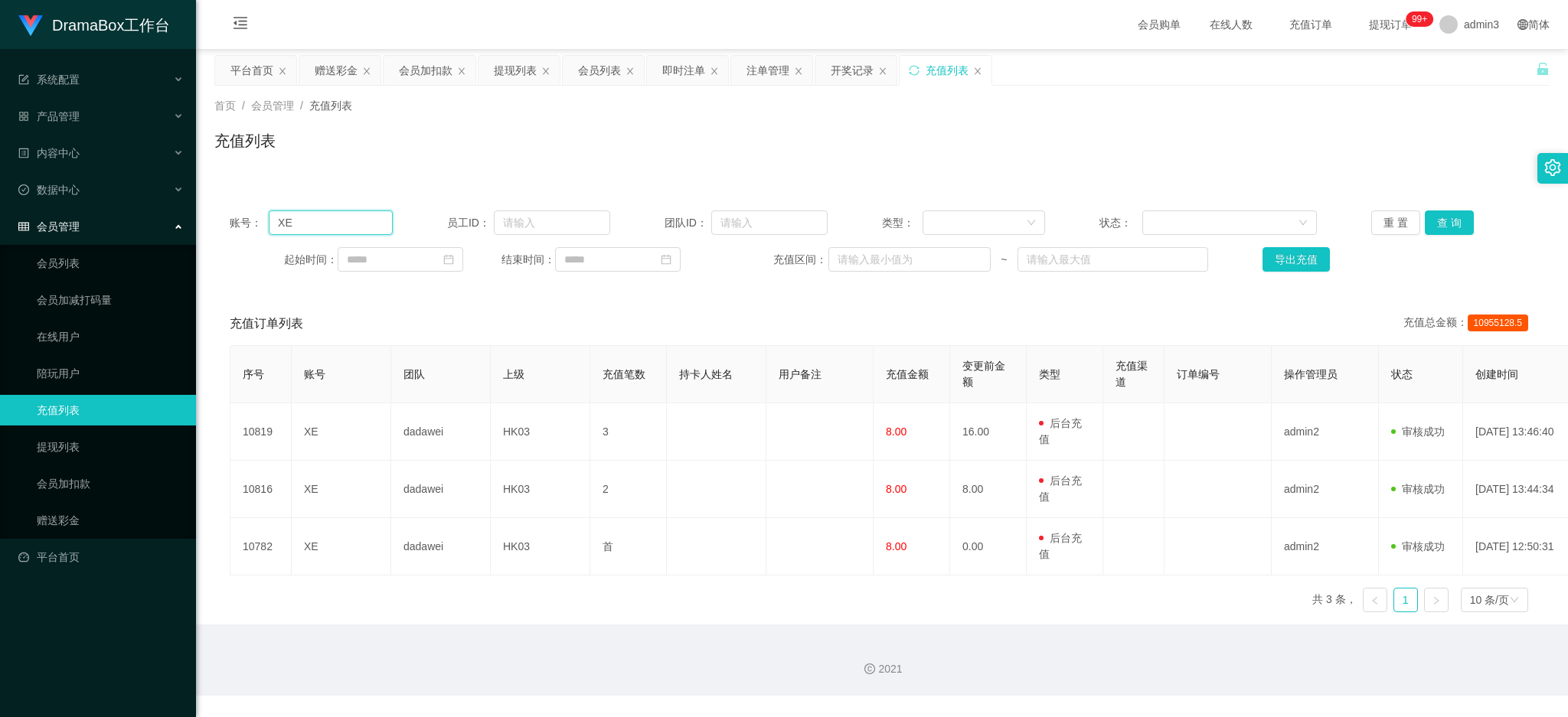
click at [306, 215] on input "XE" at bounding box center [330, 222] width 124 height 24
paste input "K1"
drag, startPoint x: 285, startPoint y: 220, endPoint x: 300, endPoint y: 221, distance: 15.0
click at [279, 221] on input "K1" at bounding box center [330, 222] width 124 height 24
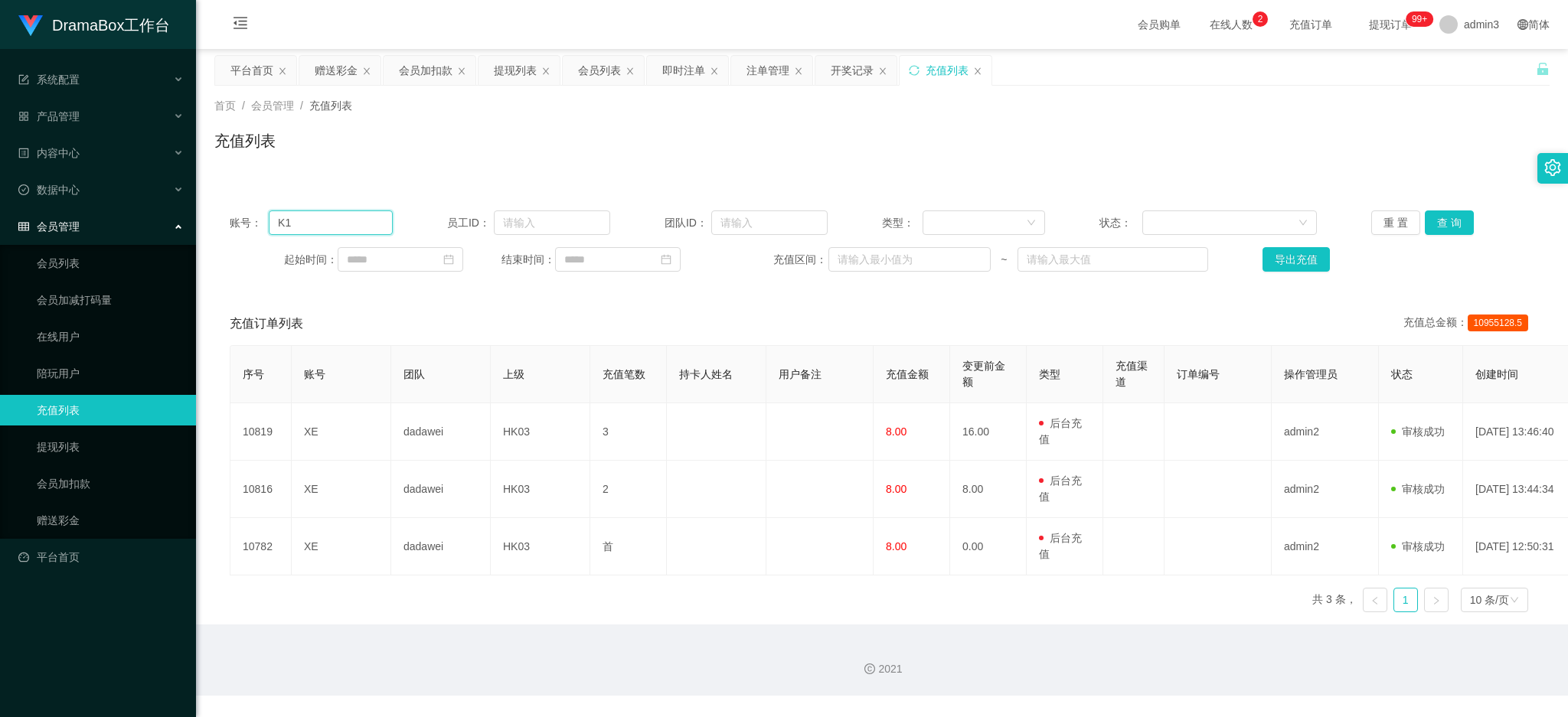
click at [309, 224] on input "K1" at bounding box center [330, 222] width 124 height 24
drag, startPoint x: 280, startPoint y: 220, endPoint x: 254, endPoint y: 209, distance: 28.2
click at [190, 201] on section "DramaBox工作台 系统配置 产品管理 产品列表 产品预设列表 开奖记录 注单管理 即时注单 内容中心 站内信 公告列表 活动列表 数据中心 员工统计 团…" at bounding box center [784, 348] width 1568 height 696
type input "K1"
click at [1441, 228] on button "查 询" at bounding box center [1449, 222] width 49 height 24
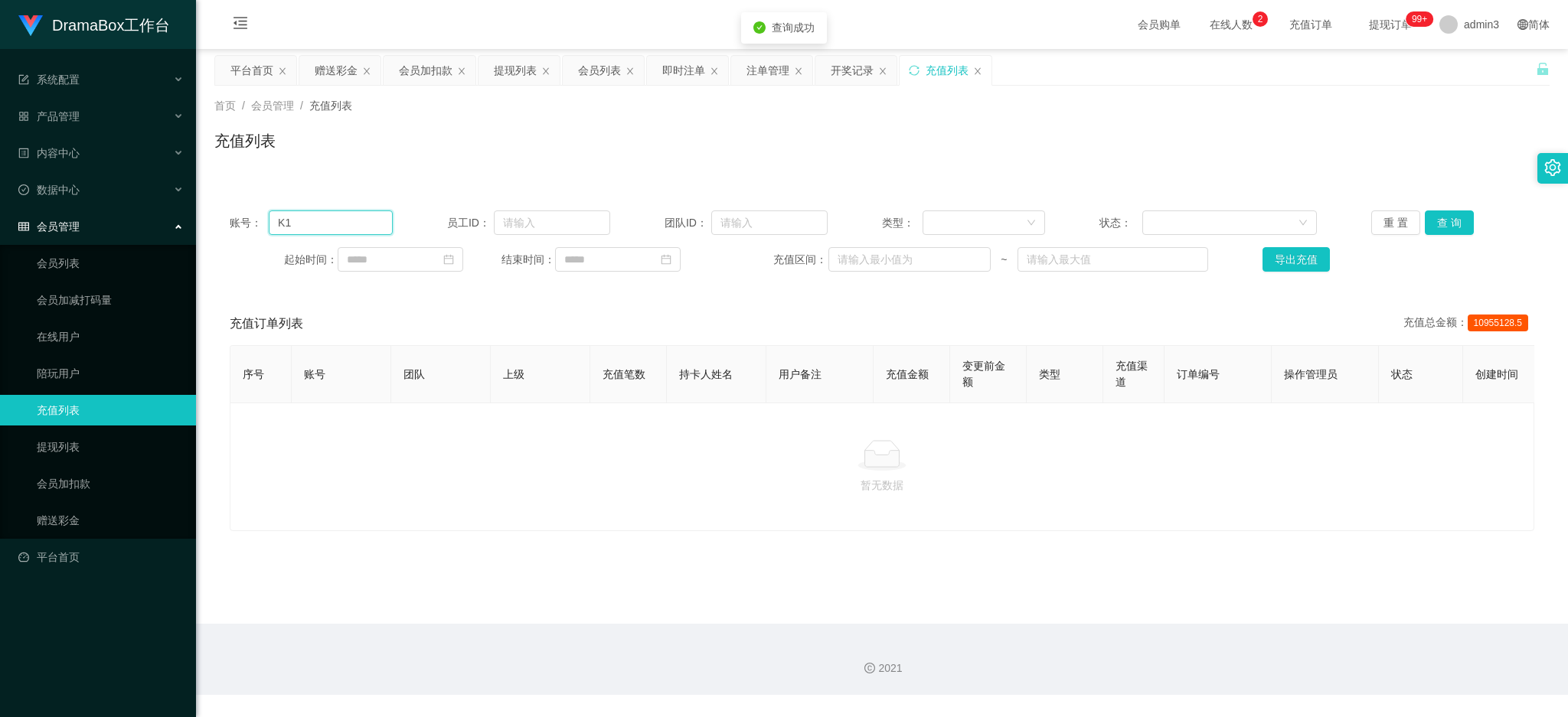
click at [303, 225] on input "K1" at bounding box center [330, 222] width 124 height 24
click at [258, 219] on span "账号：" at bounding box center [250, 223] width 39 height 16
drag, startPoint x: 273, startPoint y: 221, endPoint x: 265, endPoint y: 214, distance: 10.6
click at [265, 214] on div "账号： K1" at bounding box center [311, 222] width 163 height 24
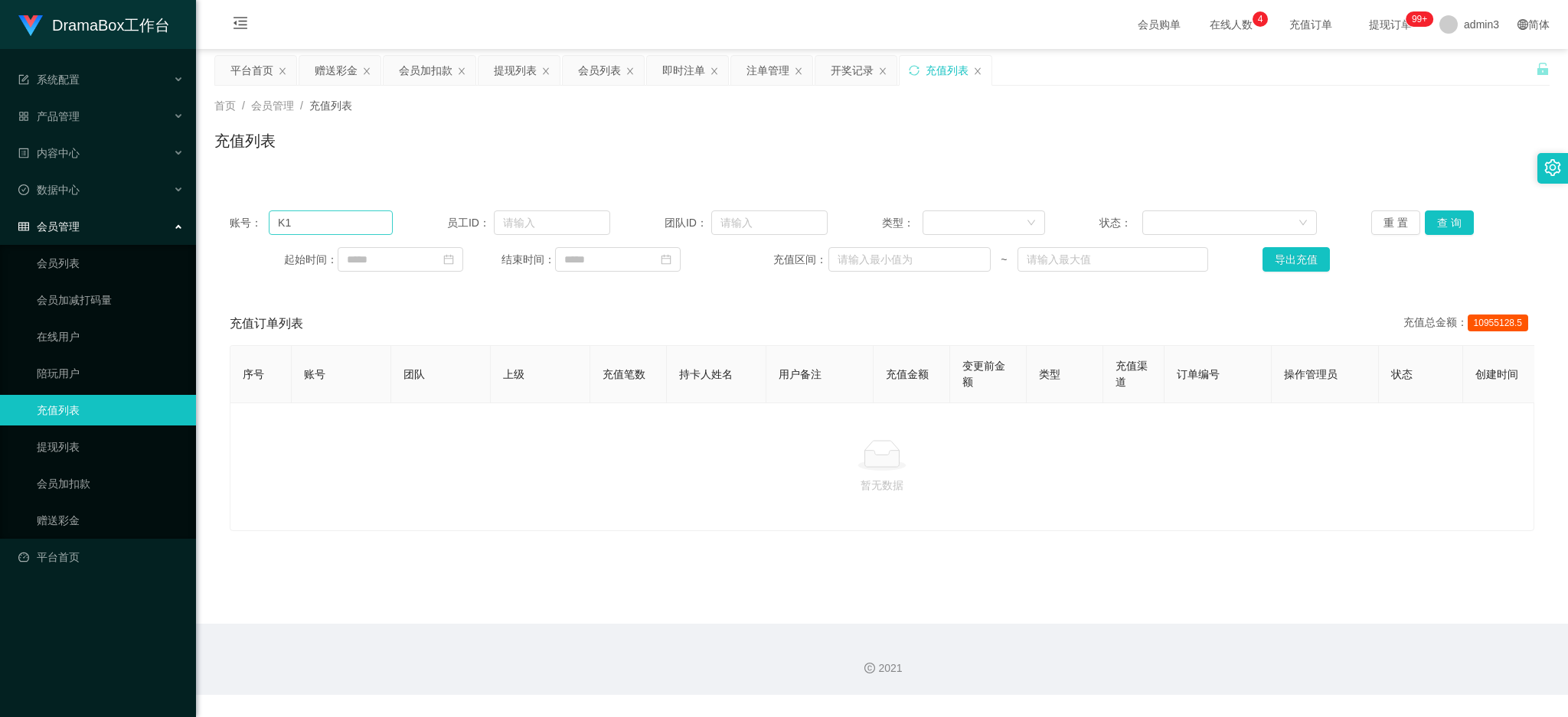
drag, startPoint x: 263, startPoint y: 225, endPoint x: 291, endPoint y: 221, distance: 28.3
click at [264, 225] on span "账号：" at bounding box center [250, 223] width 39 height 16
click at [291, 220] on input "K1" at bounding box center [330, 222] width 124 height 24
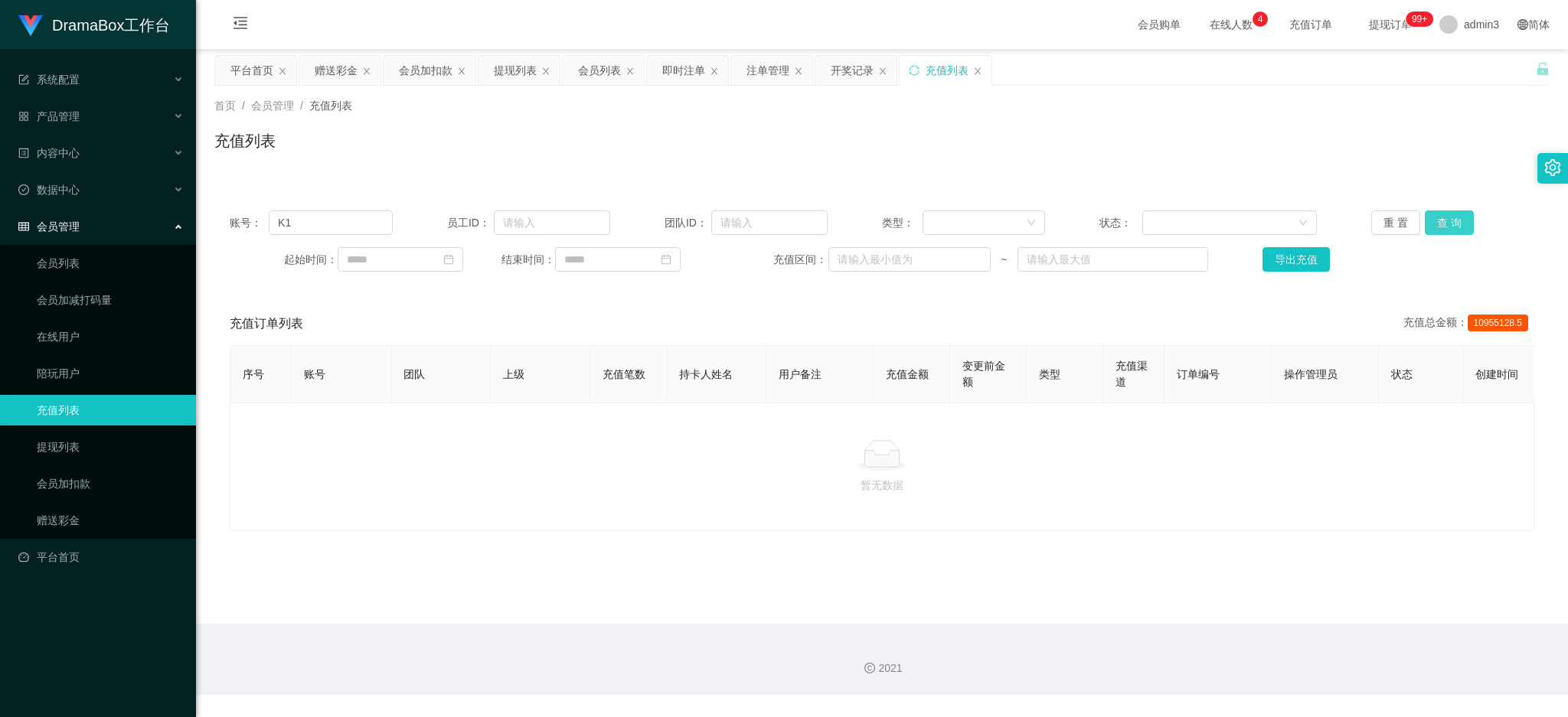
click at [1464, 217] on button "查 询" at bounding box center [1449, 222] width 49 height 24
click at [321, 78] on div "赠送彩金" at bounding box center [336, 70] width 43 height 29
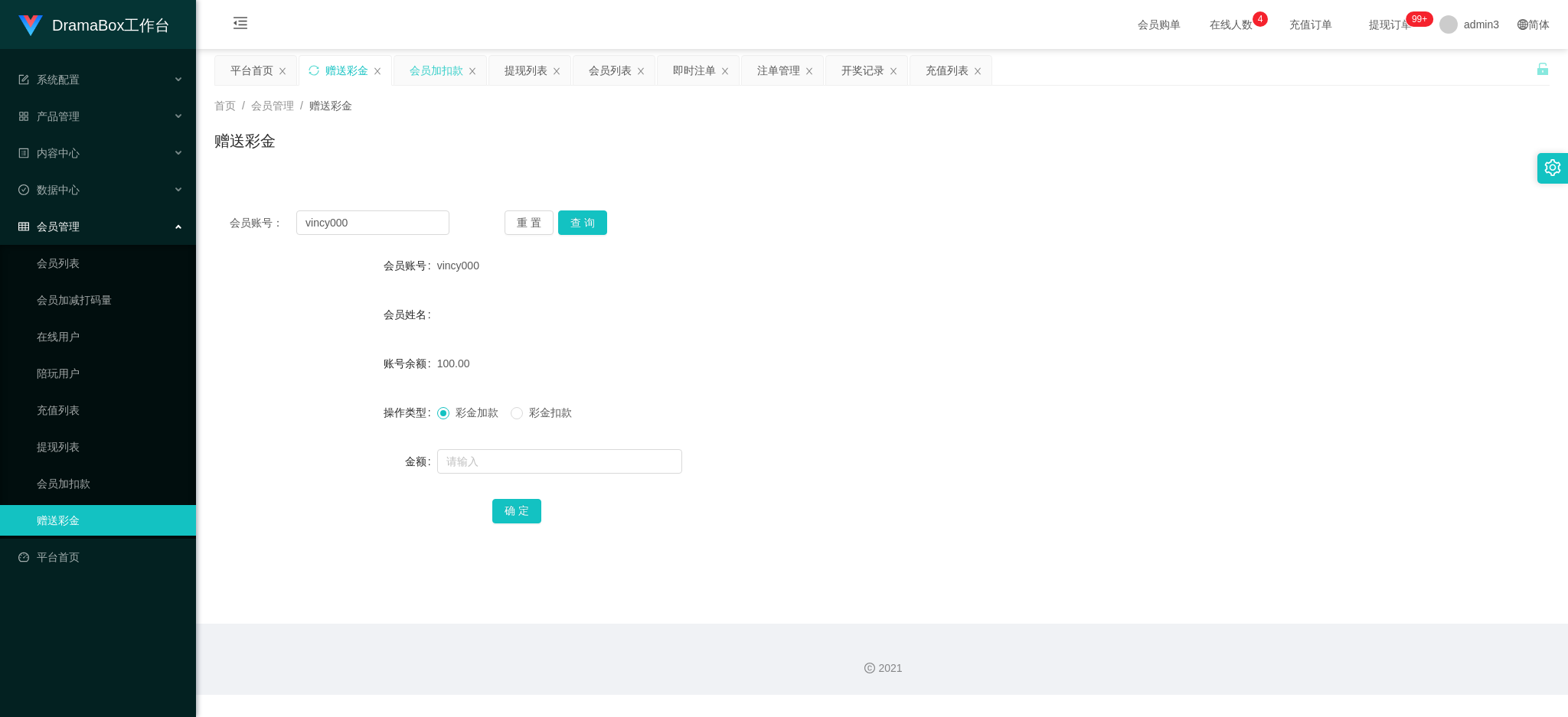
click at [430, 73] on div "会员加扣款" at bounding box center [436, 70] width 54 height 29
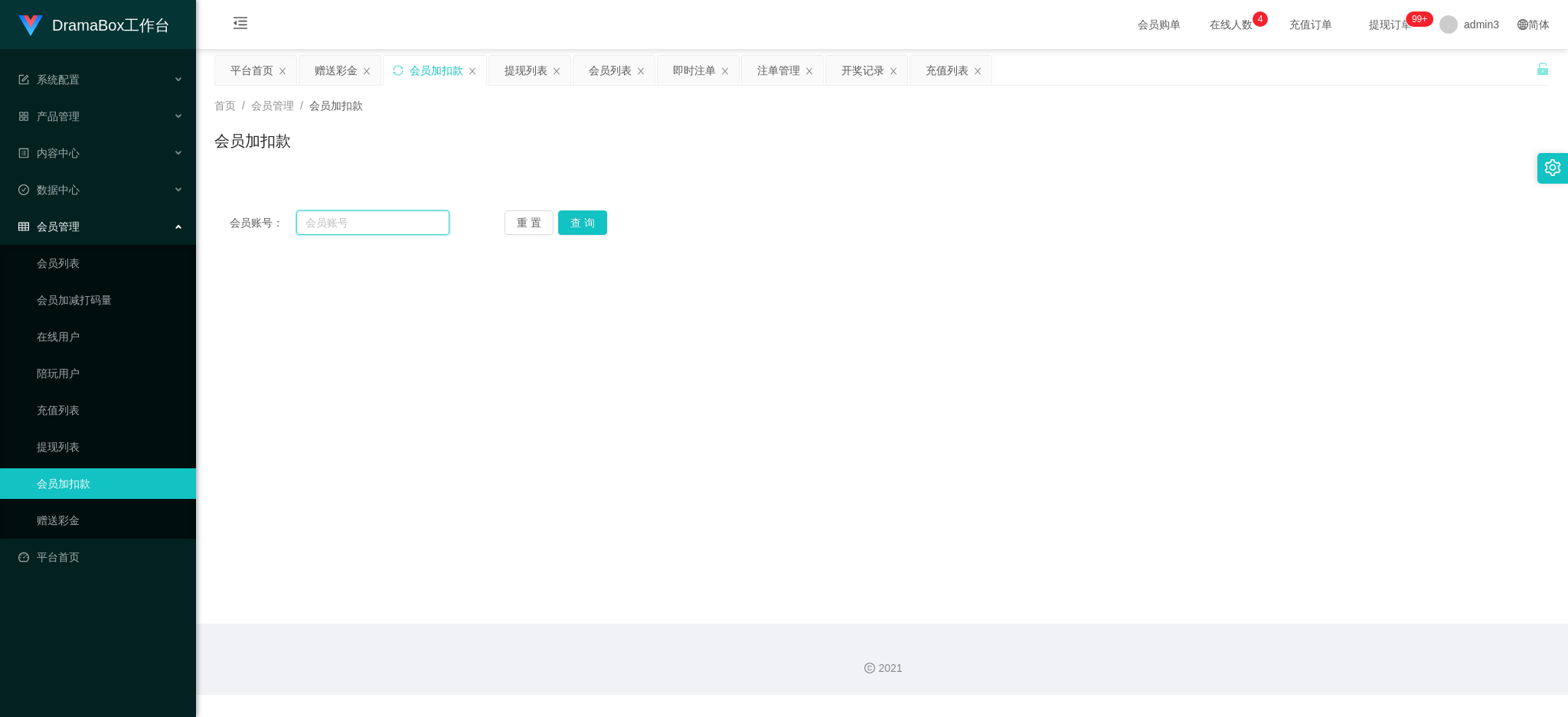
click at [332, 225] on input "text" at bounding box center [373, 222] width 153 height 24
paste input "K1"
type input "K1"
click at [582, 230] on button "查 询" at bounding box center [582, 222] width 49 height 24
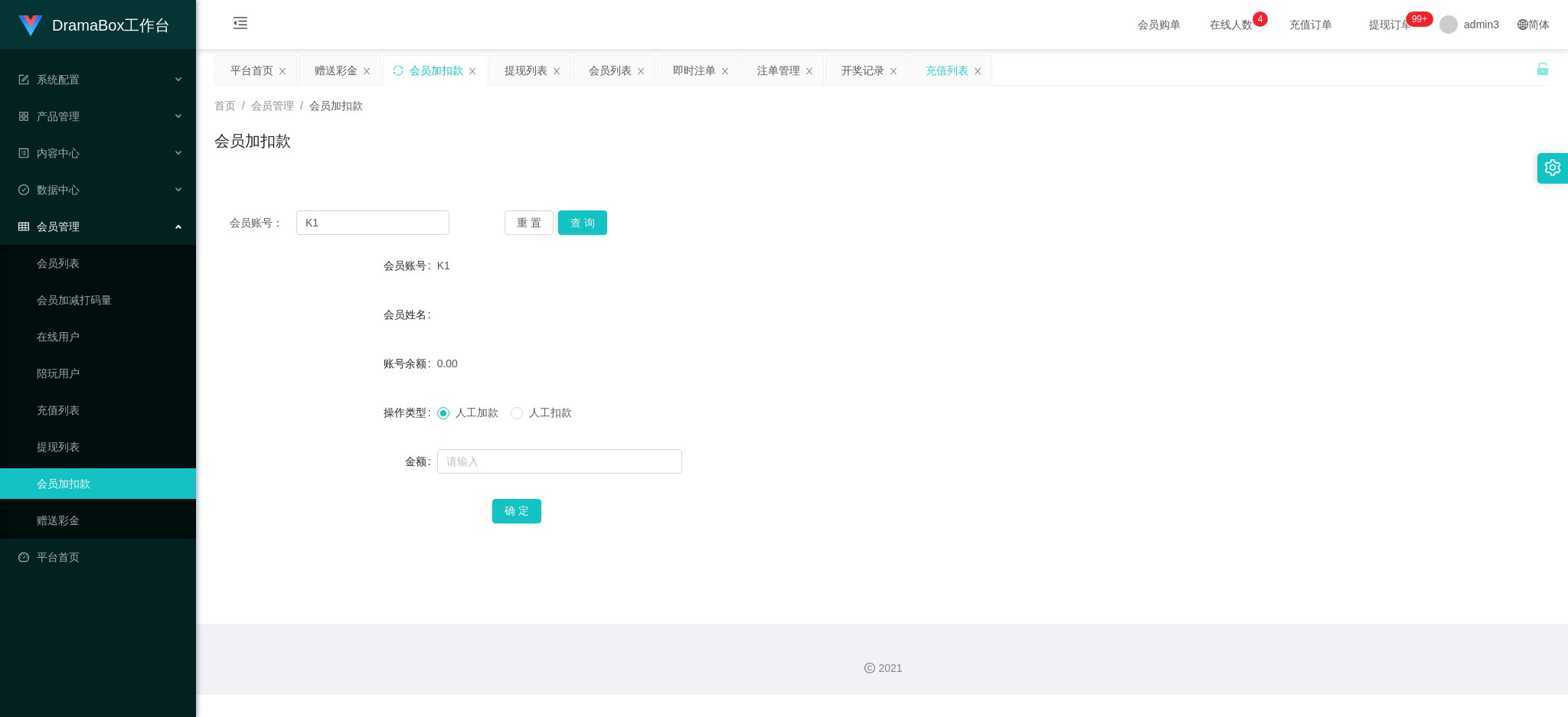
click at [946, 70] on div "充值列表" at bounding box center [947, 70] width 43 height 29
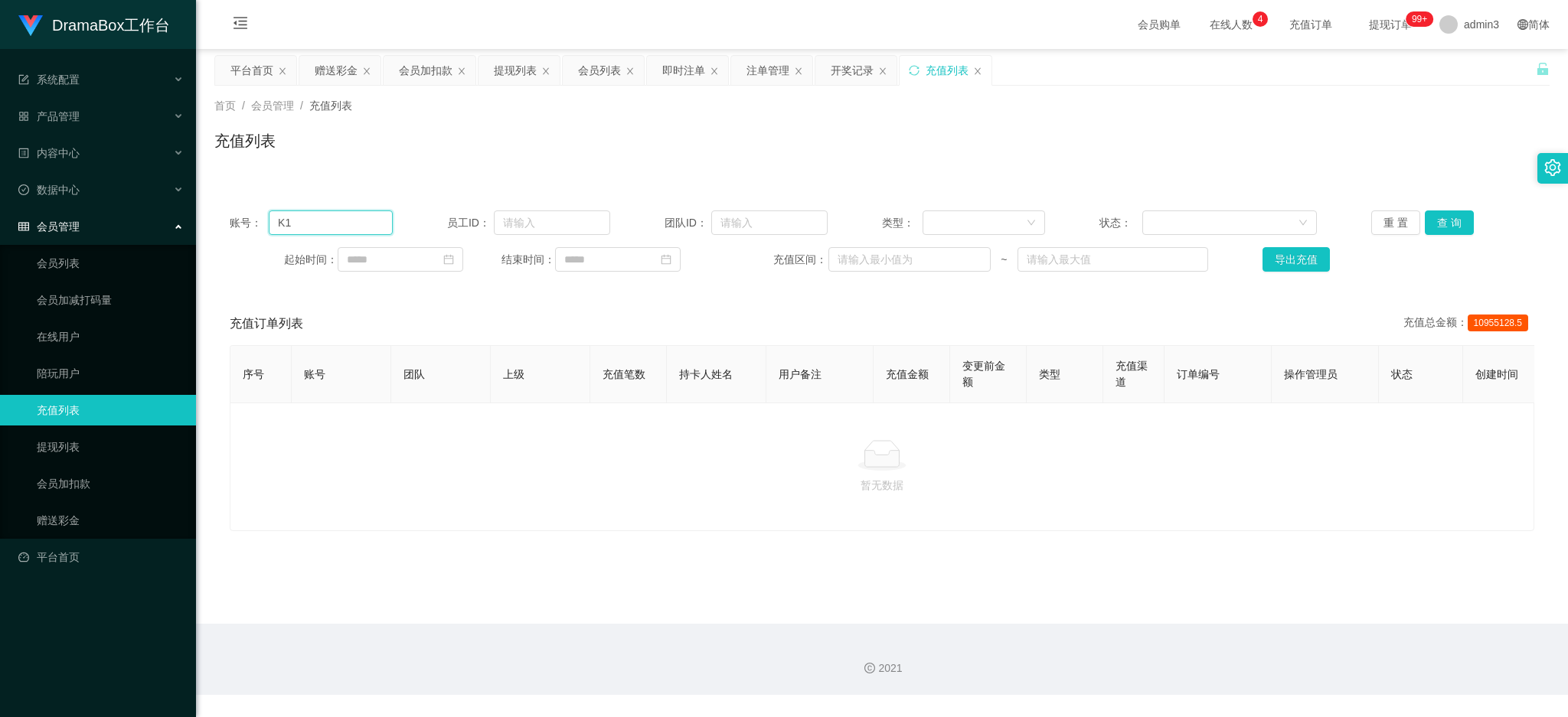
click at [279, 226] on input "K1" at bounding box center [330, 222] width 124 height 24
click at [1457, 229] on button "查 询" at bounding box center [1449, 222] width 49 height 24
click at [345, 66] on div "赠送彩金" at bounding box center [336, 70] width 43 height 29
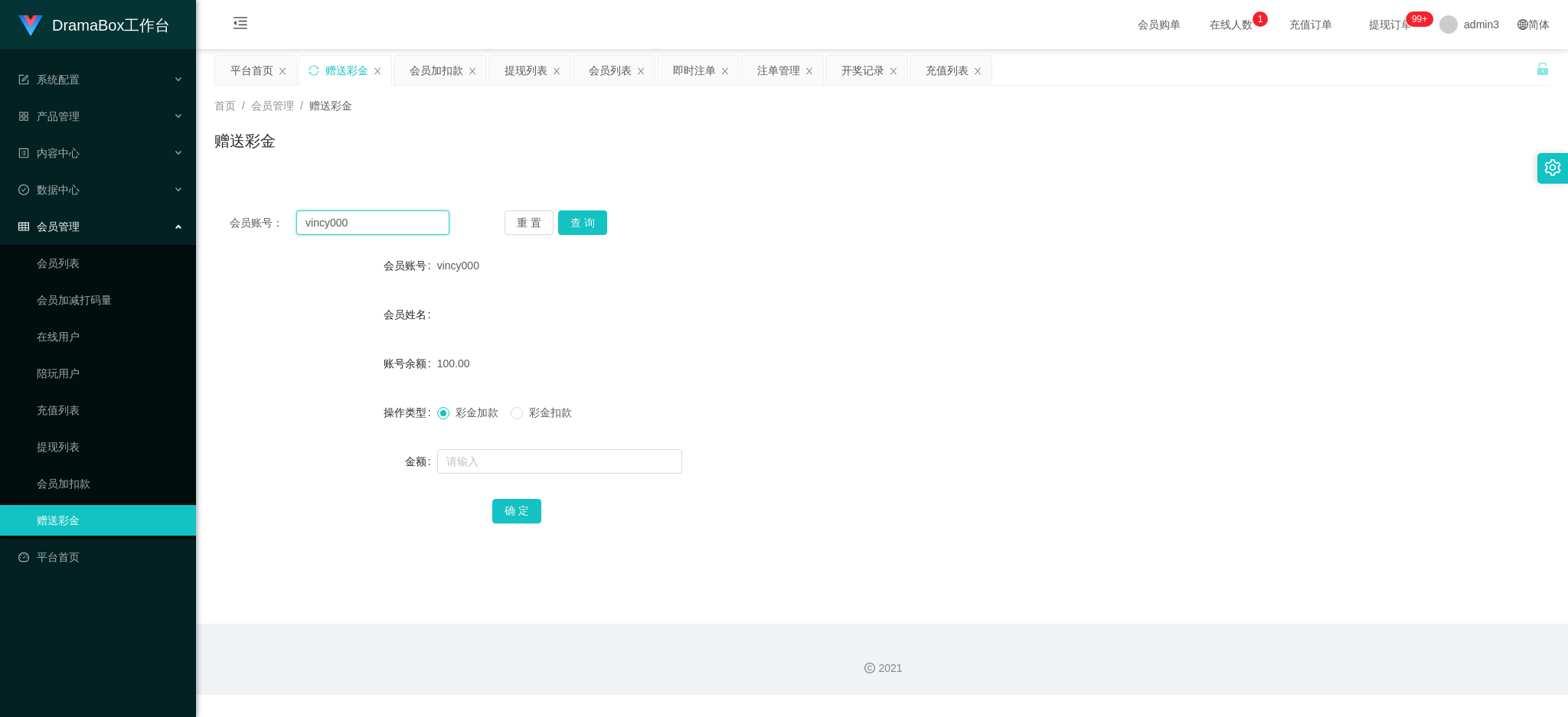
click at [312, 226] on input "vincy000" at bounding box center [373, 222] width 153 height 24
paste input "K1"
type input "K1"
click at [559, 225] on button "查 询" at bounding box center [582, 222] width 49 height 24
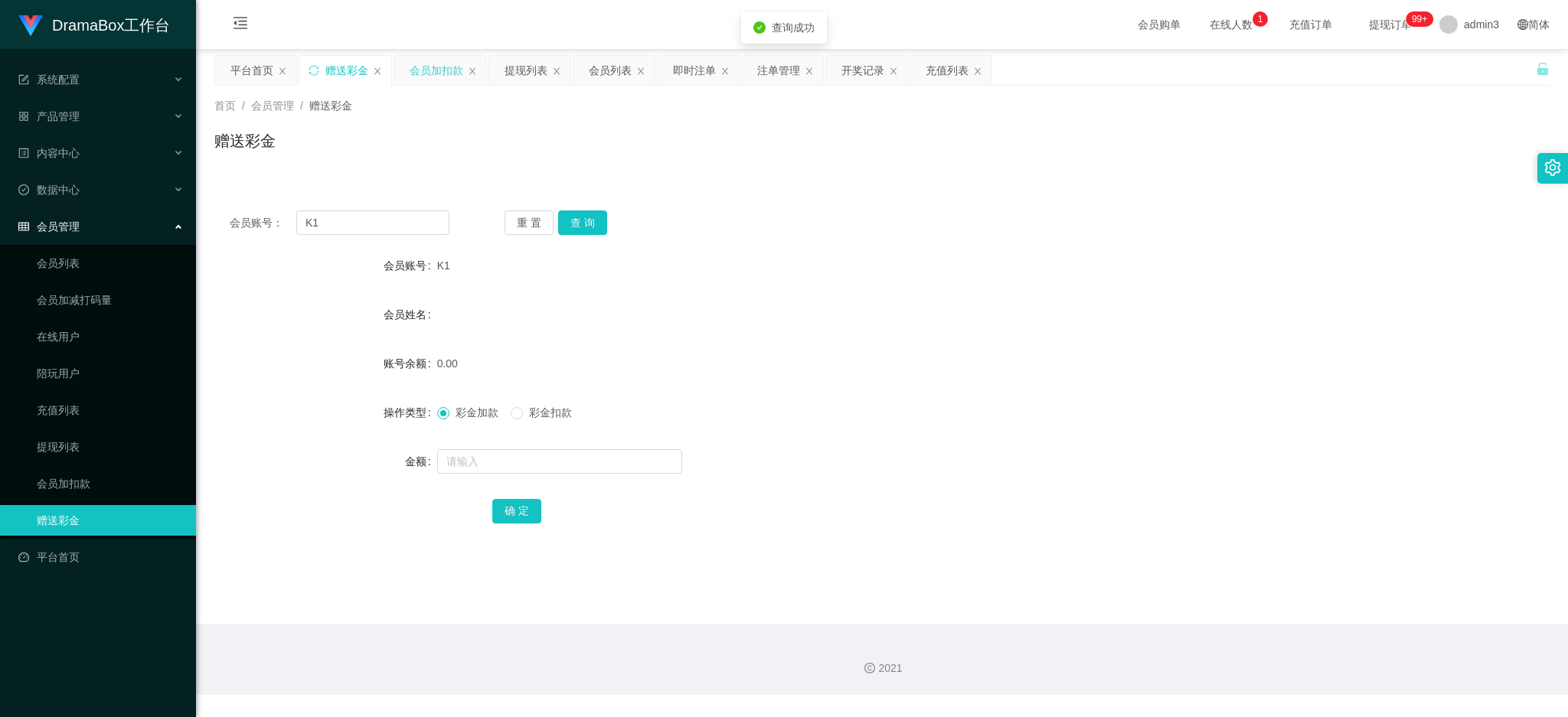
click at [425, 73] on div "会员加扣款" at bounding box center [436, 70] width 54 height 29
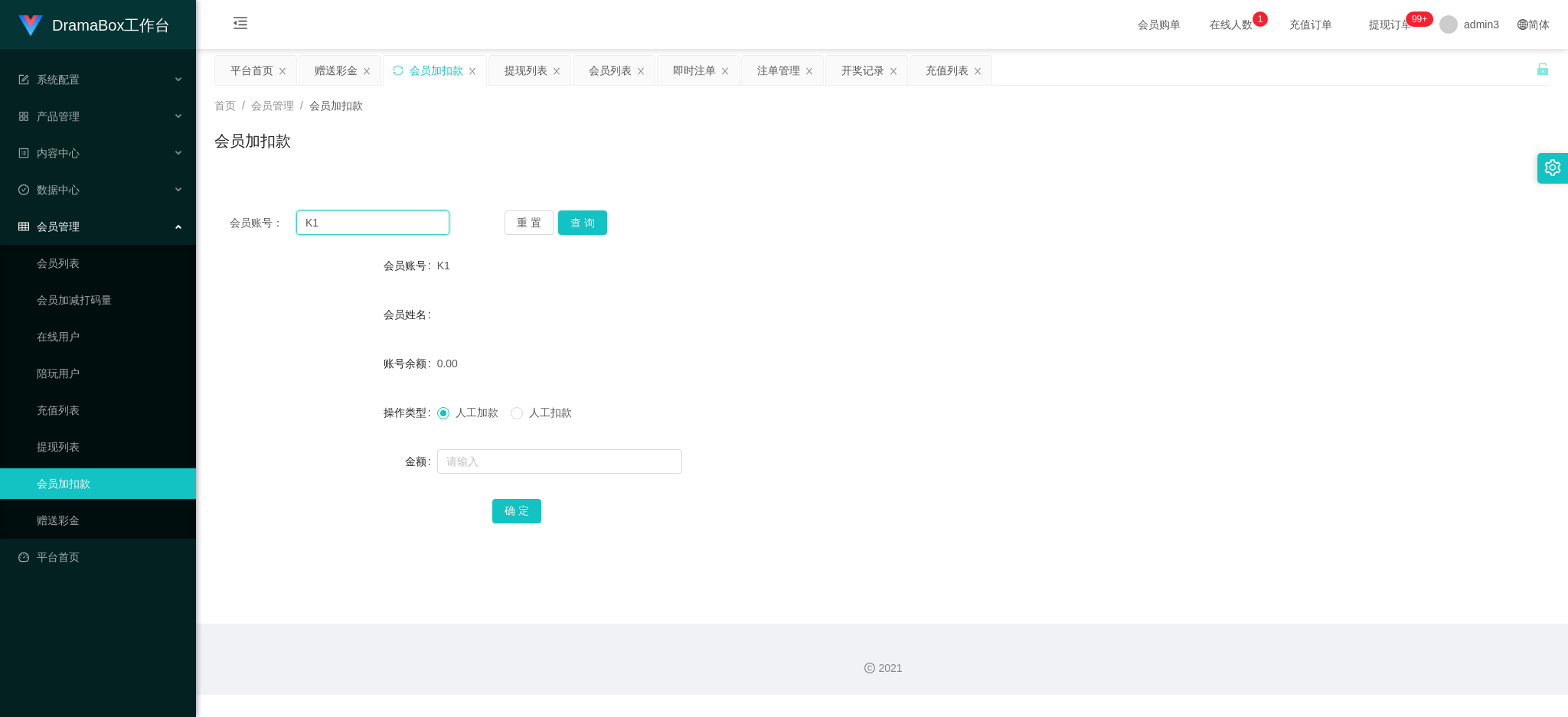
click at [337, 225] on input "K1" at bounding box center [373, 222] width 153 height 24
click at [582, 225] on button "查 询" at bounding box center [582, 222] width 49 height 24
click at [858, 78] on div "开奖记录" at bounding box center [863, 70] width 43 height 29
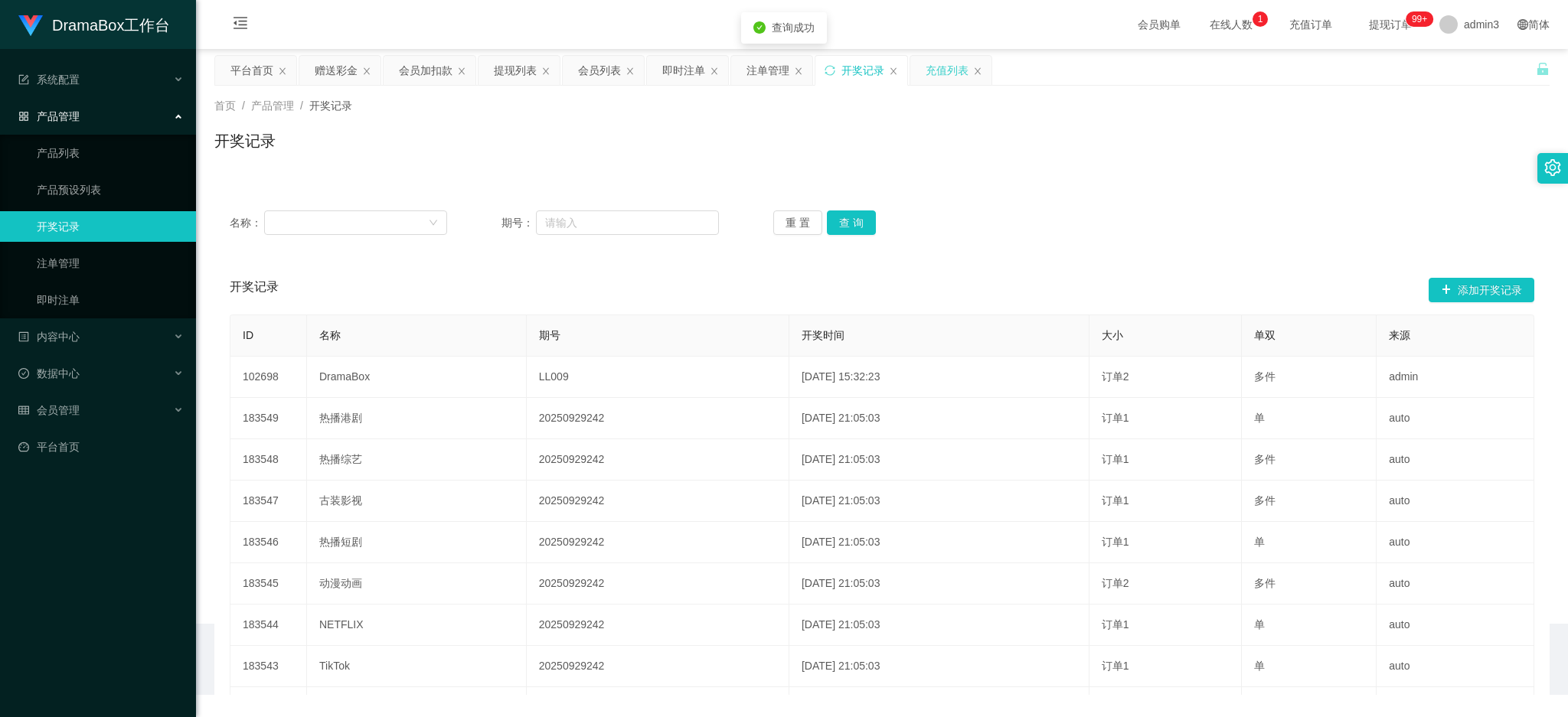
click at [945, 72] on div "充值列表" at bounding box center [947, 70] width 43 height 29
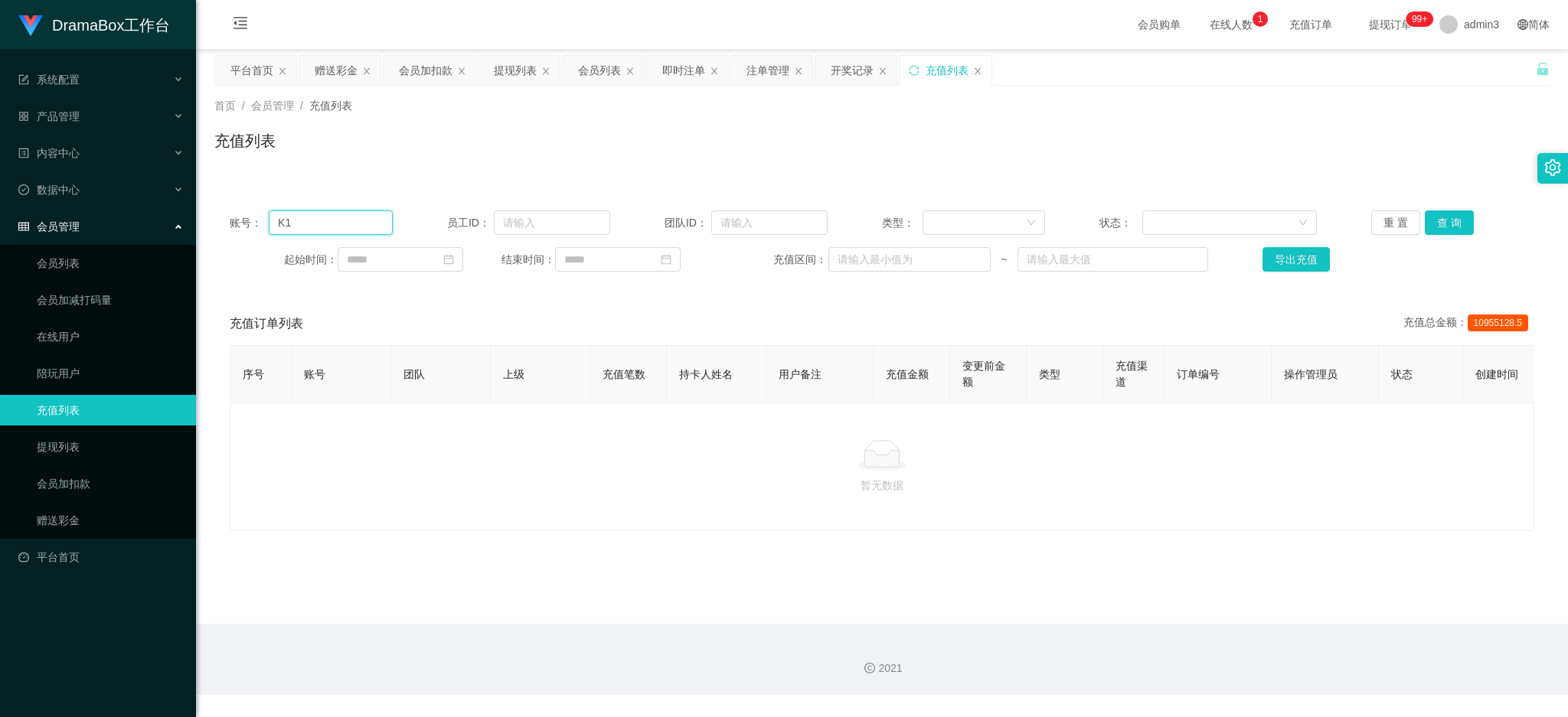
click at [351, 230] on input "K1" at bounding box center [330, 222] width 124 height 24
click at [1448, 218] on button "查 询" at bounding box center [1449, 222] width 49 height 24
drag, startPoint x: 276, startPoint y: 230, endPoint x: 261, endPoint y: 227, distance: 15.3
click at [261, 227] on div "账号： K1" at bounding box center [311, 222] width 163 height 24
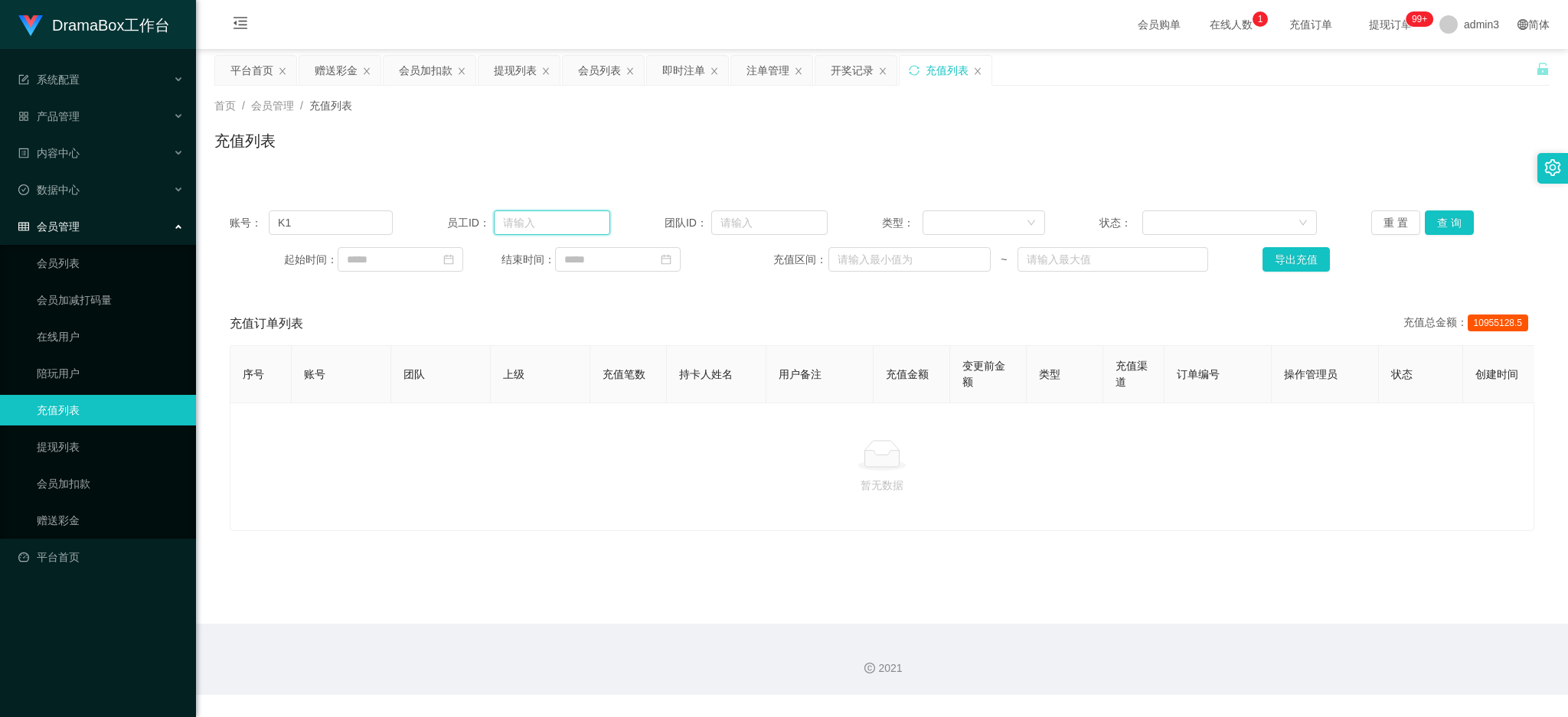
click at [544, 226] on input "text" at bounding box center [552, 222] width 116 height 24
paste input "K1"
type input "K1"
drag, startPoint x: 180, startPoint y: 213, endPoint x: 161, endPoint y: 209, distance: 19.4
click at [143, 211] on section "DramaBox工作台 系统配置 产品管理 产品列表 产品预设列表 开奖记录 注单管理 即时注单 内容中心 站内信 公告列表 活动列表 数据中心 员工统计 团…" at bounding box center [784, 348] width 1568 height 696
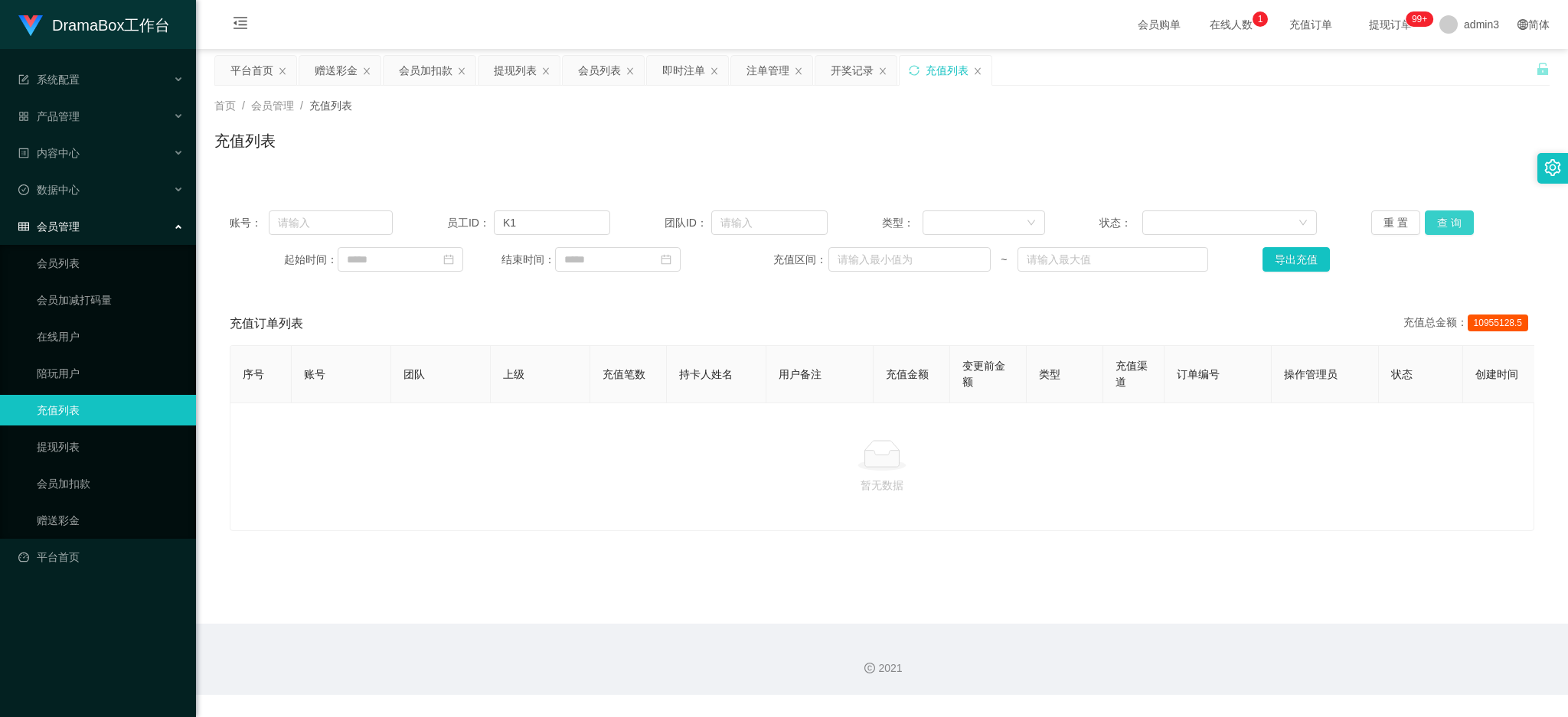
click at [1429, 228] on button "查 询" at bounding box center [1449, 222] width 49 height 24
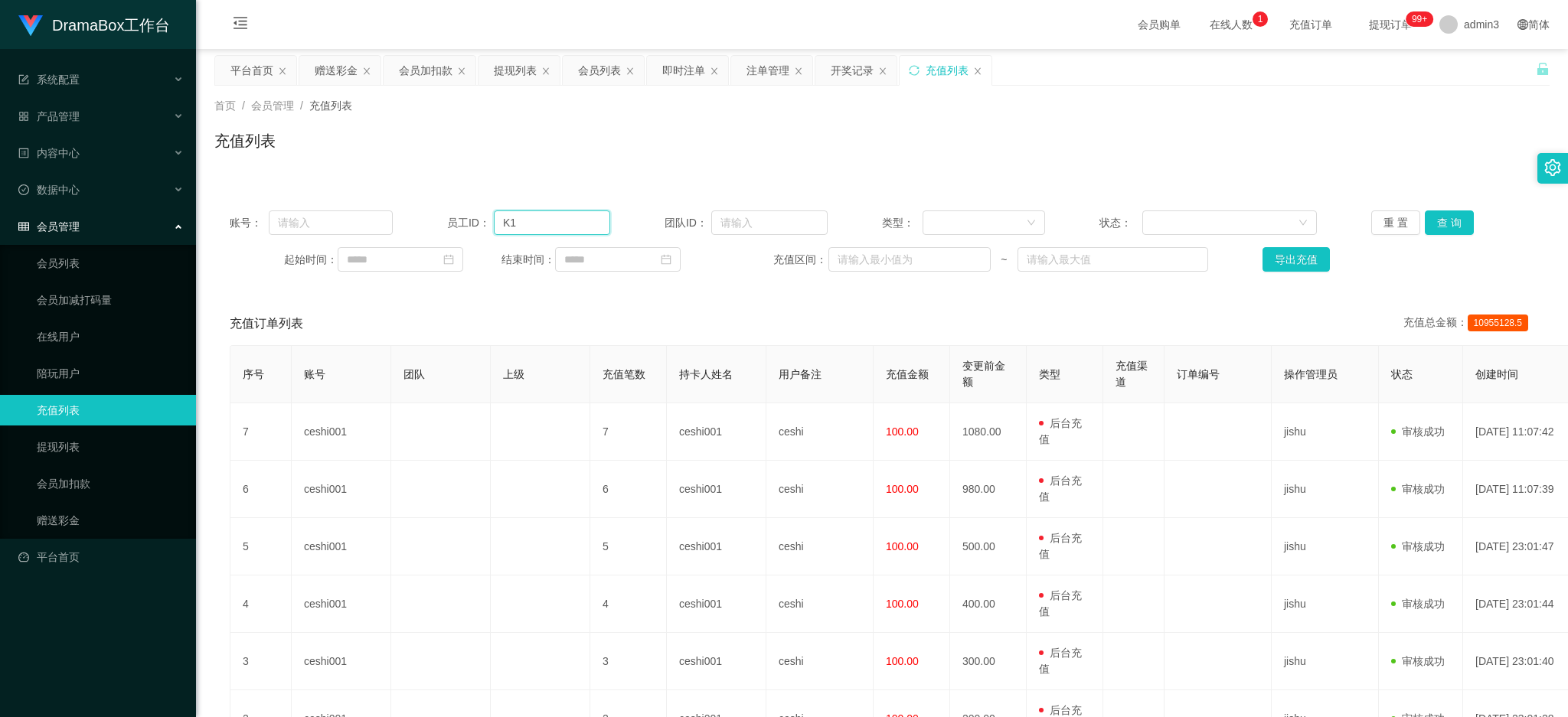
drag, startPoint x: 555, startPoint y: 218, endPoint x: 373, endPoint y: 207, distance: 182.3
click at [314, 199] on div "账号： 员工ID： K1 团队ID： 类型： 状态： 重 置 查 询 起始时间： 结束时间： 充值区间： ~ 导出充值" at bounding box center [881, 241] width 1335 height 92
click at [309, 214] on input "text" at bounding box center [330, 222] width 124 height 24
paste input "K1"
click at [1430, 227] on button "查 询" at bounding box center [1449, 222] width 49 height 24
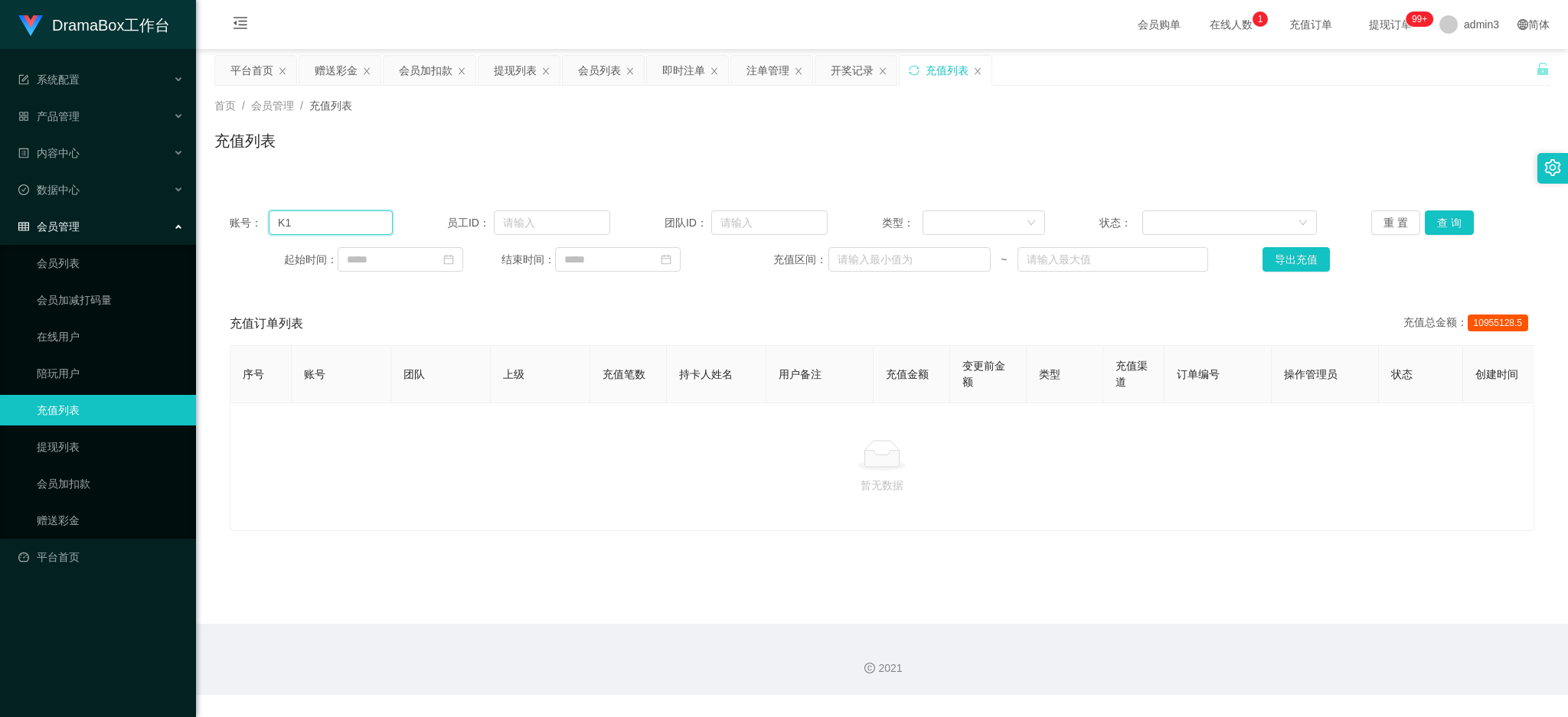
click at [288, 214] on input "K1" at bounding box center [330, 222] width 124 height 24
paste input "HK04"
drag, startPoint x: 279, startPoint y: 220, endPoint x: 177, endPoint y: 214, distance: 102.2
click at [177, 214] on section "DramaBox工作台 系统配置 产品管理 产品列表 产品预设列表 开奖记录 注单管理 即时注单 内容中心 站内信 公告列表 活动列表 数据中心 员工统计 团…" at bounding box center [784, 348] width 1568 height 696
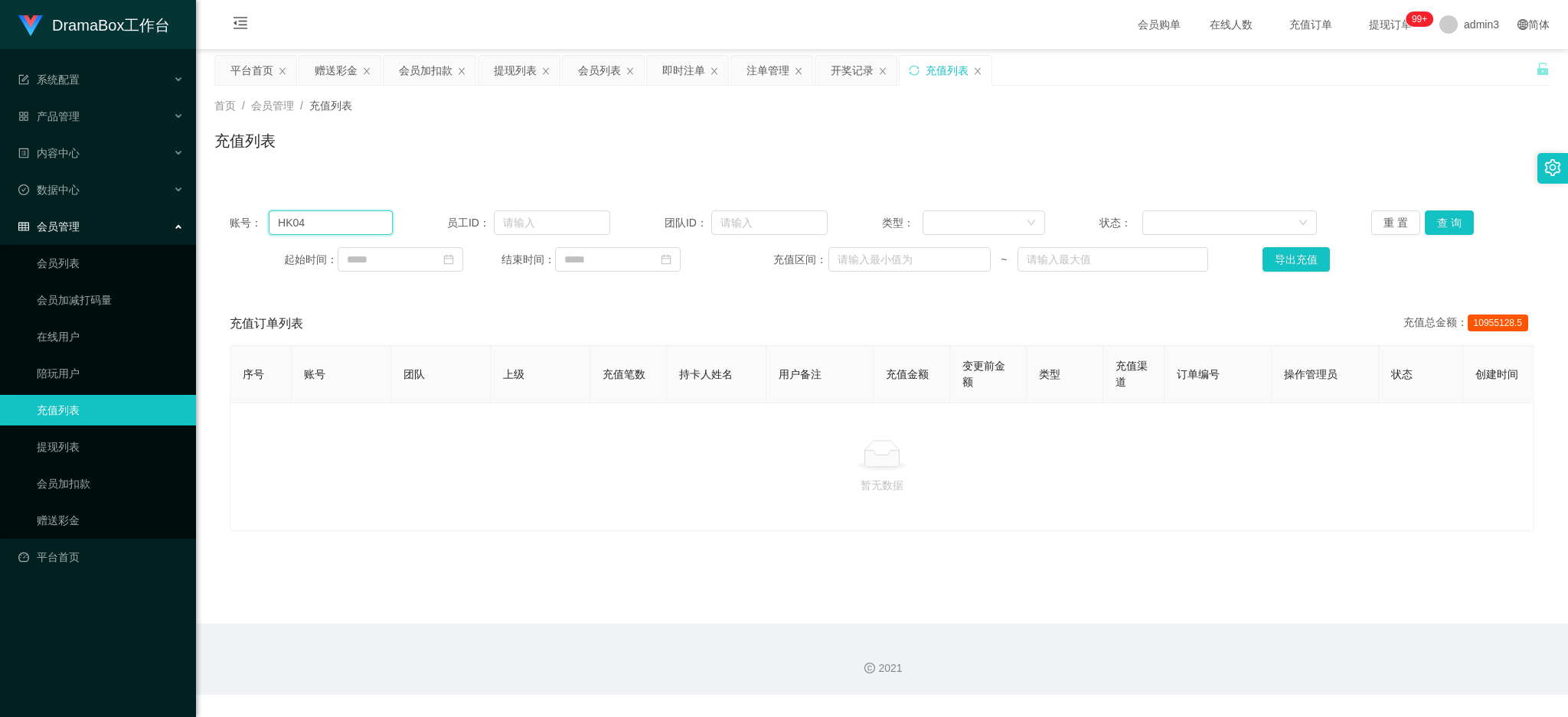
drag, startPoint x: 280, startPoint y: 221, endPoint x: 262, endPoint y: 218, distance: 18.2
click at [262, 218] on div "账号： HK04" at bounding box center [311, 222] width 163 height 24
type input "HK04"
click at [1403, 219] on button "重 置" at bounding box center [1396, 222] width 49 height 24
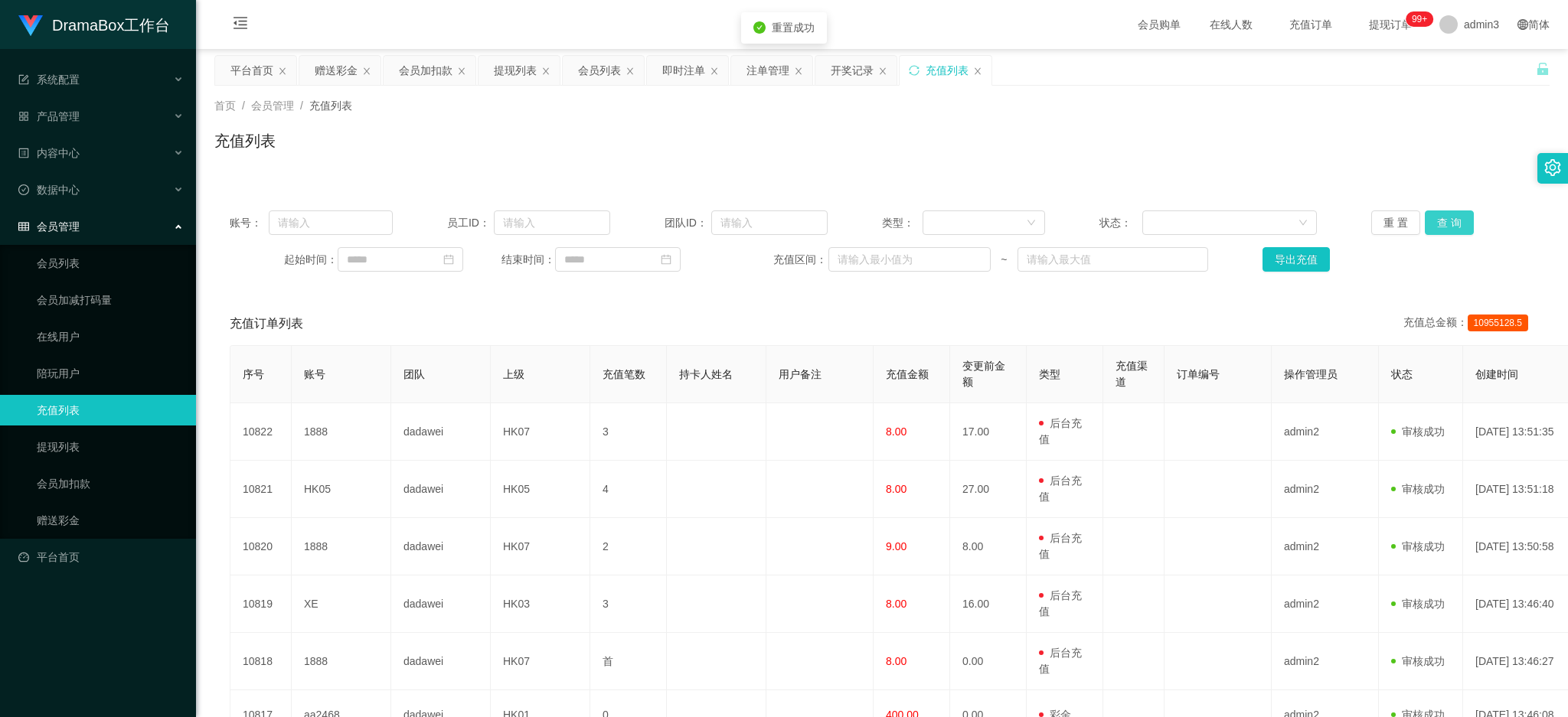
click at [1431, 217] on button "查 询" at bounding box center [1449, 222] width 49 height 24
click at [301, 216] on input "text" at bounding box center [330, 222] width 124 height 24
paste input "HK04"
drag, startPoint x: 277, startPoint y: 226, endPoint x: 245, endPoint y: 218, distance: 33.0
click at [245, 218] on div "账号： HK04" at bounding box center [311, 222] width 163 height 24
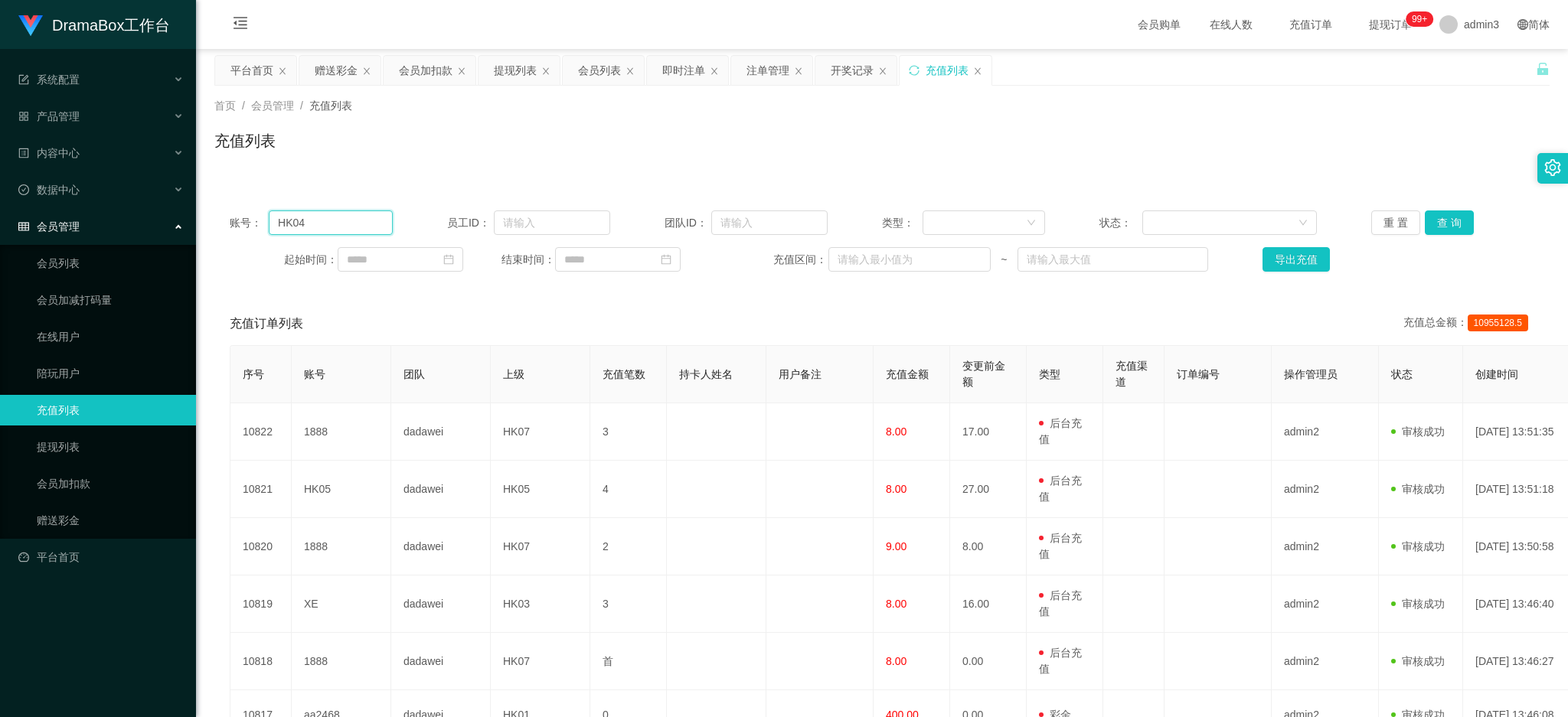
click at [282, 215] on input "HK04" at bounding box center [330, 222] width 124 height 24
drag, startPoint x: 280, startPoint y: 221, endPoint x: 247, endPoint y: 218, distance: 33.1
click at [247, 219] on div "账号： HK04" at bounding box center [311, 222] width 163 height 24
type input "HK04"
drag, startPoint x: 1448, startPoint y: 225, endPoint x: 1335, endPoint y: 301, distance: 136.2
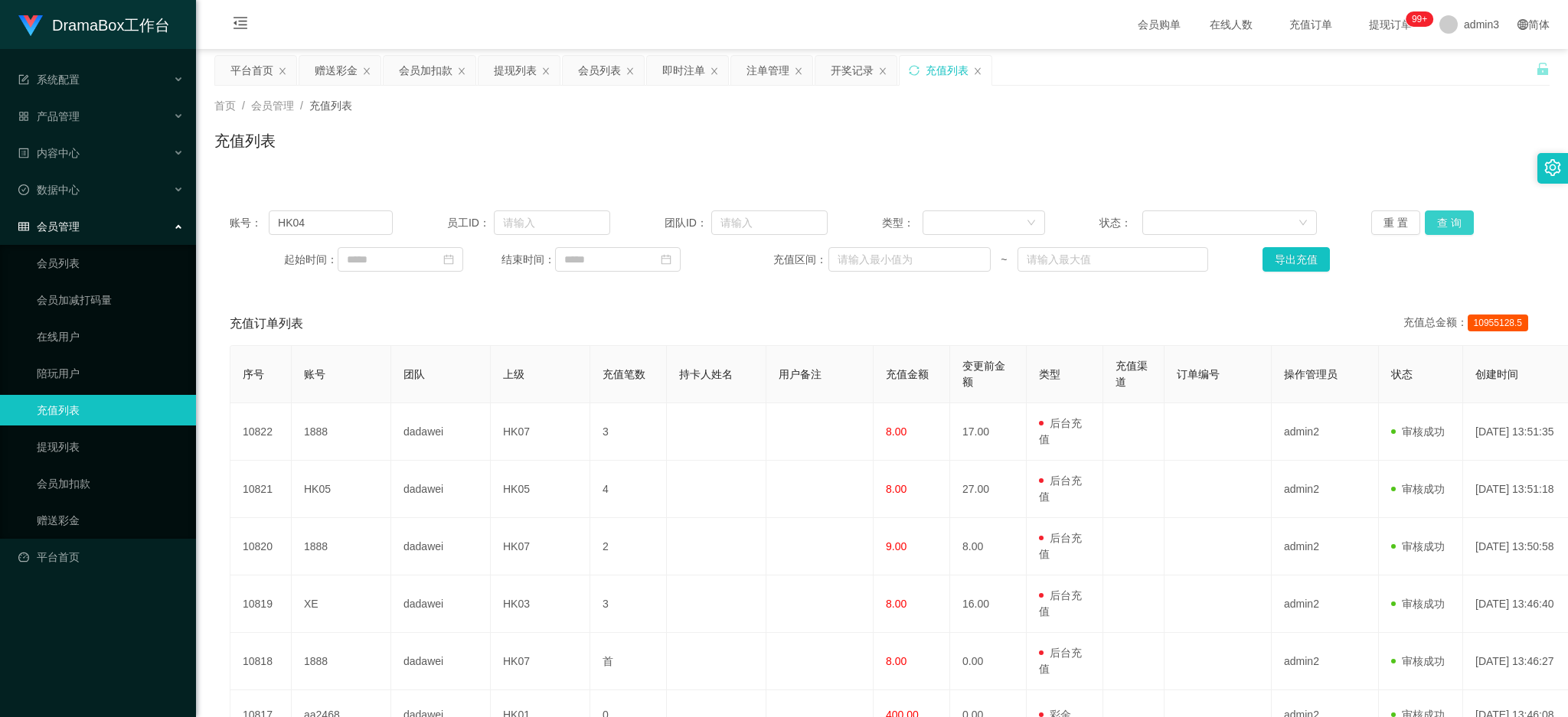
click at [1446, 224] on button "查 询" at bounding box center [1449, 222] width 49 height 24
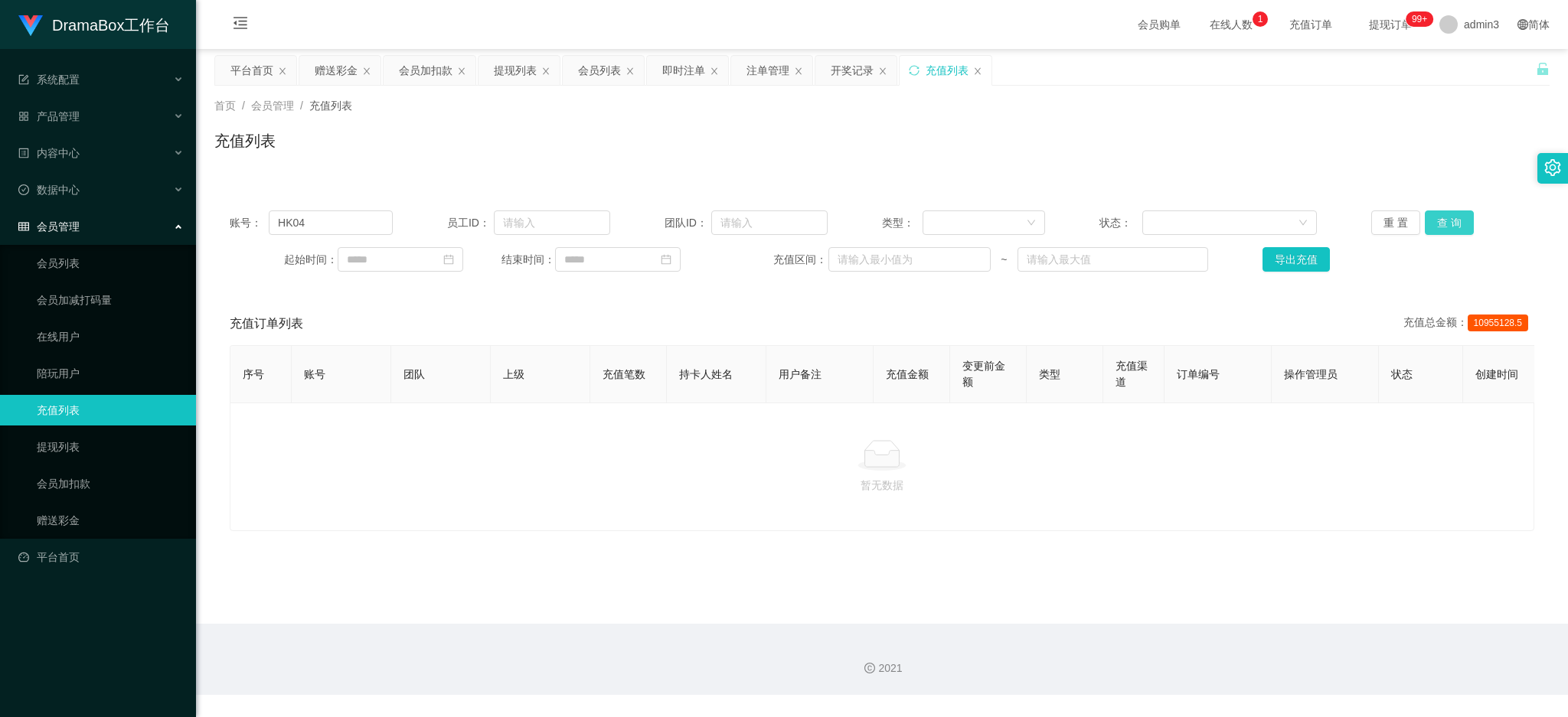
click at [1448, 219] on button "查 询" at bounding box center [1449, 222] width 49 height 24
click at [1465, 22] on span "admin3" at bounding box center [1481, 24] width 35 height 49
click at [1449, 68] on span "退出登录" at bounding box center [1462, 69] width 43 height 12
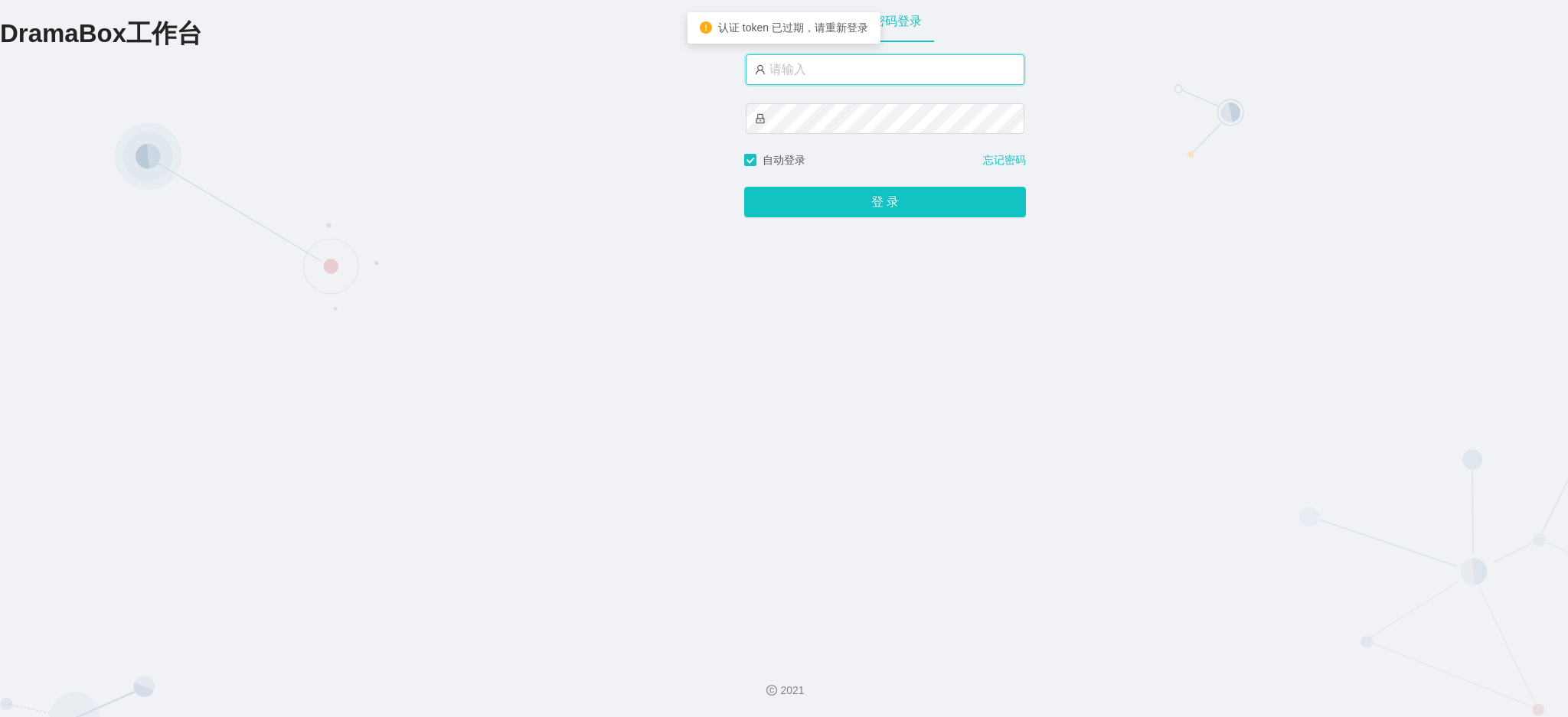
click at [854, 74] on input "text" at bounding box center [885, 70] width 279 height 30
type input "admin3"
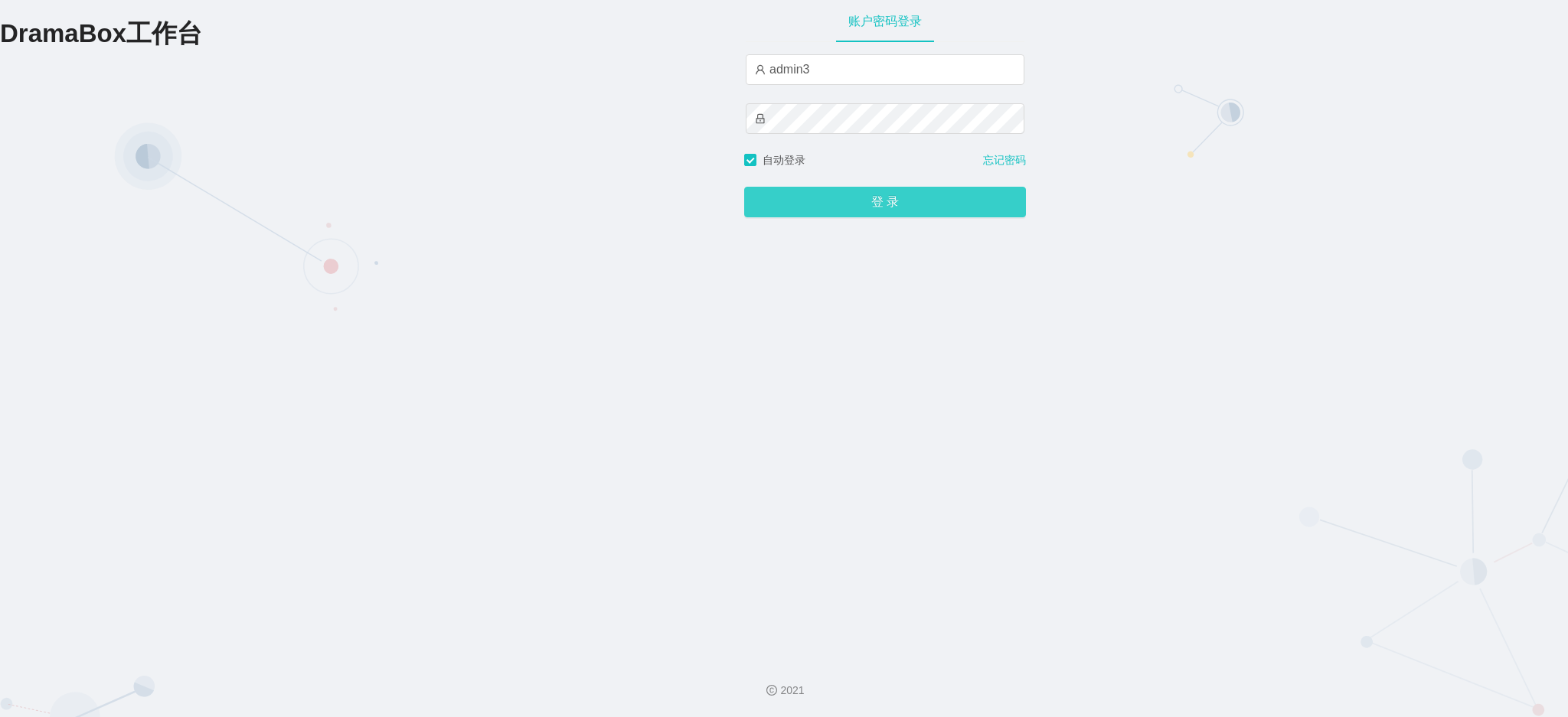
drag, startPoint x: 827, startPoint y: 212, endPoint x: 607, endPoint y: 215, distance: 220.0
click at [826, 214] on button "登 录" at bounding box center [885, 202] width 282 height 30
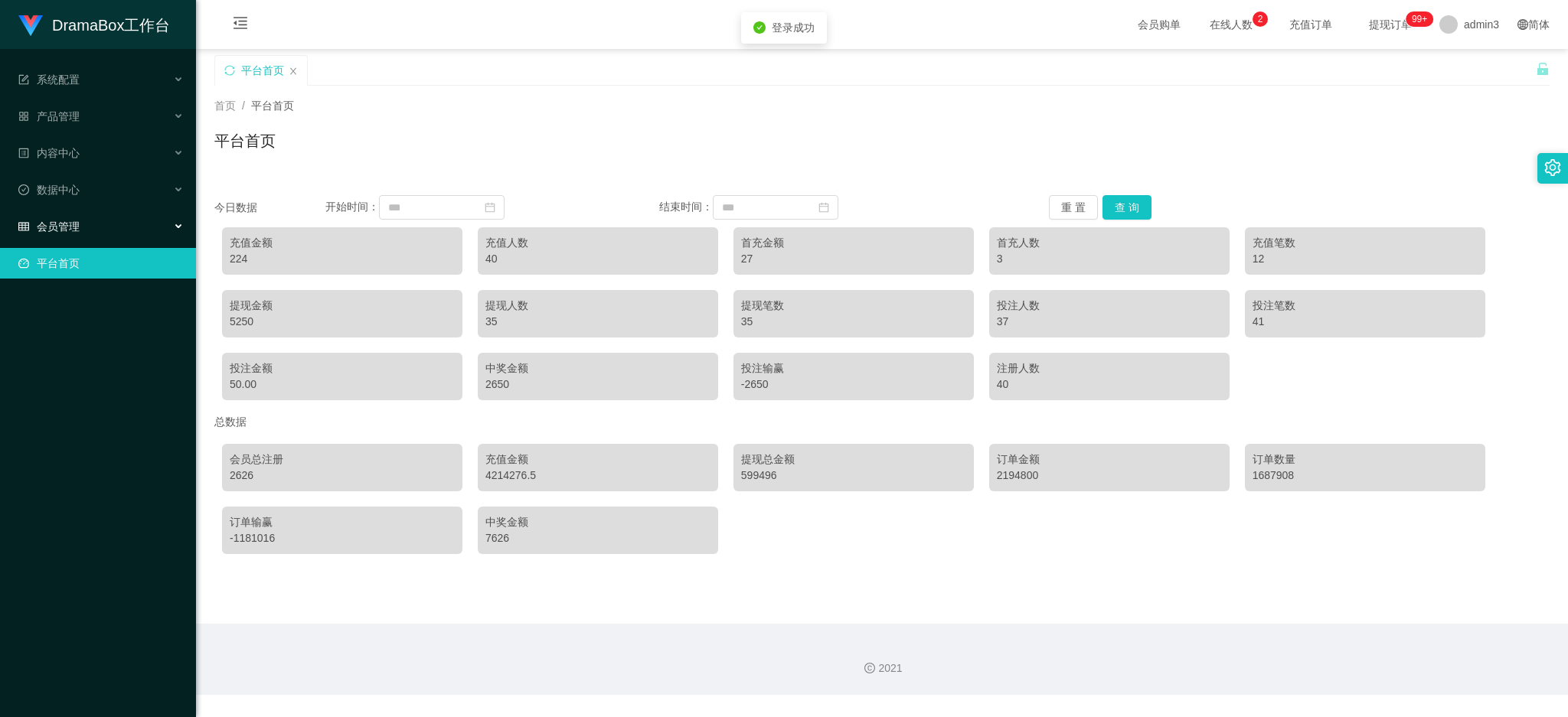
drag, startPoint x: 70, startPoint y: 230, endPoint x: 0, endPoint y: 436, distance: 217.6
click at [69, 232] on span "会员管理" at bounding box center [49, 227] width 62 height 12
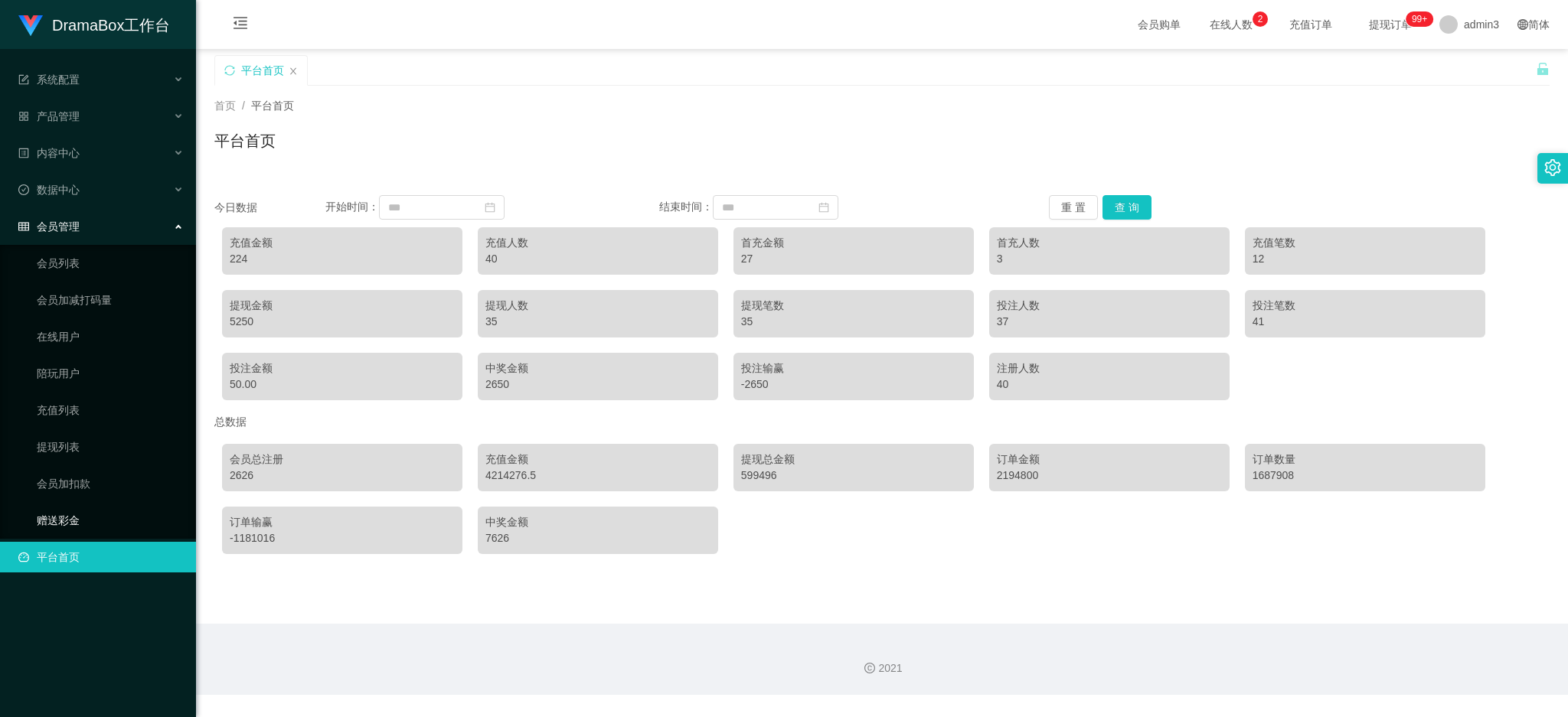
click at [37, 523] on link "赠送彩金" at bounding box center [110, 521] width 147 height 30
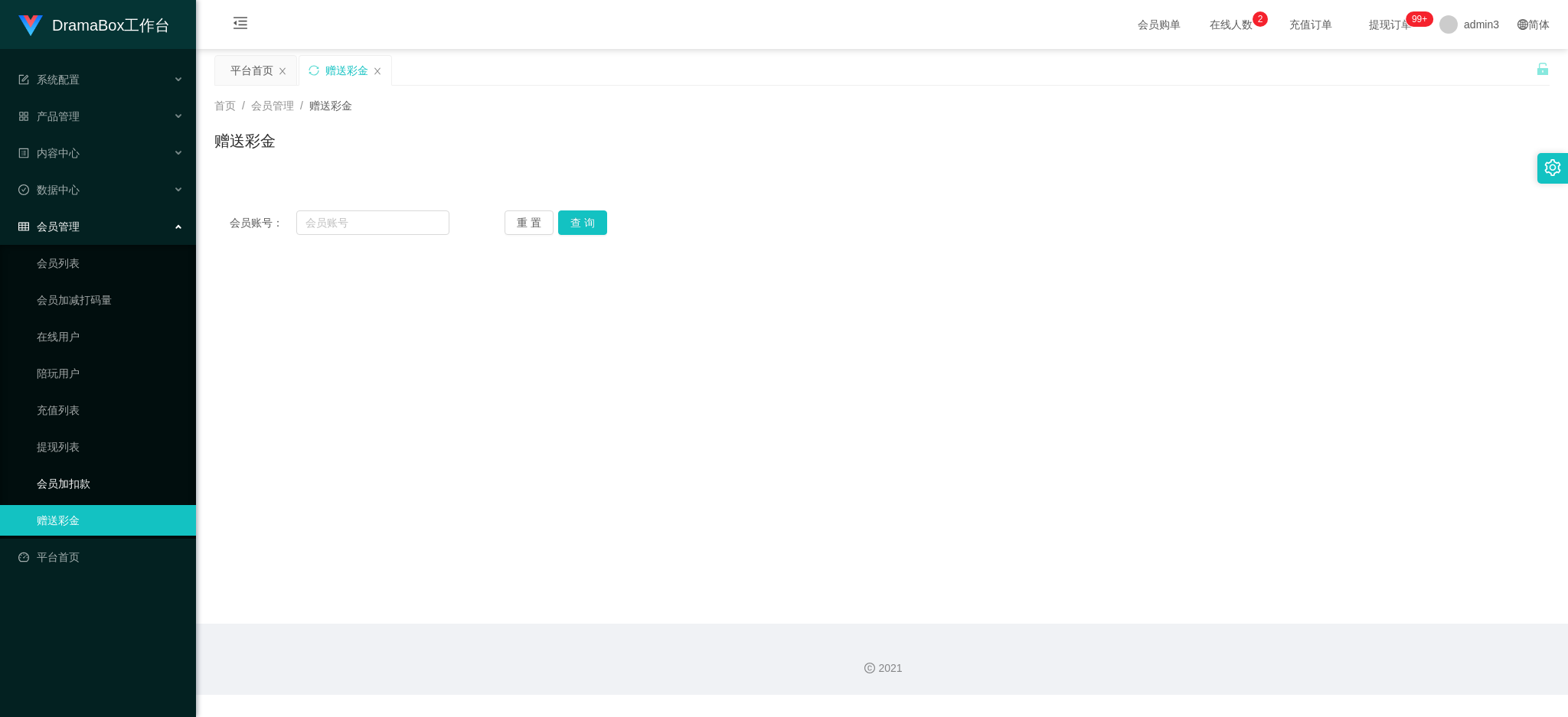
click at [68, 490] on link "会员加扣款" at bounding box center [110, 483] width 147 height 30
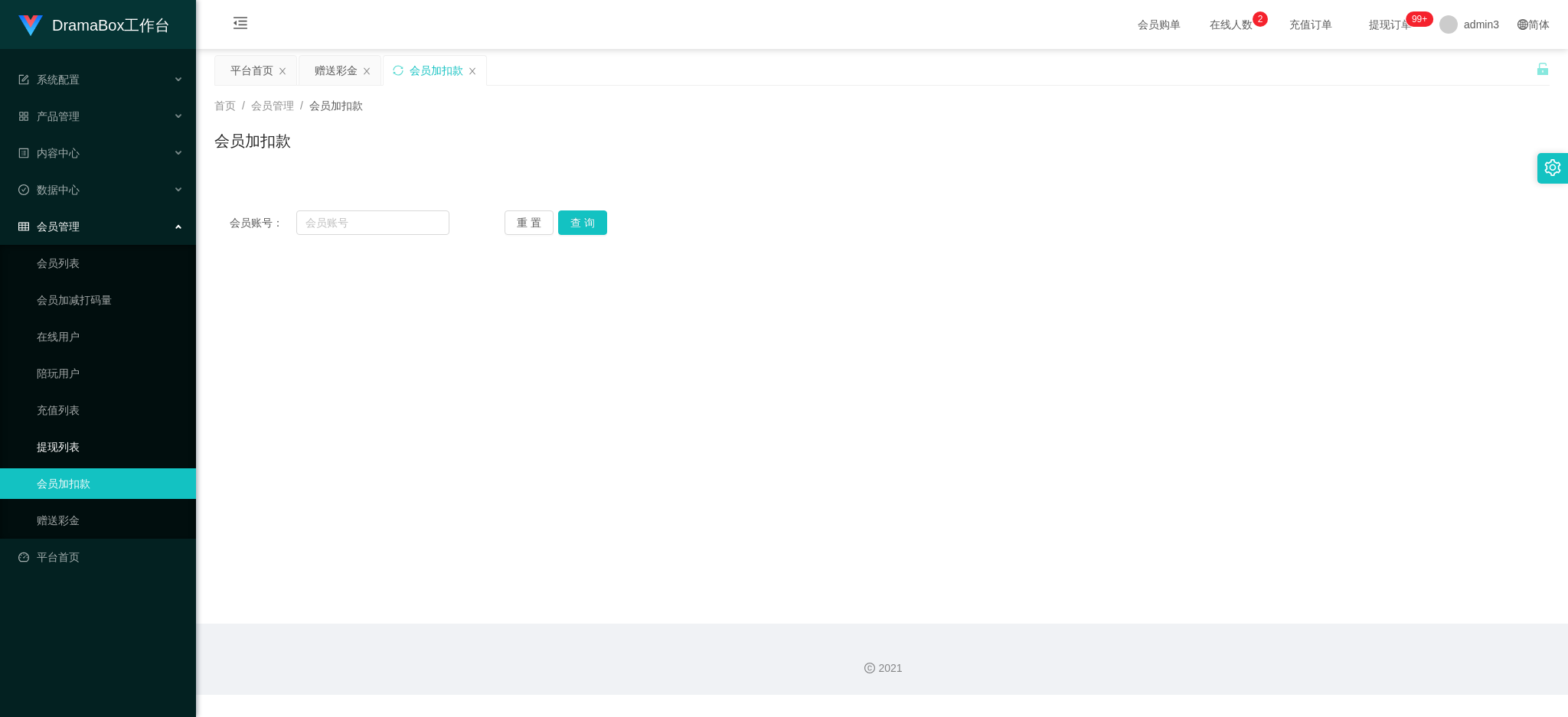
click at [54, 441] on link "提现列表" at bounding box center [110, 447] width 147 height 30
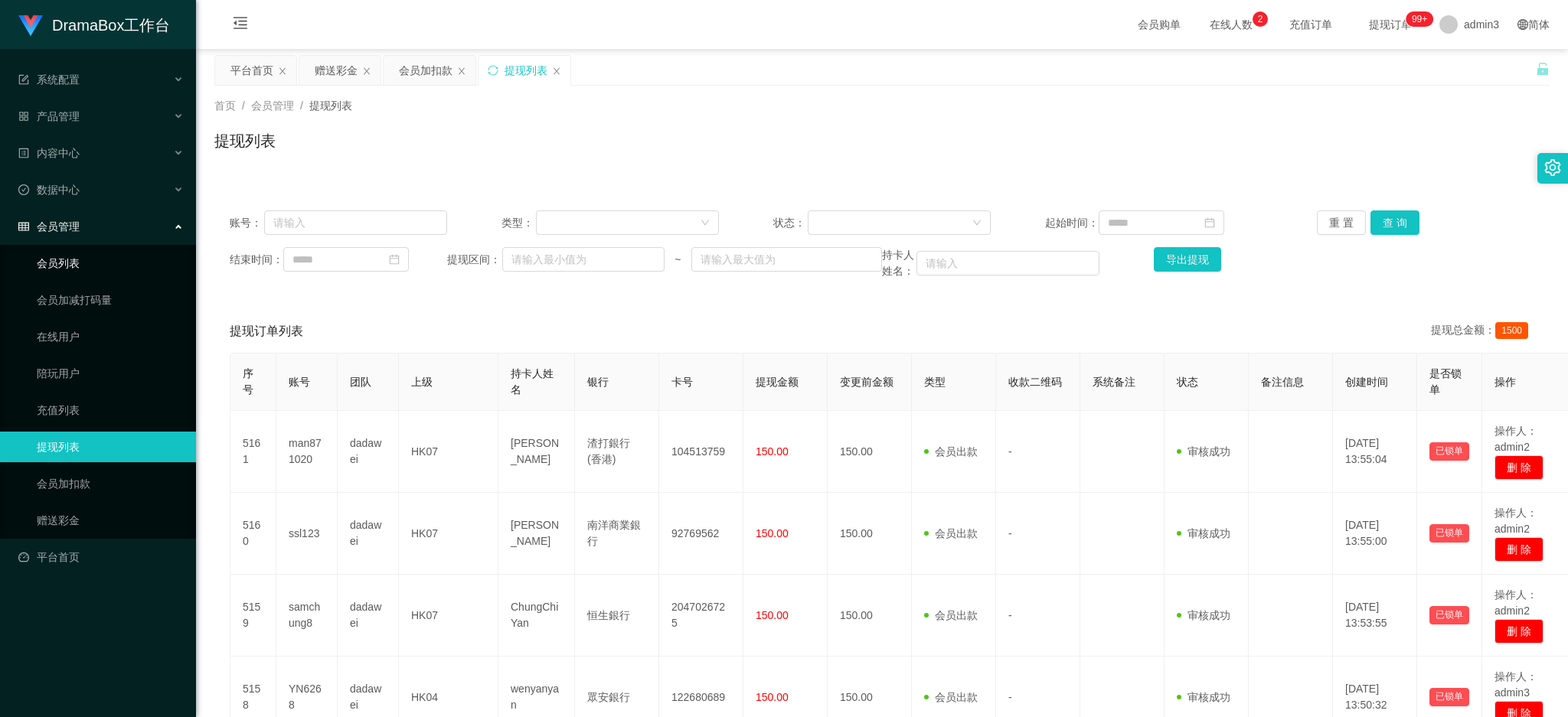
click at [70, 262] on link "会员列表" at bounding box center [110, 263] width 147 height 30
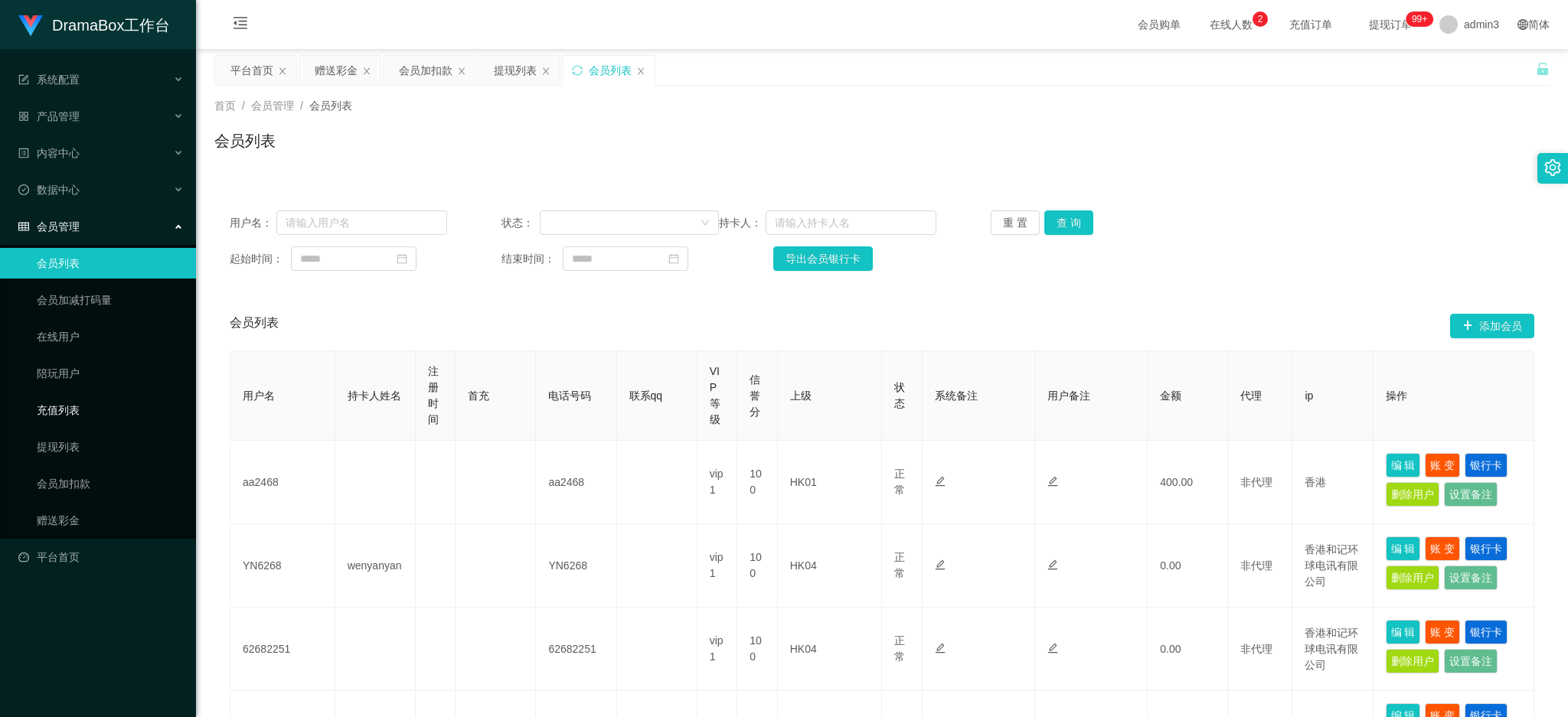
click at [54, 403] on link "充值列表" at bounding box center [110, 410] width 147 height 30
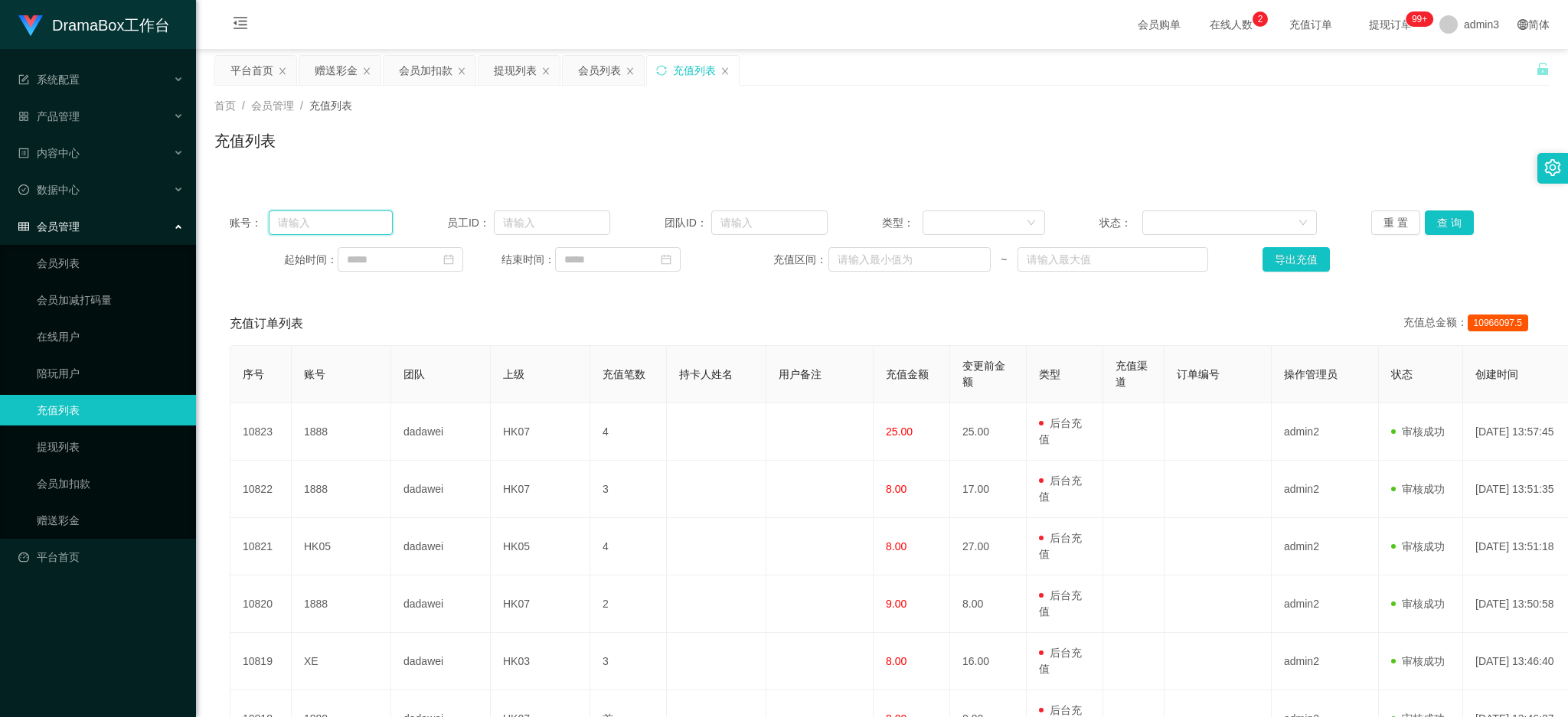
click at [311, 226] on input "text" at bounding box center [330, 222] width 124 height 24
paste input "HK04"
click at [1433, 221] on button "查 询" at bounding box center [1449, 222] width 49 height 24
click at [1432, 224] on button "查 询" at bounding box center [1449, 222] width 49 height 24
drag, startPoint x: 282, startPoint y: 225, endPoint x: 221, endPoint y: 210, distance: 62.8
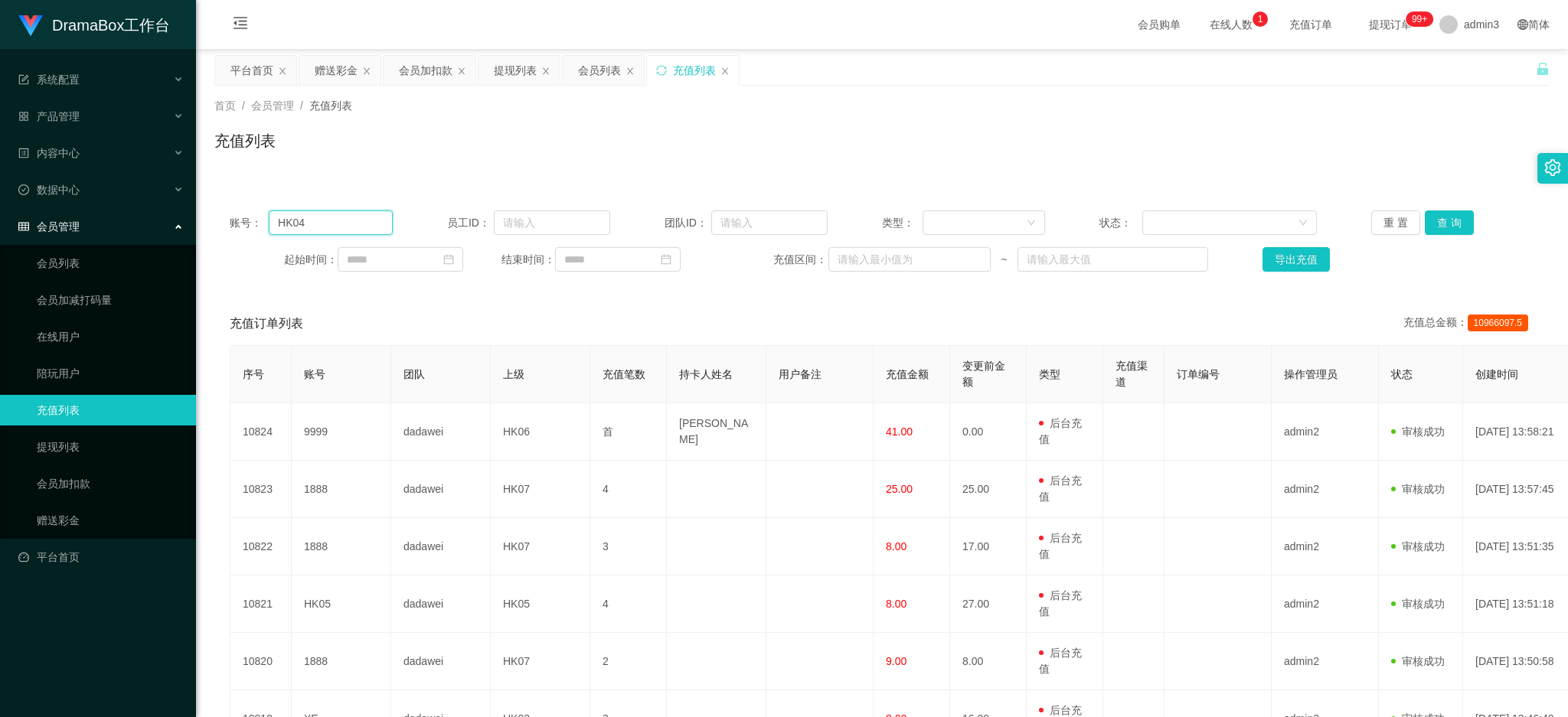
click at [221, 210] on div "账号： HK04 员工ID： 团队ID： 类型： 状态： 重 置 查 询 起始时间： 结束时间： 充值区间： ~ 导出充值" at bounding box center [881, 241] width 1335 height 92
type input "HK04"
click at [1447, 227] on button "查 询" at bounding box center [1449, 222] width 49 height 24
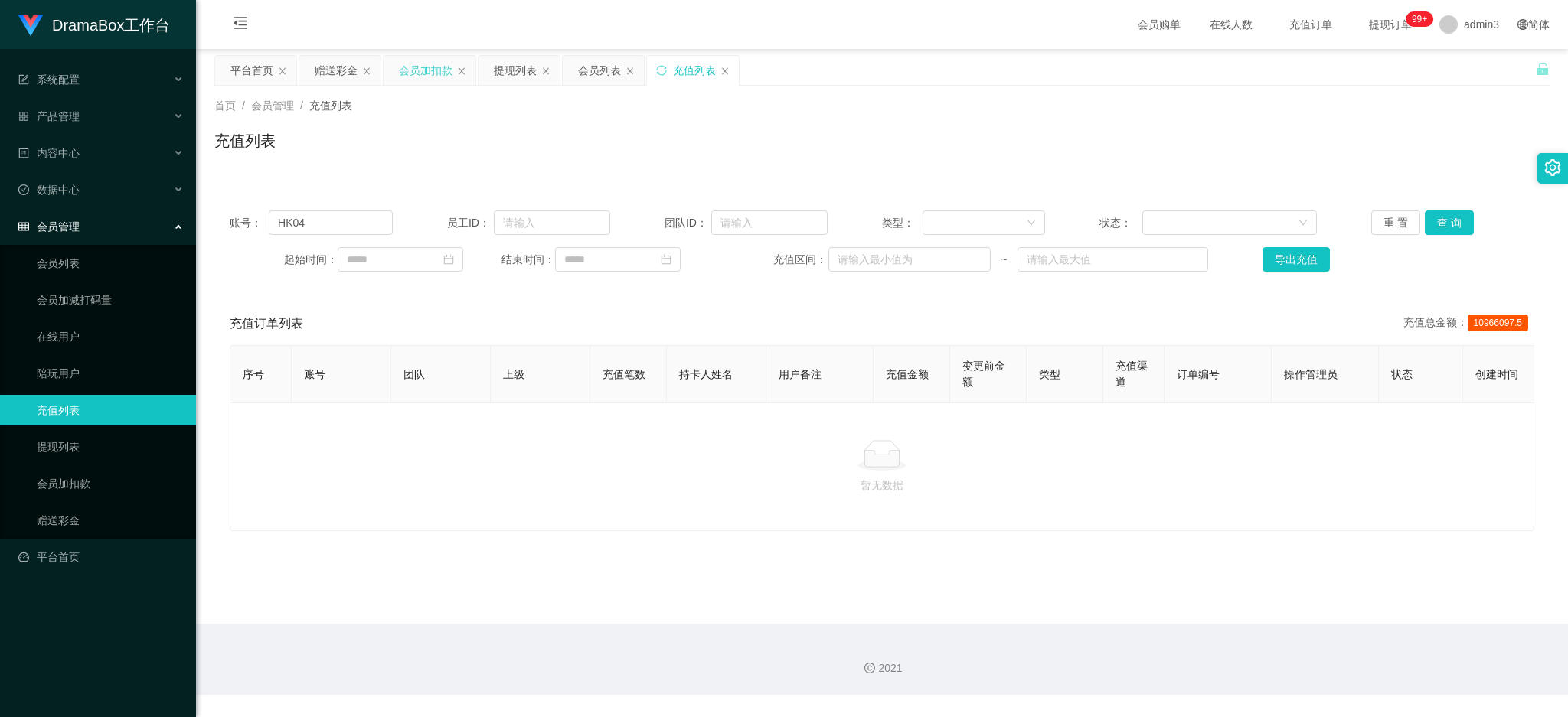
drag, startPoint x: 418, startPoint y: 71, endPoint x: 419, endPoint y: 84, distance: 13.0
click at [418, 71] on div "会员加扣款" at bounding box center [425, 70] width 54 height 29
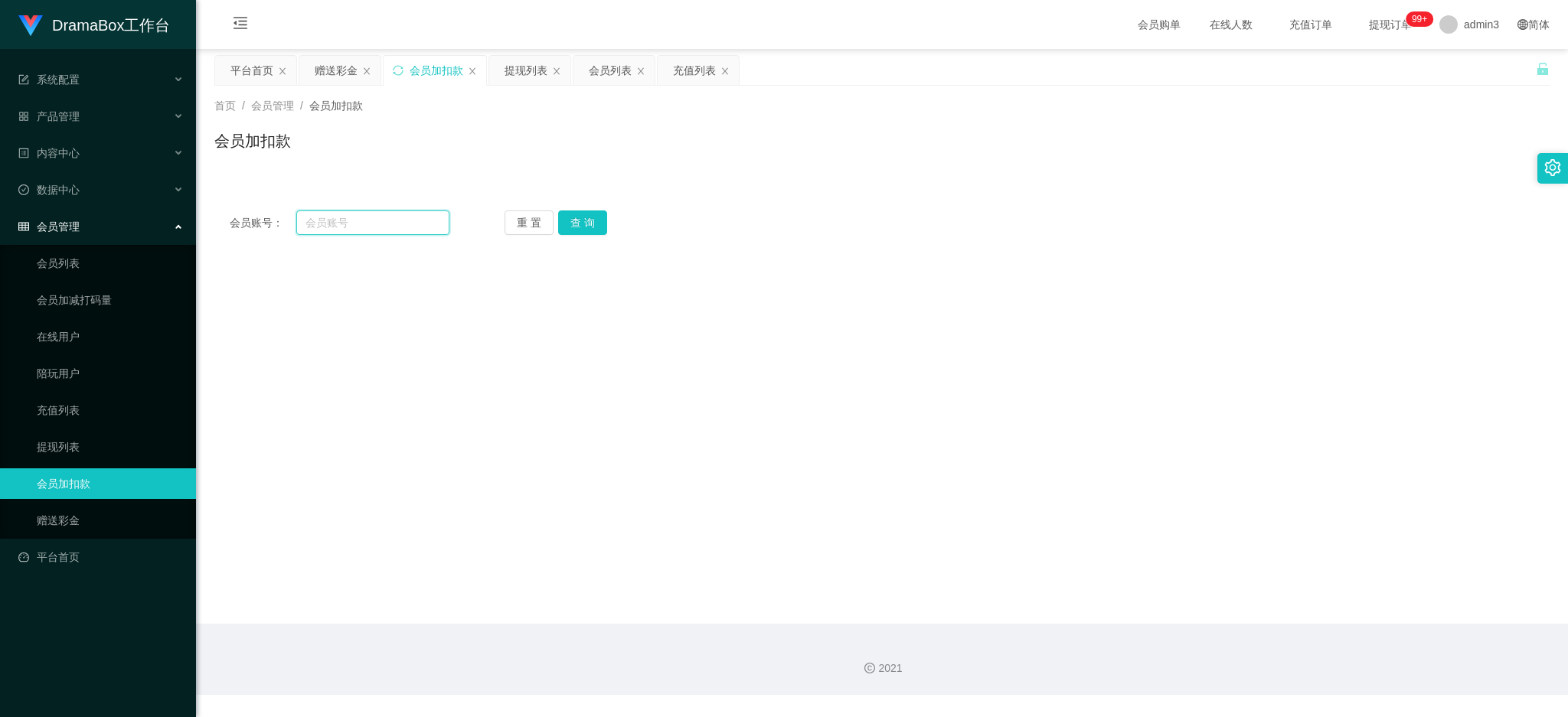
click at [349, 218] on input "text" at bounding box center [373, 222] width 153 height 24
paste input "HK04"
drag, startPoint x: 311, startPoint y: 219, endPoint x: 260, endPoint y: 221, distance: 51.0
click at [257, 221] on div "会员账号： HK04" at bounding box center [340, 222] width 219 height 24
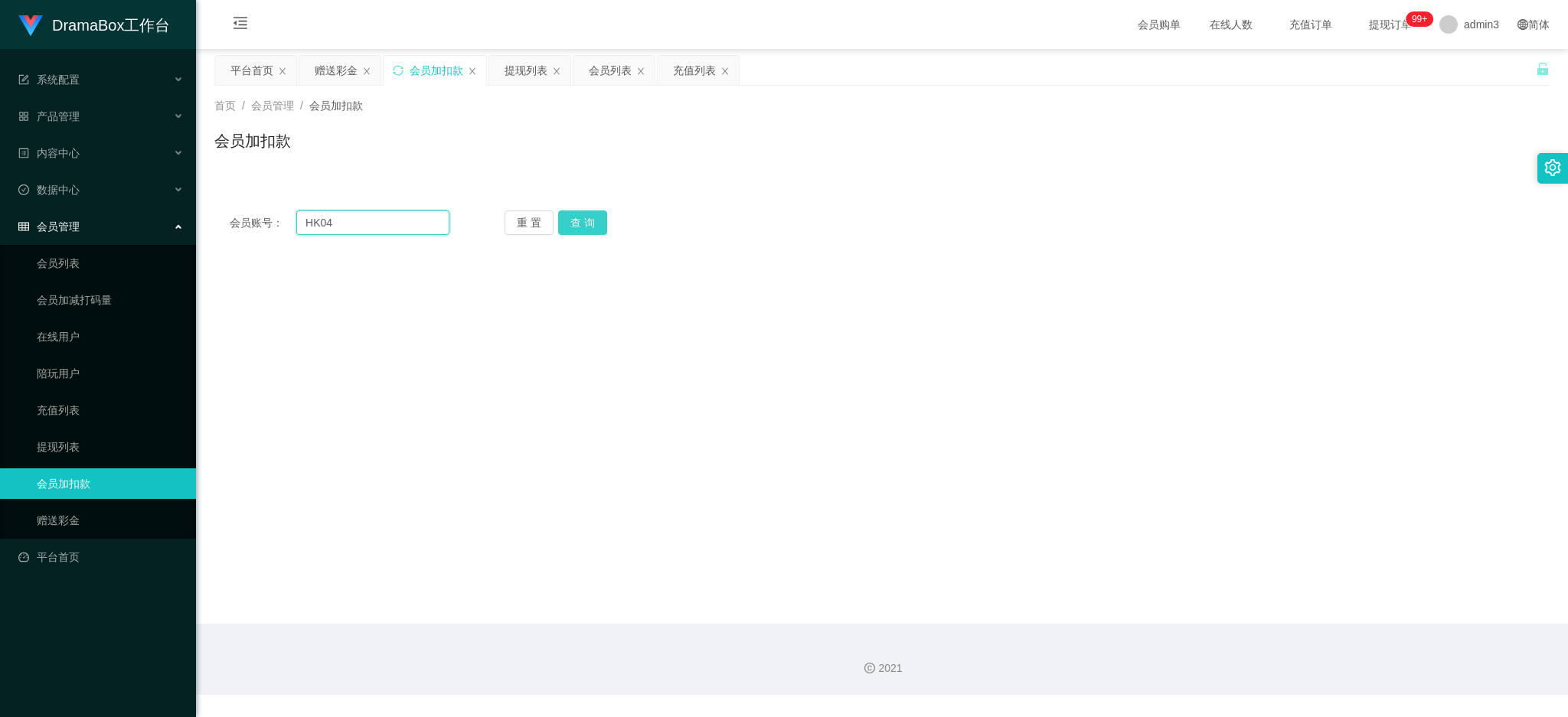
type input "HK04"
click at [573, 224] on button "查 询" at bounding box center [582, 222] width 49 height 24
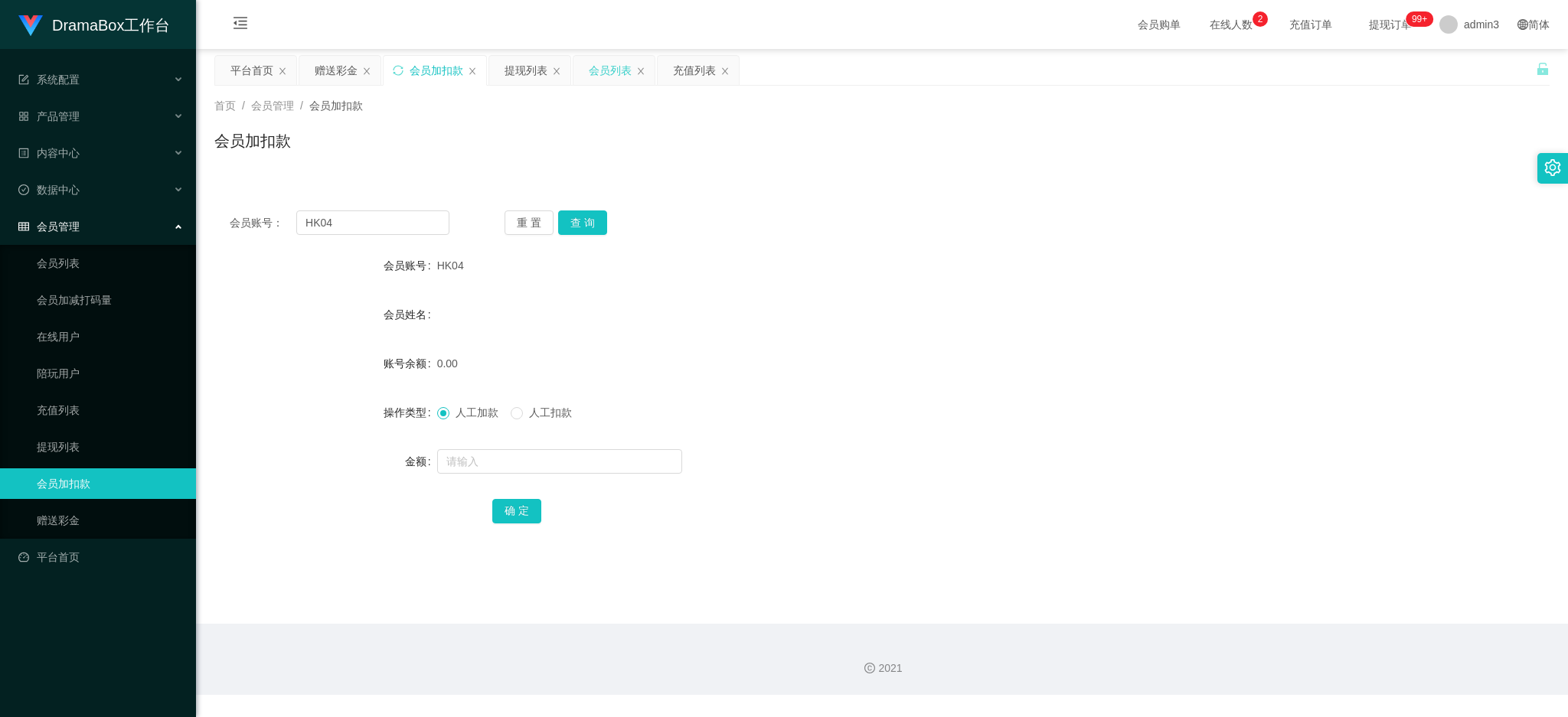
drag, startPoint x: 669, startPoint y: 69, endPoint x: 656, endPoint y: 75, distance: 14.3
click at [671, 69] on div "充值列表" at bounding box center [697, 70] width 81 height 29
drag, startPoint x: 689, startPoint y: 73, endPoint x: 653, endPoint y: 93, distance: 41.2
click at [687, 73] on div "充值列表" at bounding box center [695, 70] width 43 height 29
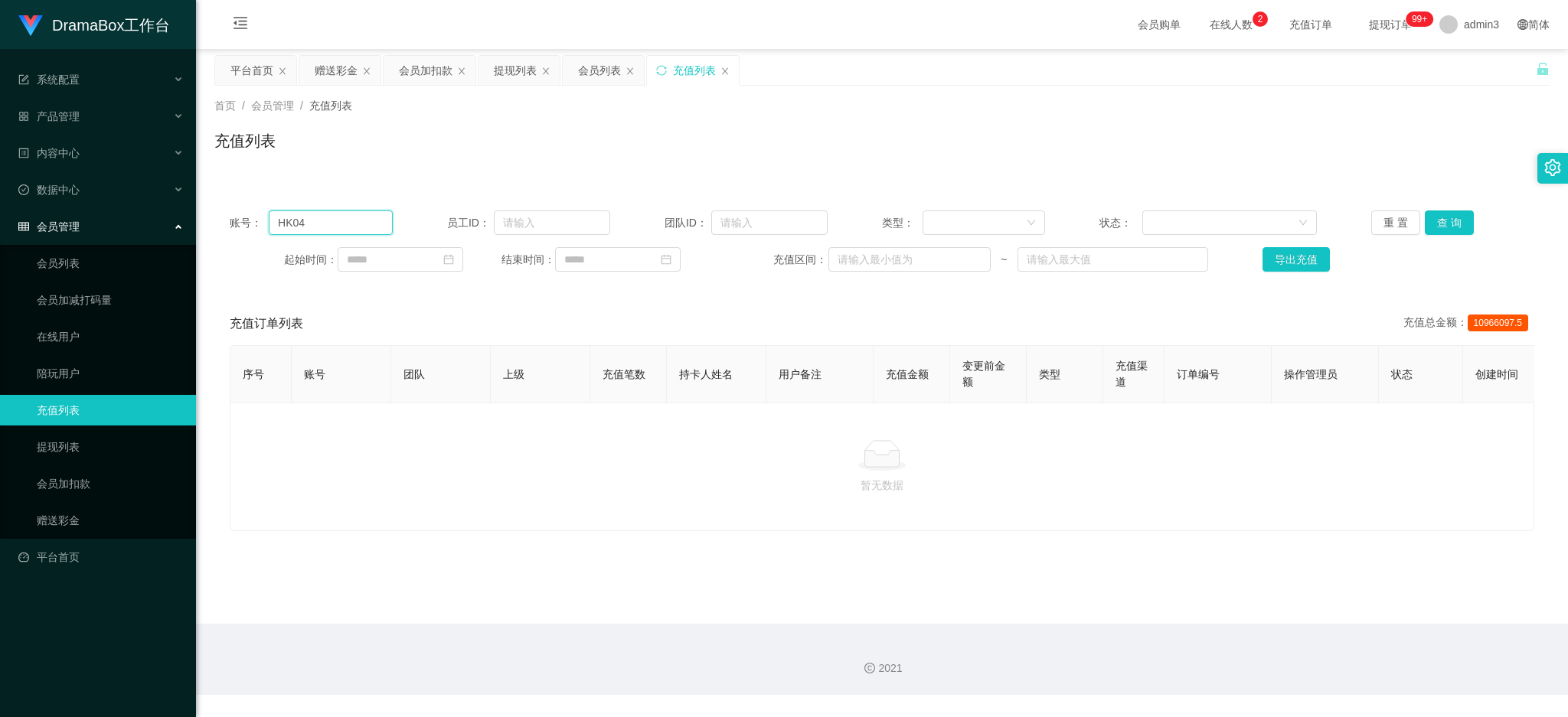
click at [303, 230] on input "HK04" at bounding box center [330, 222] width 124 height 24
paste input "K1"
drag, startPoint x: 276, startPoint y: 217, endPoint x: 233, endPoint y: 213, distance: 43.2
click at [233, 213] on div "账号： K1" at bounding box center [311, 222] width 163 height 24
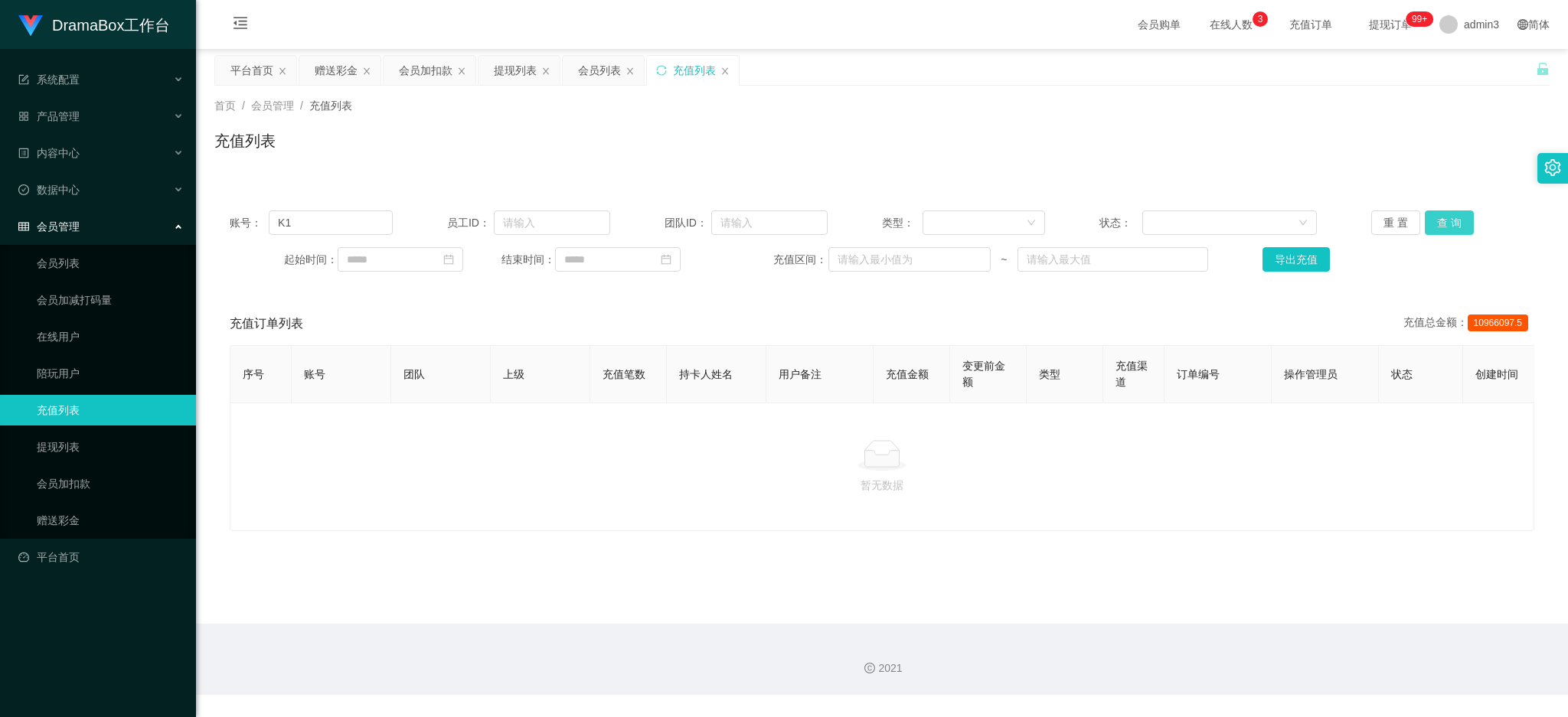
click at [1452, 218] on button "查 询" at bounding box center [1449, 222] width 49 height 24
click at [311, 219] on input "K1" at bounding box center [330, 222] width 124 height 24
paste input "XE"
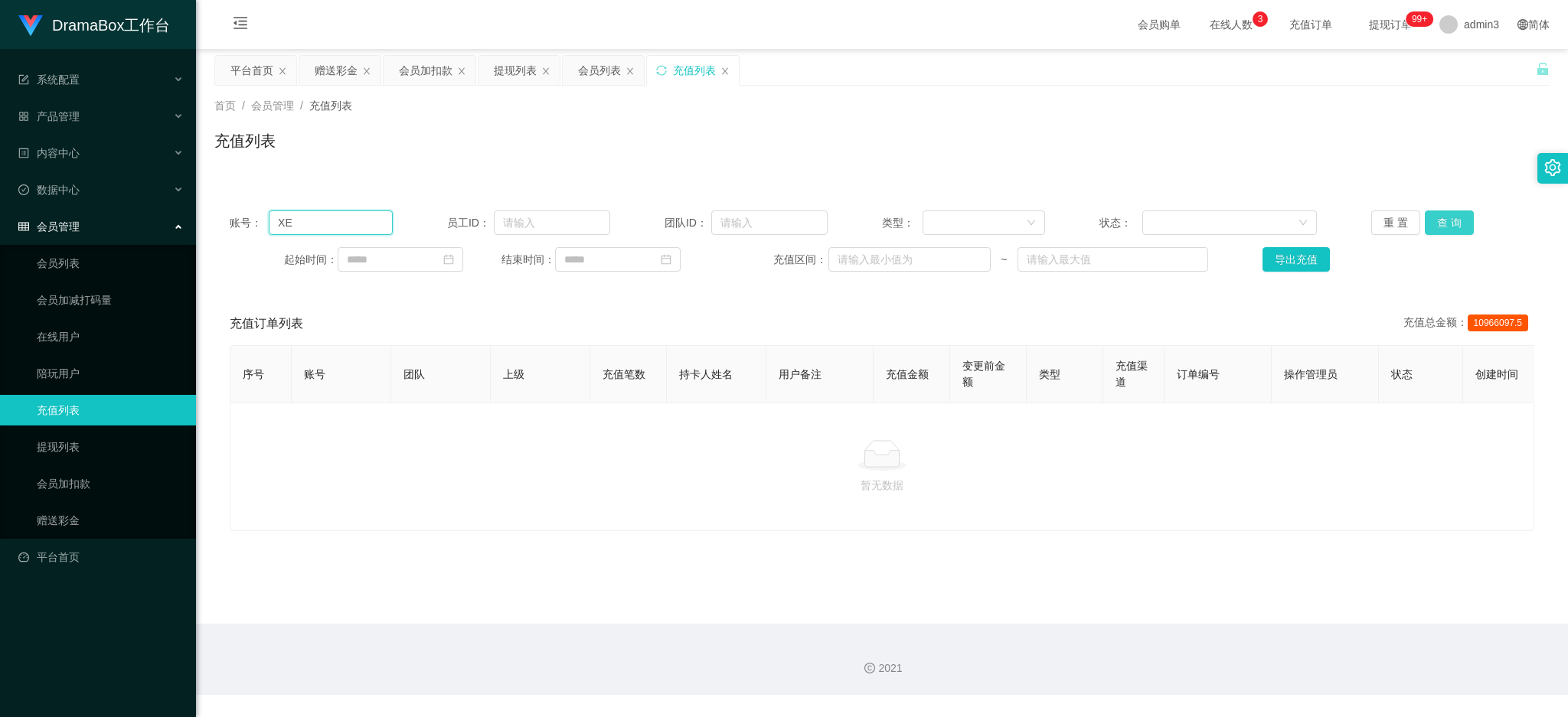
type input "XE"
click at [1448, 222] on button "查 询" at bounding box center [1449, 222] width 49 height 24
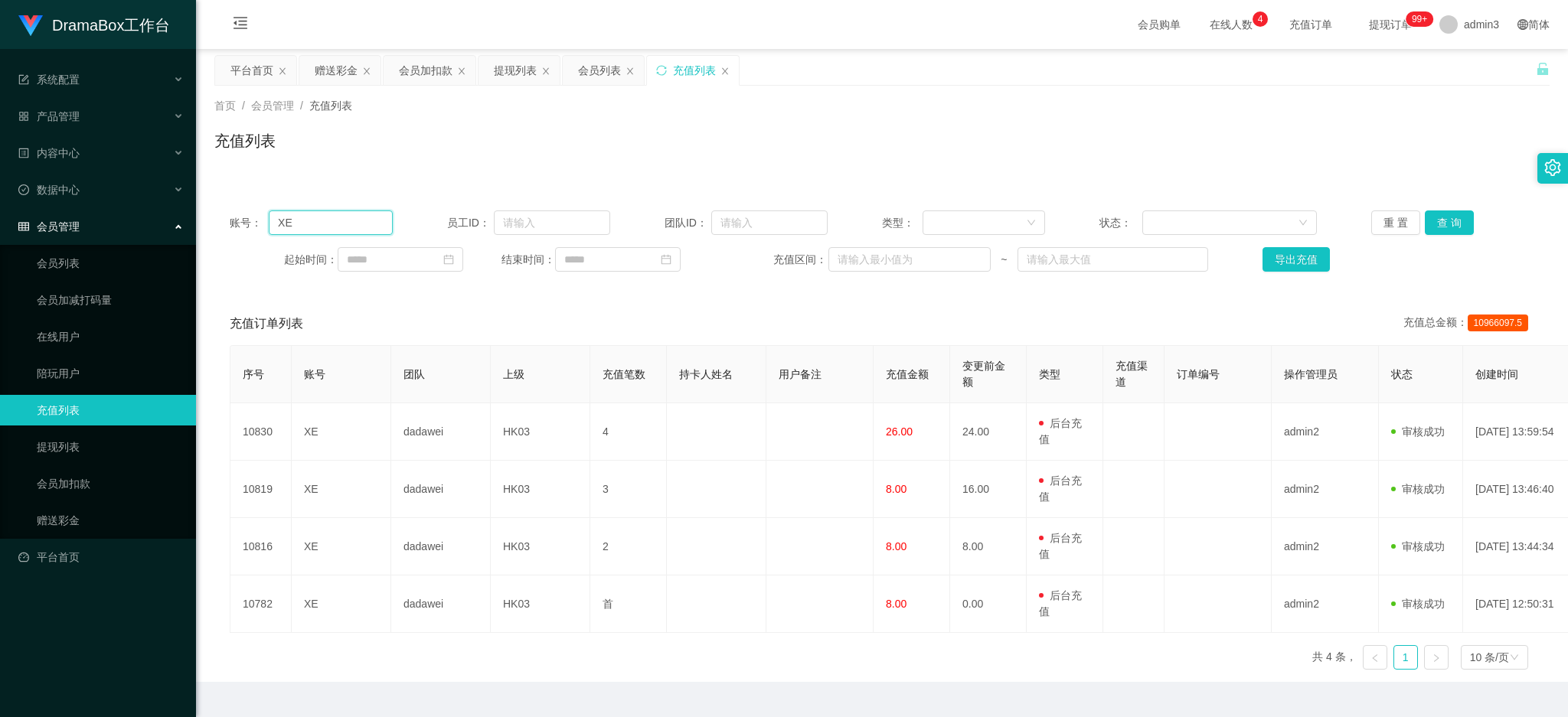
click at [275, 224] on input "XE" at bounding box center [330, 222] width 124 height 24
paste input "K1"
drag, startPoint x: 1436, startPoint y: 231, endPoint x: 1425, endPoint y: 238, distance: 13.0
click at [1435, 234] on button "查 询" at bounding box center [1449, 222] width 49 height 24
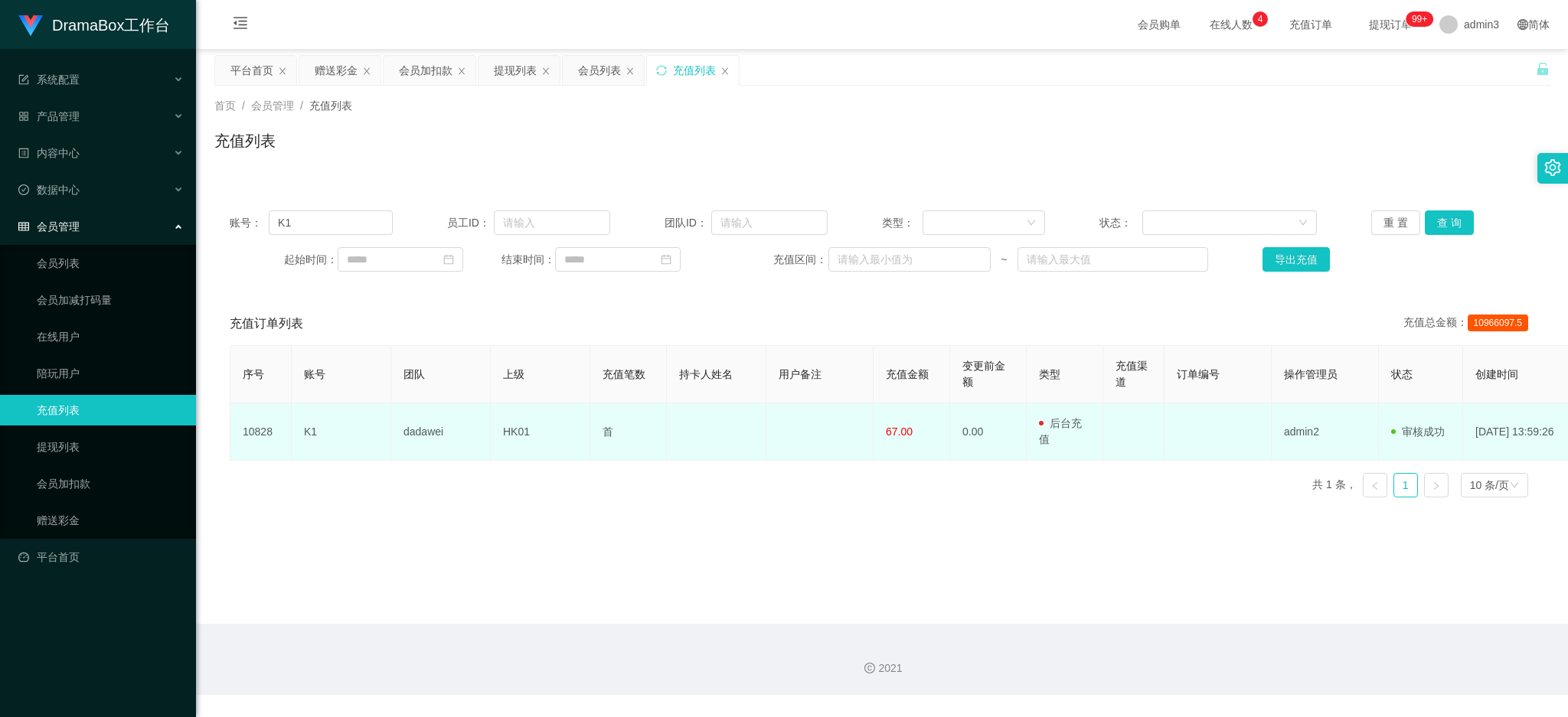
drag, startPoint x: 887, startPoint y: 442, endPoint x: 879, endPoint y: 429, distance: 15.3
click at [887, 441] on td "67.00" at bounding box center [912, 432] width 77 height 57
click at [879, 429] on td "67.00" at bounding box center [912, 432] width 77 height 57
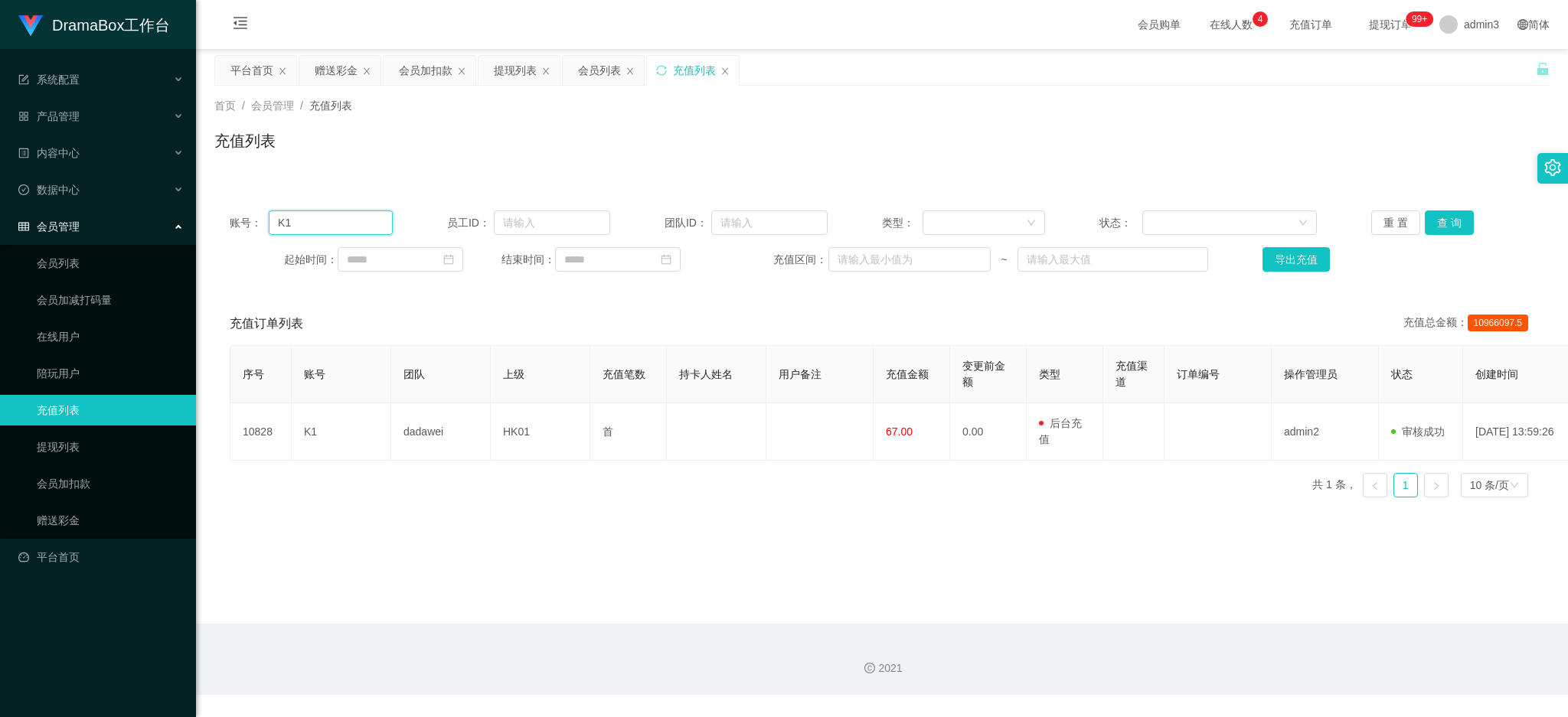
click at [298, 221] on input "K1" at bounding box center [330, 222] width 124 height 24
paste input "HK04"
type input "HK04"
click at [1459, 219] on button "查 询" at bounding box center [1449, 222] width 49 height 24
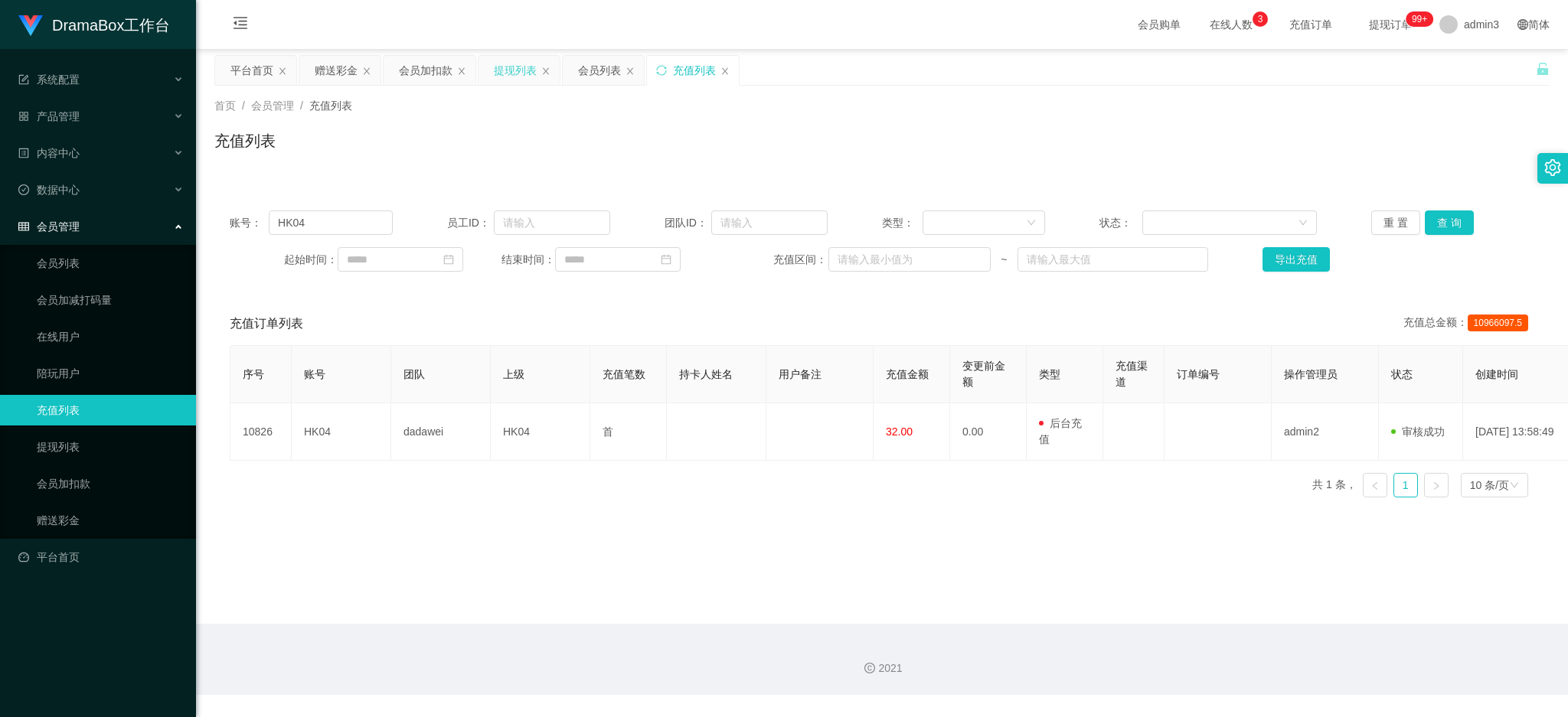
click at [512, 81] on div "提现列表" at bounding box center [516, 70] width 43 height 29
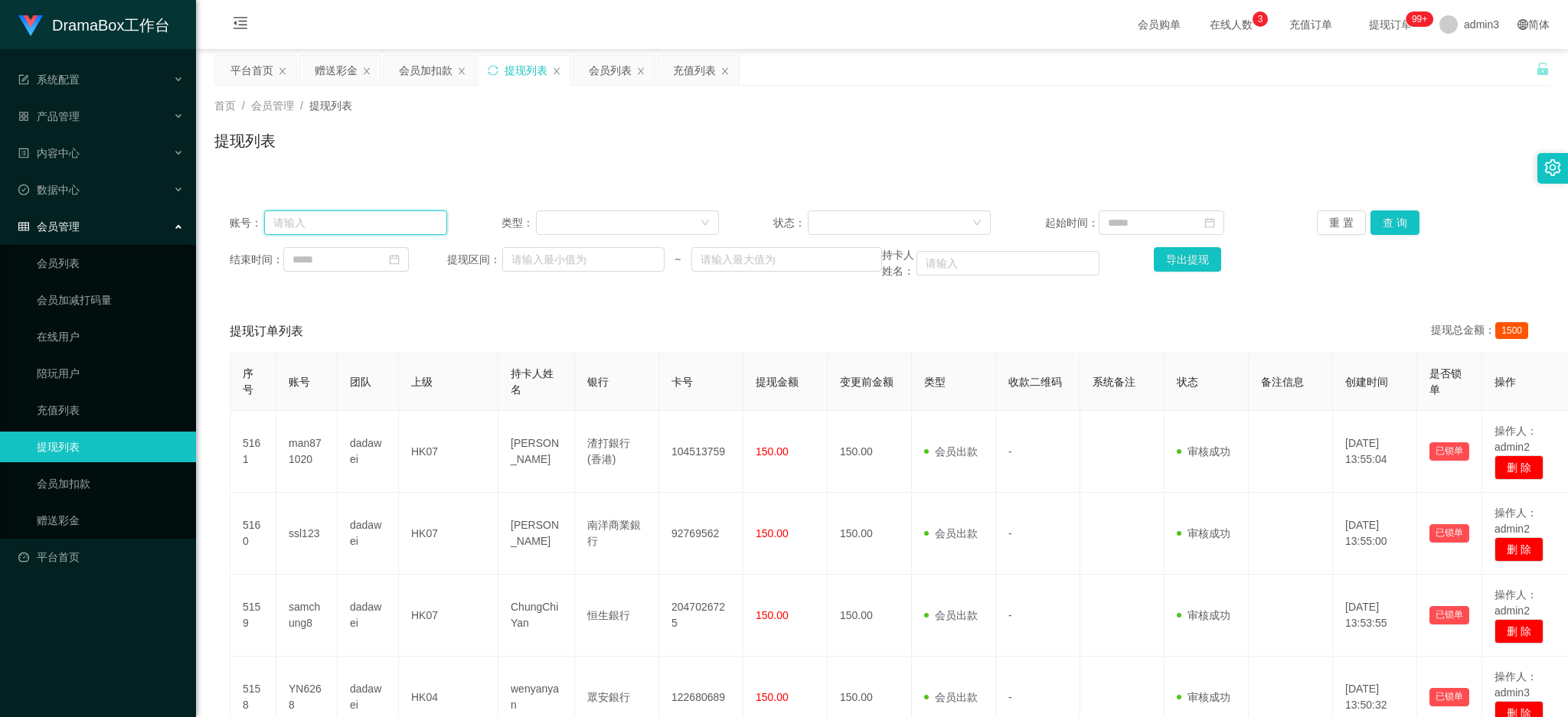
click at [299, 218] on input "text" at bounding box center [355, 222] width 183 height 24
paste input "snow613"
type input "snow613"
click at [1399, 218] on button "查 询" at bounding box center [1395, 222] width 49 height 24
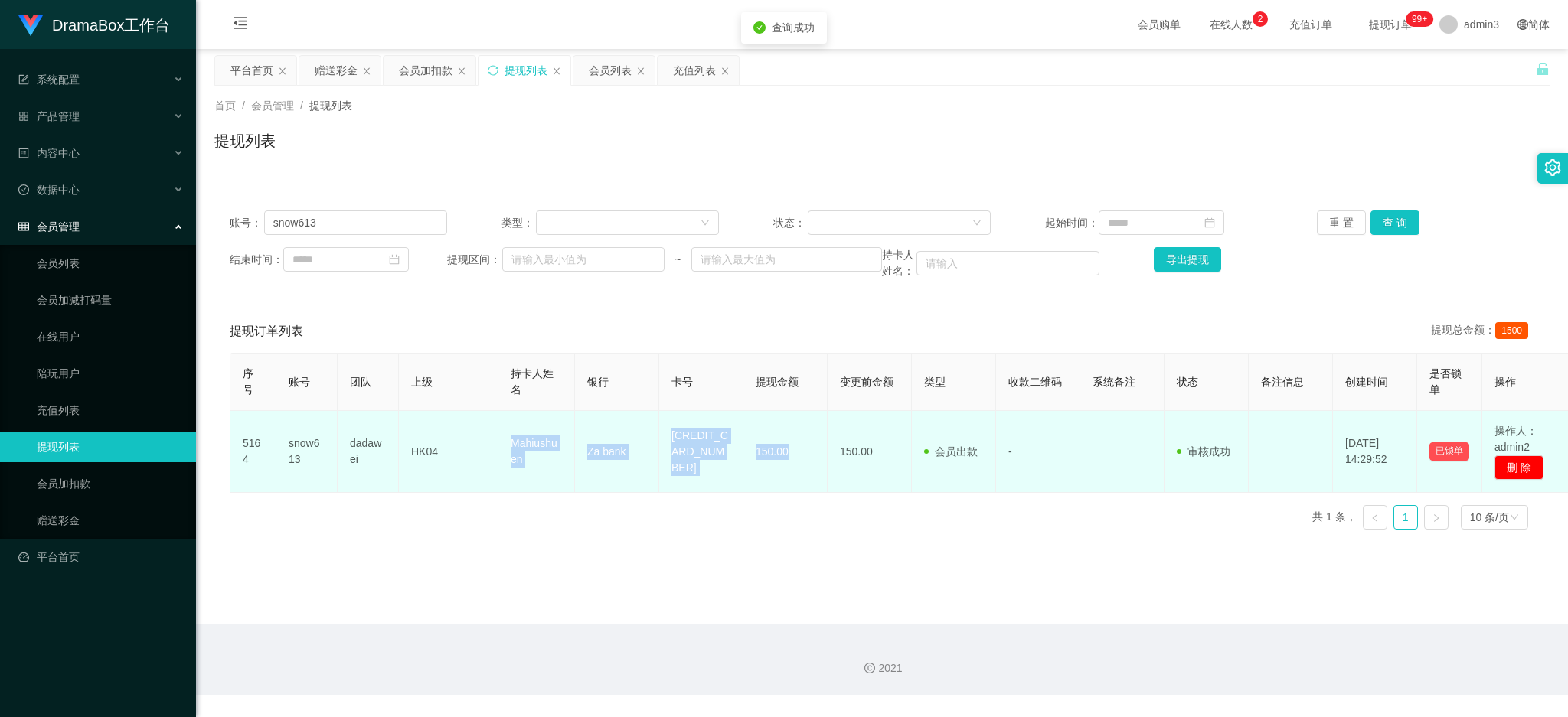
drag, startPoint x: 509, startPoint y: 445, endPoint x: 790, endPoint y: 474, distance: 282.5
click at [790, 474] on tr "5164 snow613 dadawei HK04 Mahiushuen Za bank 4480600350624993 150.00 150.00 会员出…" at bounding box center [902, 452] width 1344 height 82
click at [290, 452] on td "snow613" at bounding box center [307, 452] width 62 height 82
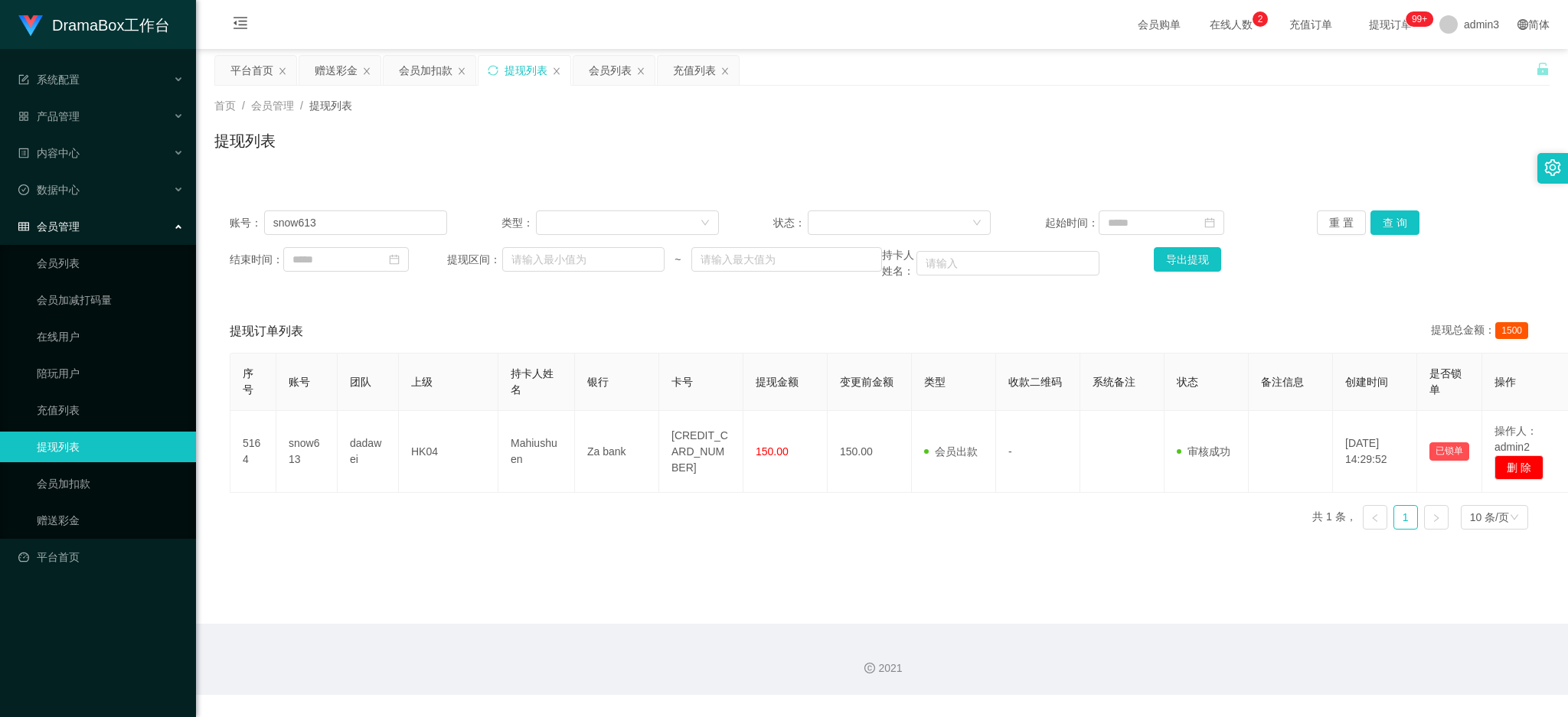
click at [560, 514] on div "序号 账号 团队 上级 持卡人姓名 银行 卡号 提现金额 变更前金额 类型 收款二维码 系统备注 状态 备注信息 创建时间 是否锁单 操作 5164 snow…" at bounding box center [882, 448] width 1305 height 189
